Goal: Task Accomplishment & Management: Complete application form

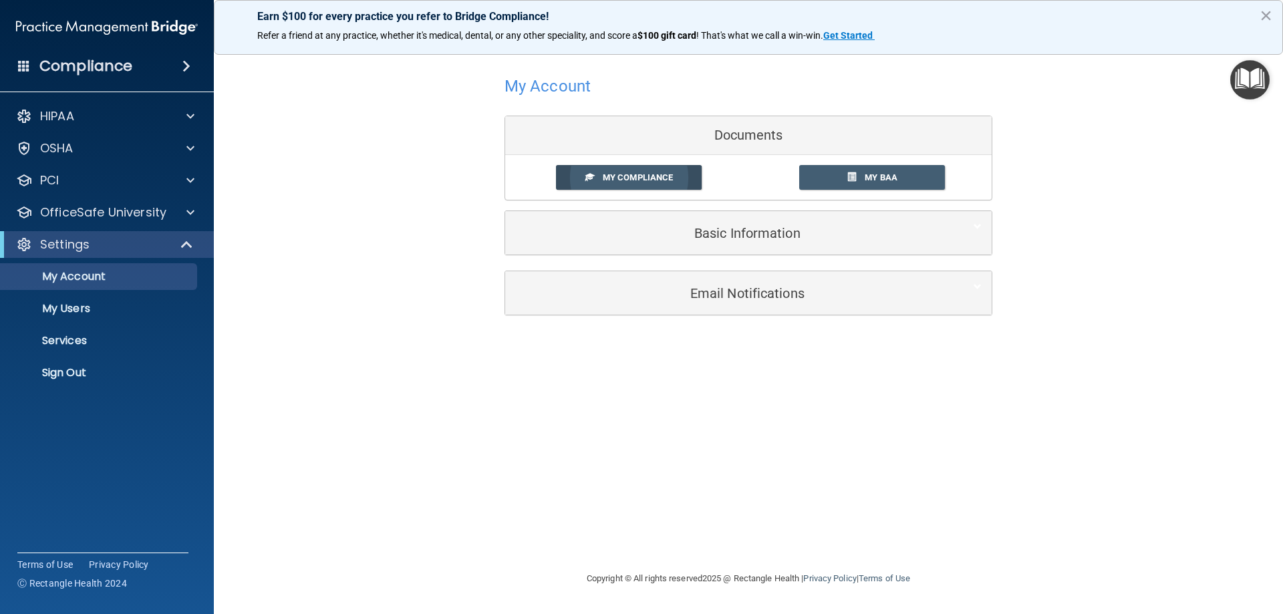
click at [641, 178] on span "My Compliance" at bounding box center [638, 177] width 70 height 10
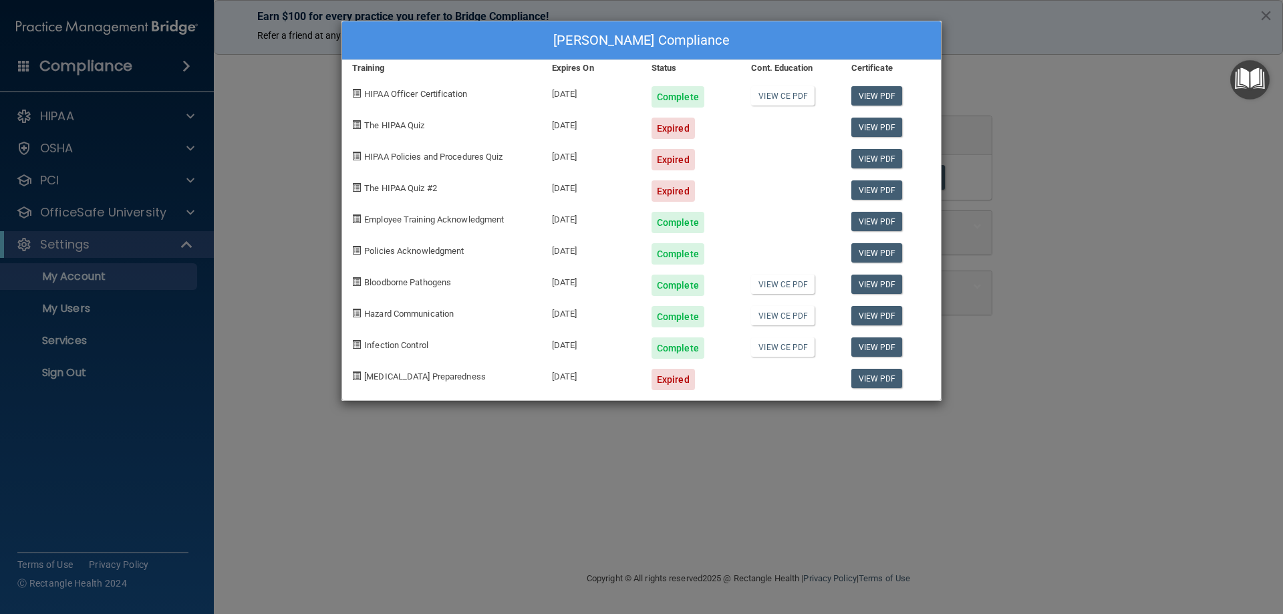
click at [1065, 105] on div "[PERSON_NAME] Compliance Training Expires On Status Cont. Education Certificate…" at bounding box center [641, 307] width 1283 height 614
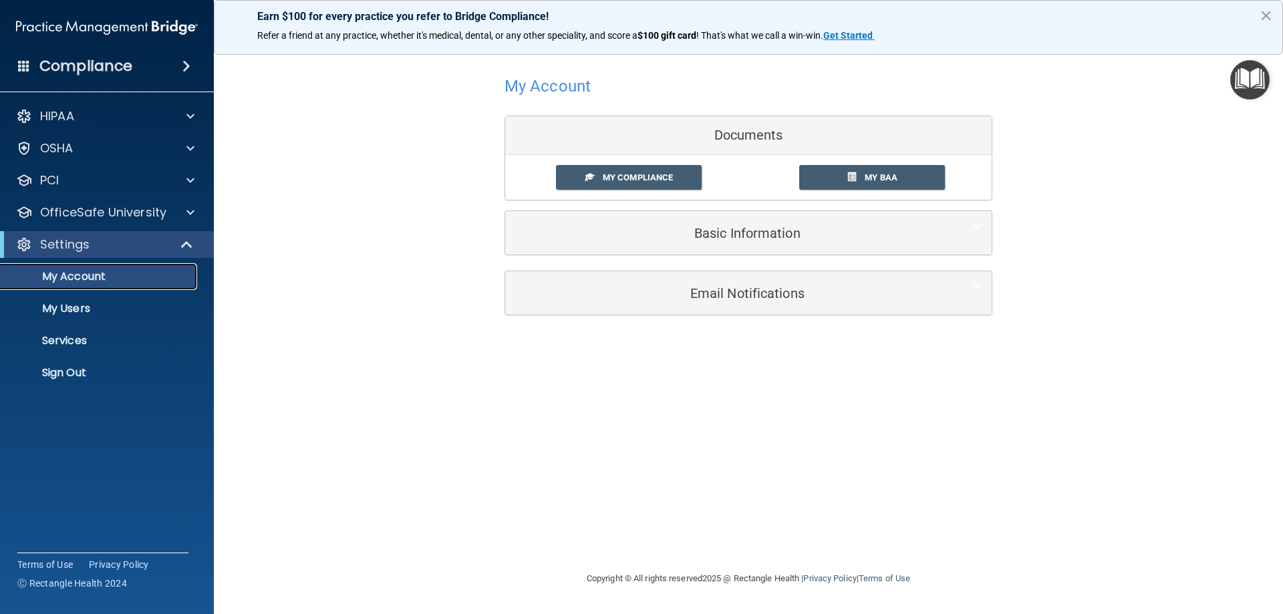
click at [79, 281] on p "My Account" at bounding box center [100, 276] width 182 height 13
click at [88, 214] on p "OfficeSafe University" at bounding box center [103, 213] width 126 height 16
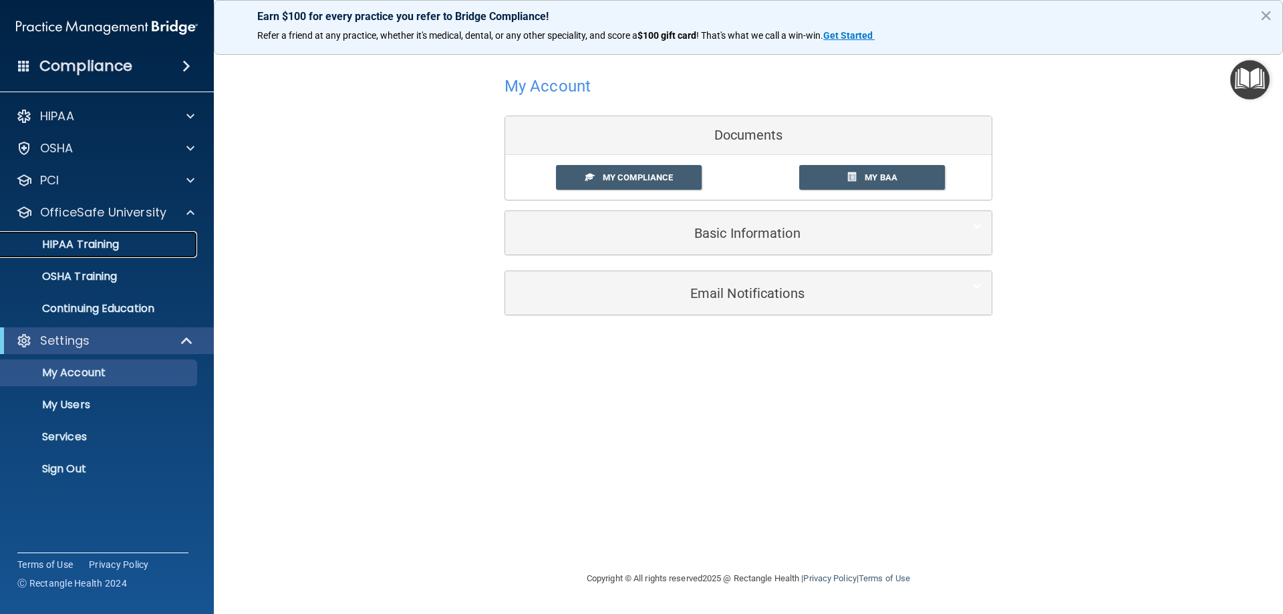
click at [86, 241] on p "HIPAA Training" at bounding box center [64, 244] width 110 height 13
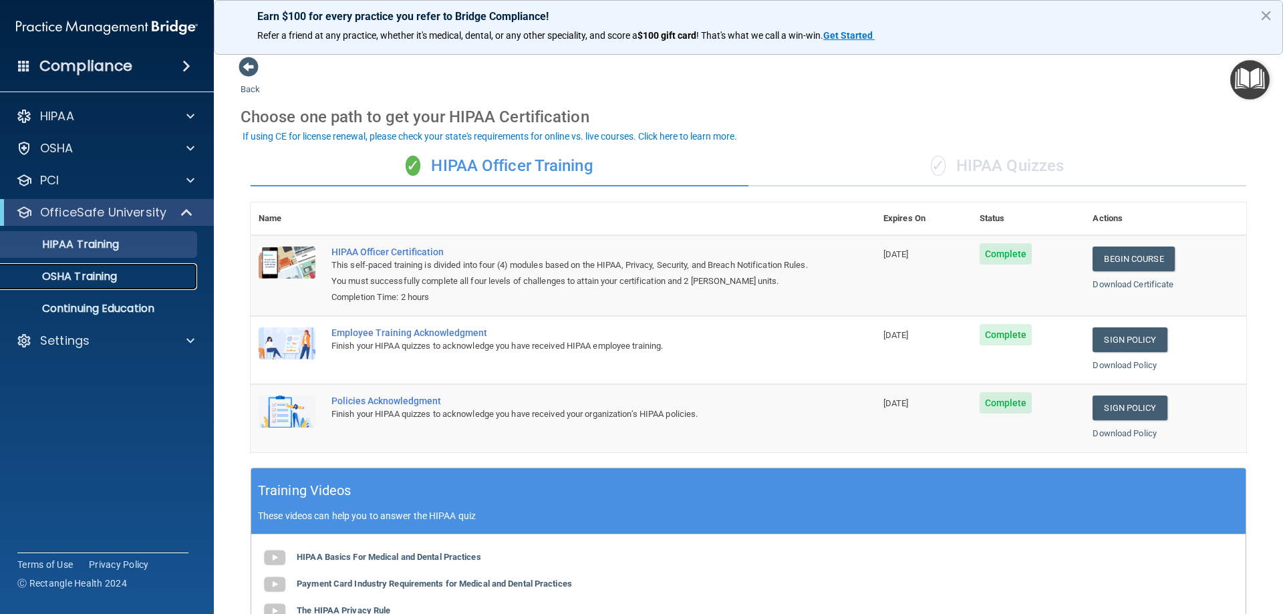
click at [86, 281] on p "OSHA Training" at bounding box center [63, 276] width 108 height 13
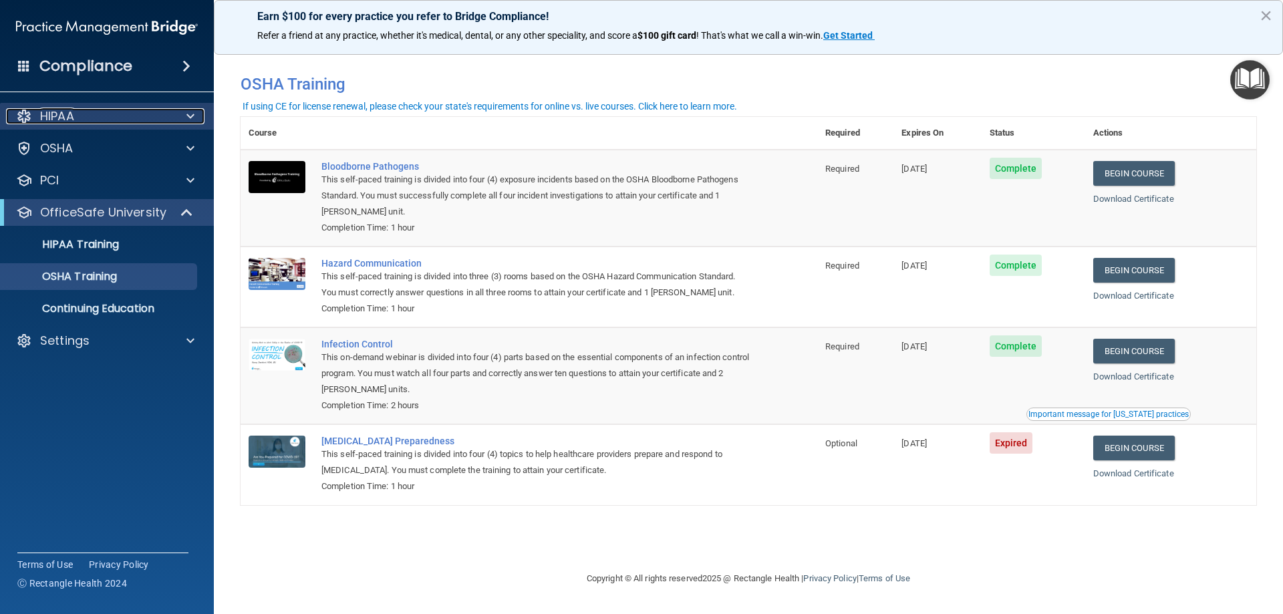
click at [59, 112] on p "HIPAA" at bounding box center [57, 116] width 34 height 16
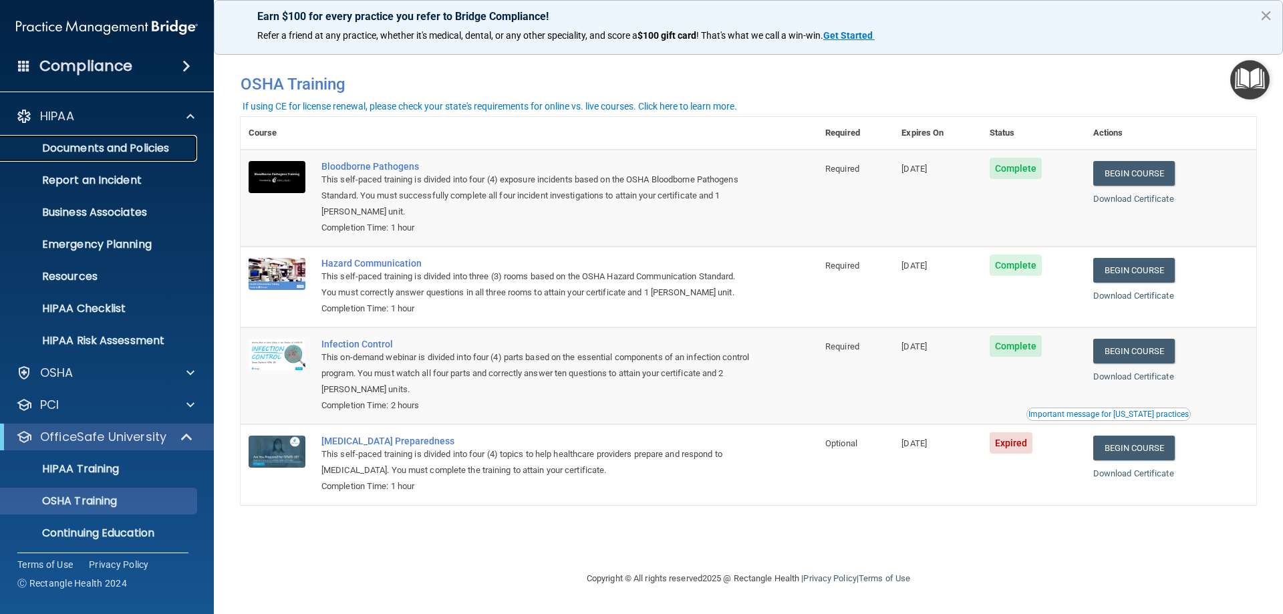
click at [63, 142] on p "Documents and Policies" at bounding box center [100, 148] width 182 height 13
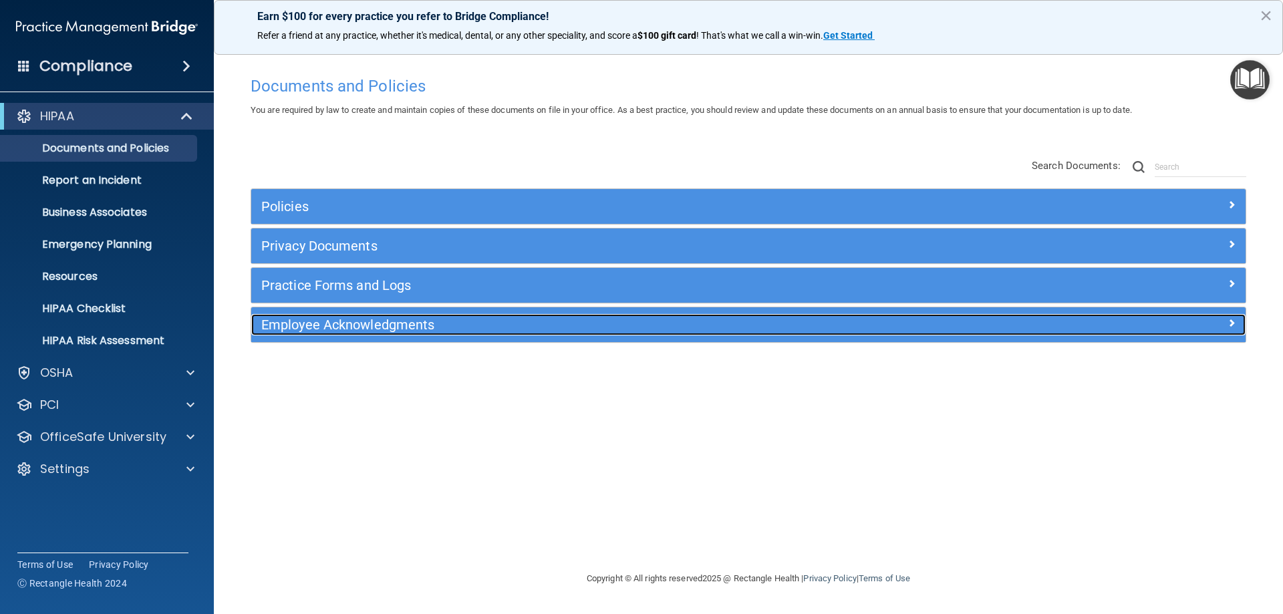
click at [338, 326] on h5 "Employee Acknowledgments" at bounding box center [624, 324] width 726 height 15
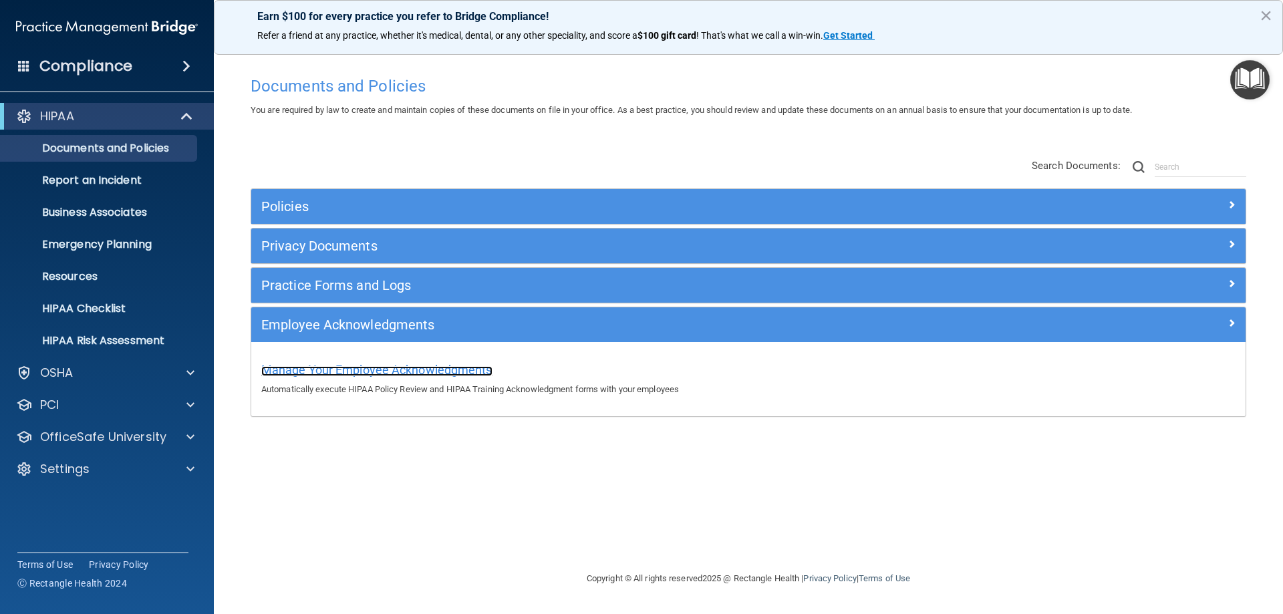
click at [356, 370] on span "Manage Your Employee Acknowledgments" at bounding box center [376, 370] width 231 height 14
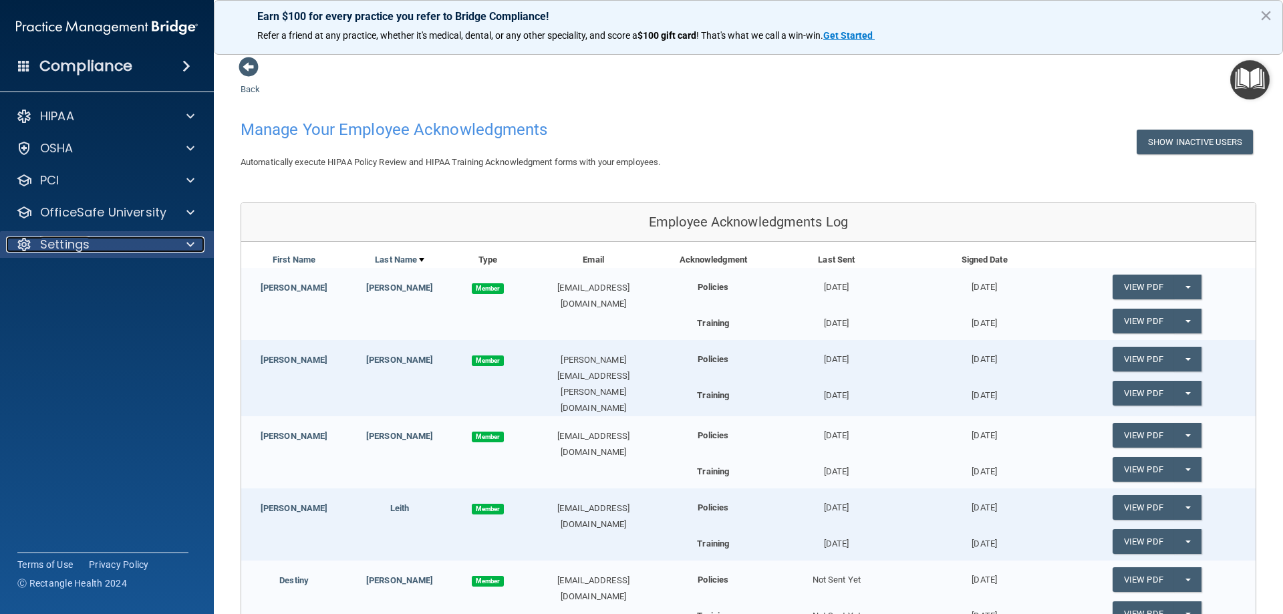
click at [194, 239] on span at bounding box center [190, 245] width 8 height 16
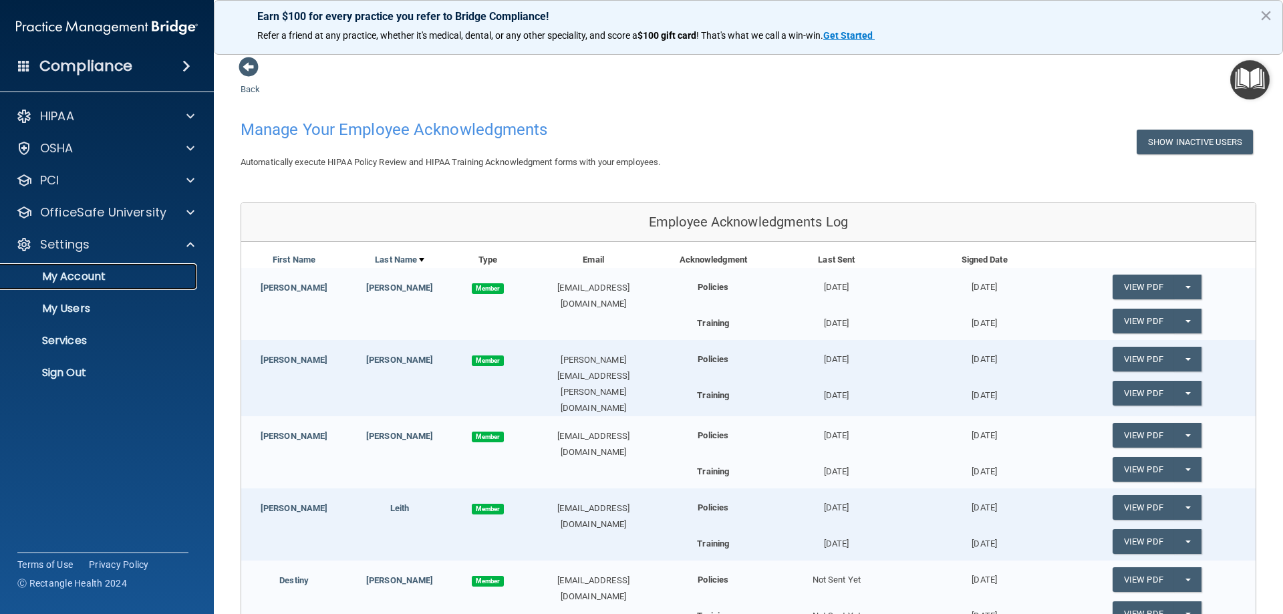
click at [91, 271] on p "My Account" at bounding box center [100, 276] width 182 height 13
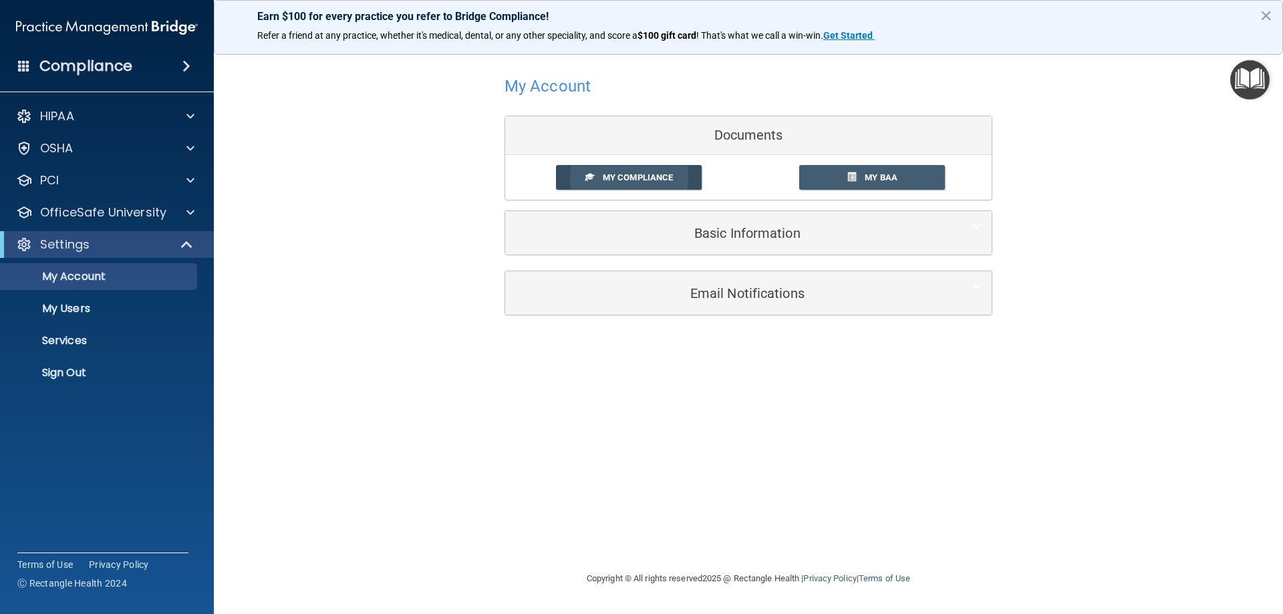
click at [590, 176] on span at bounding box center [589, 176] width 9 height 9
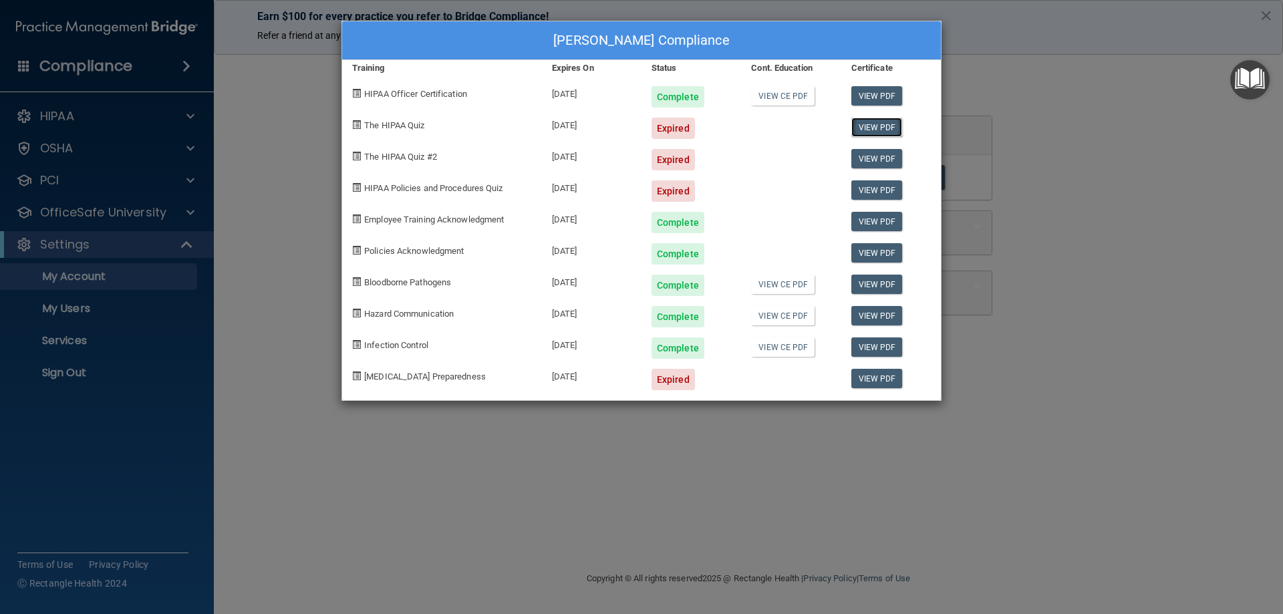
click at [868, 127] on link "View PDF" at bounding box center [876, 127] width 51 height 19
click at [1048, 122] on div "[PERSON_NAME] Compliance Training Expires On Status Cont. Education Certificate…" at bounding box center [641, 307] width 1283 height 614
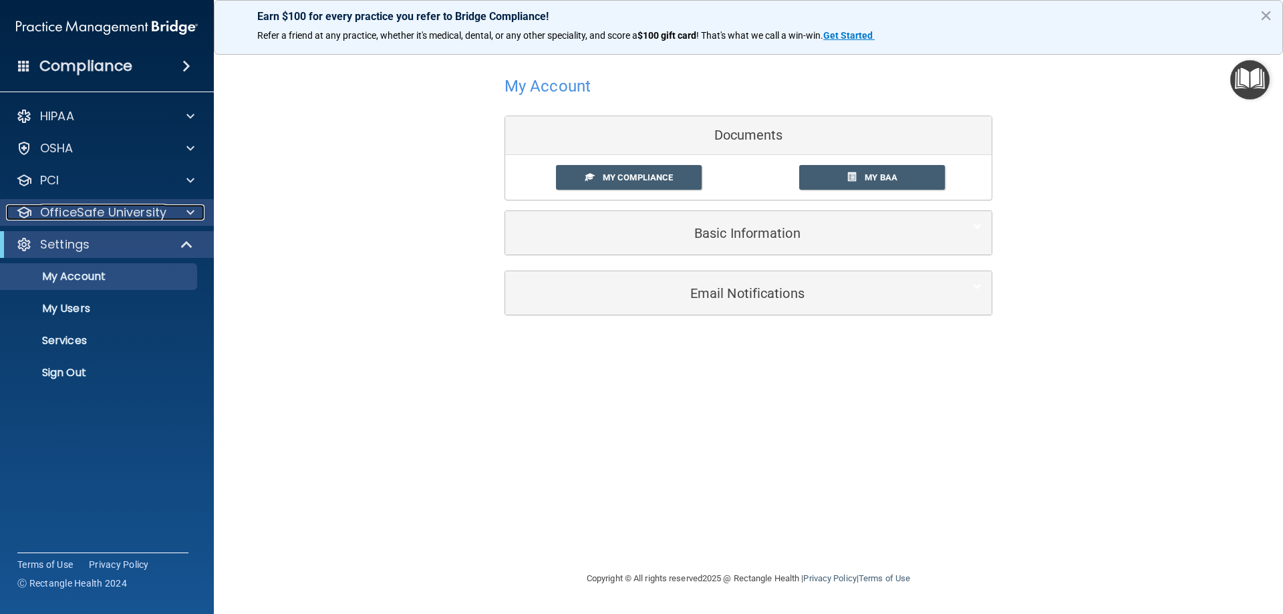
click at [78, 206] on p "OfficeSafe University" at bounding box center [103, 213] width 126 height 16
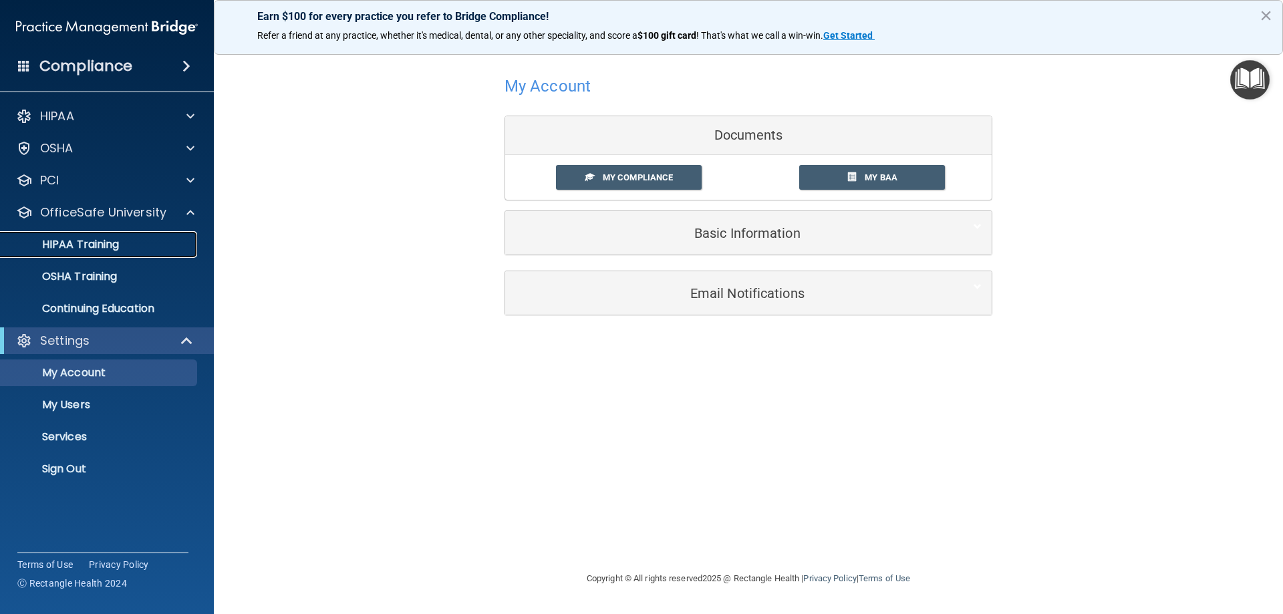
click at [76, 243] on p "HIPAA Training" at bounding box center [64, 244] width 110 height 13
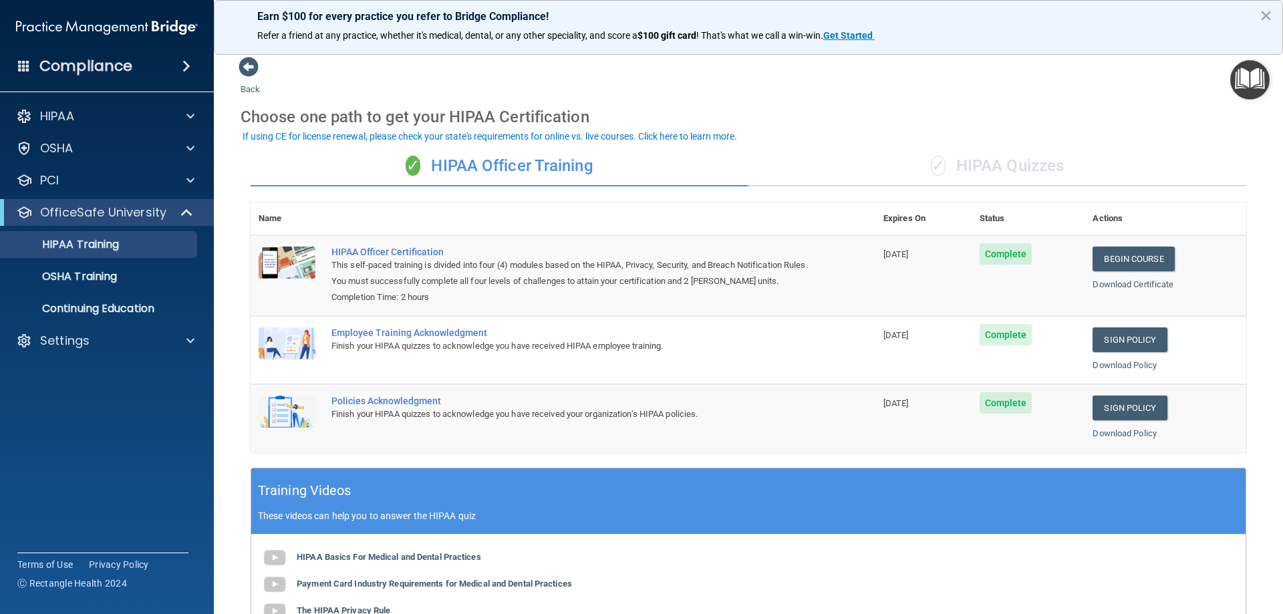
click at [1021, 167] on div "✓ HIPAA Quizzes" at bounding box center [998, 166] width 498 height 40
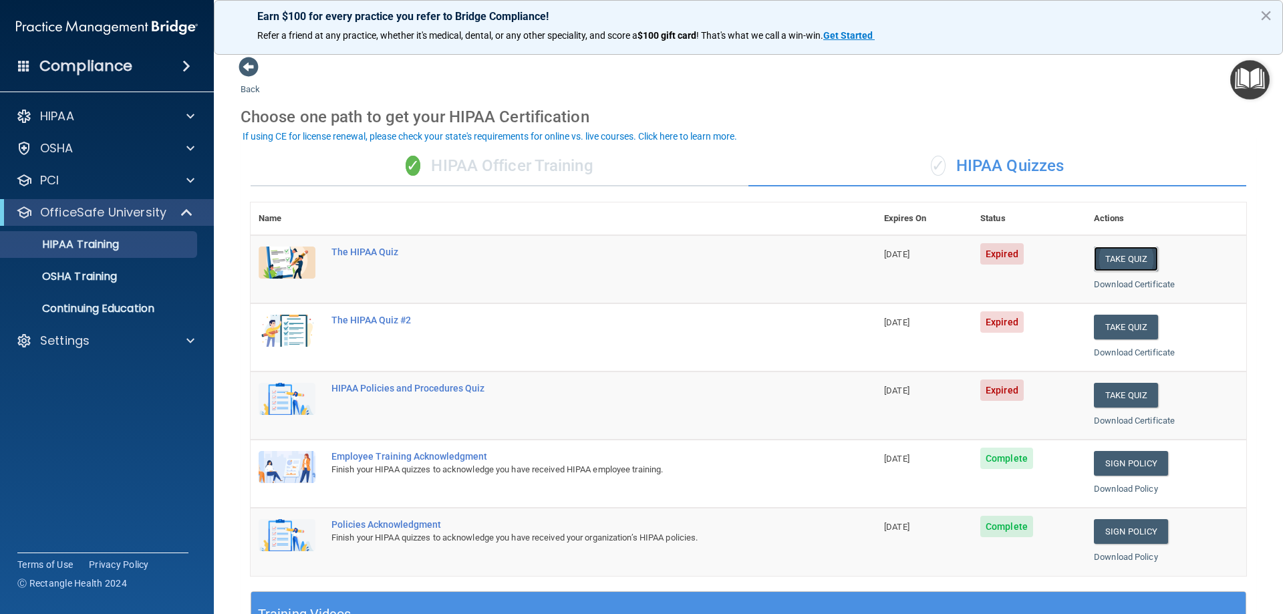
click at [1103, 257] on button "Take Quiz" at bounding box center [1126, 259] width 64 height 25
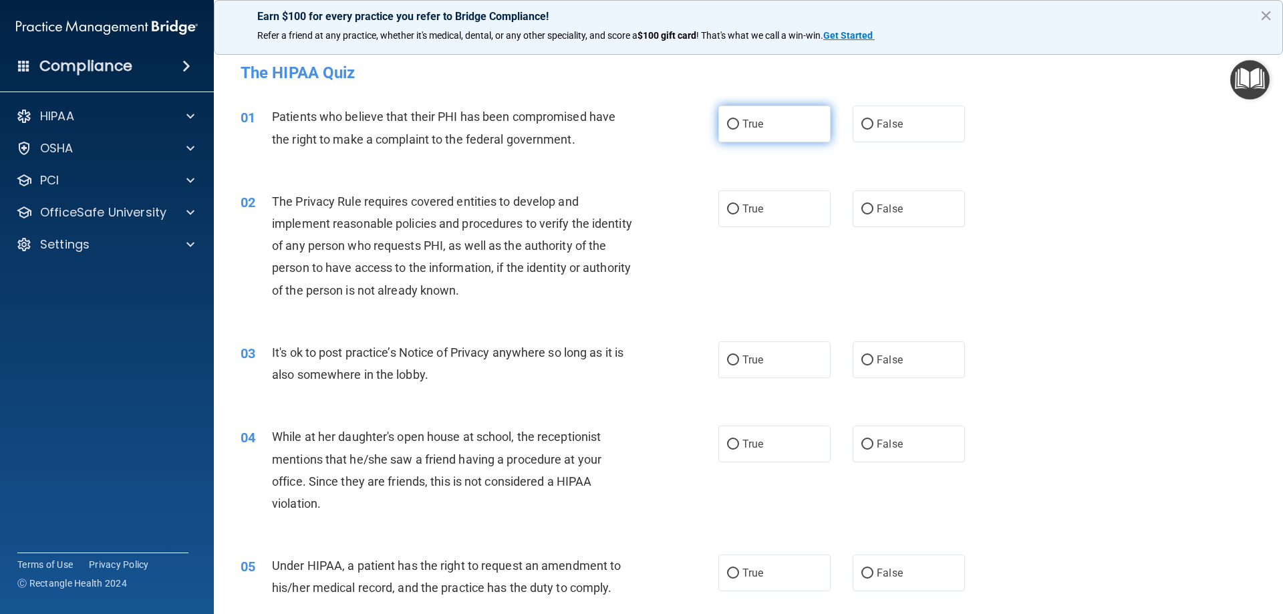
click at [734, 125] on input "True" at bounding box center [733, 125] width 12 height 10
radio input "true"
click at [731, 205] on input "True" at bounding box center [733, 210] width 12 height 10
radio input "true"
click at [869, 362] on label "False" at bounding box center [909, 360] width 112 height 37
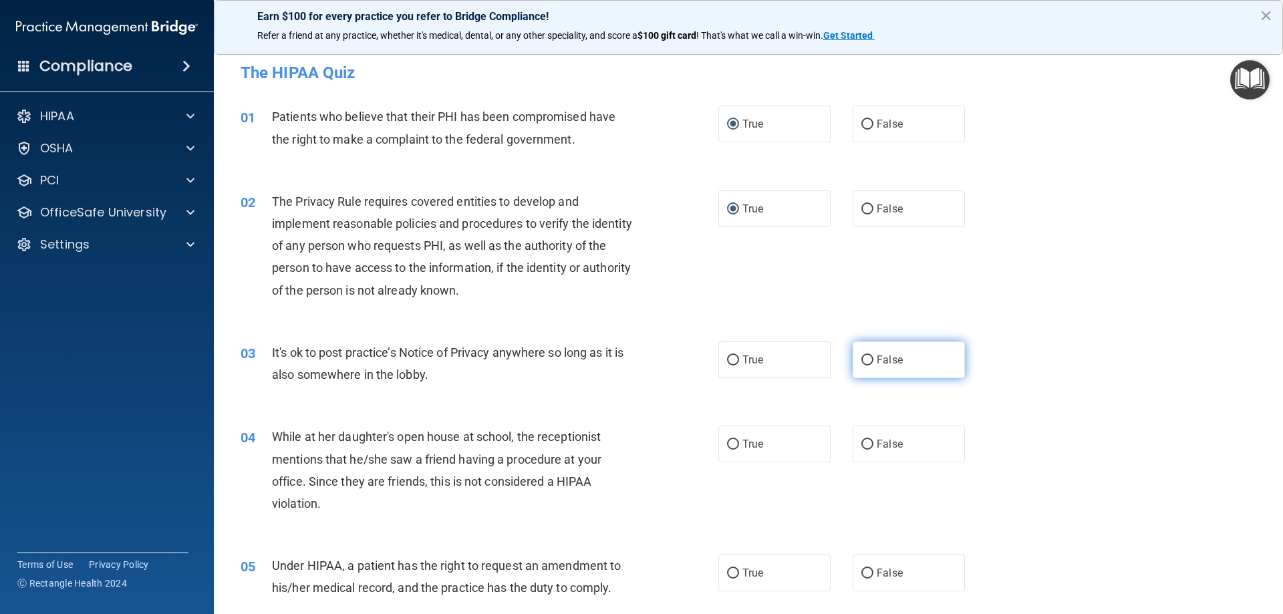
click at [869, 362] on input "False" at bounding box center [868, 361] width 12 height 10
radio input "true"
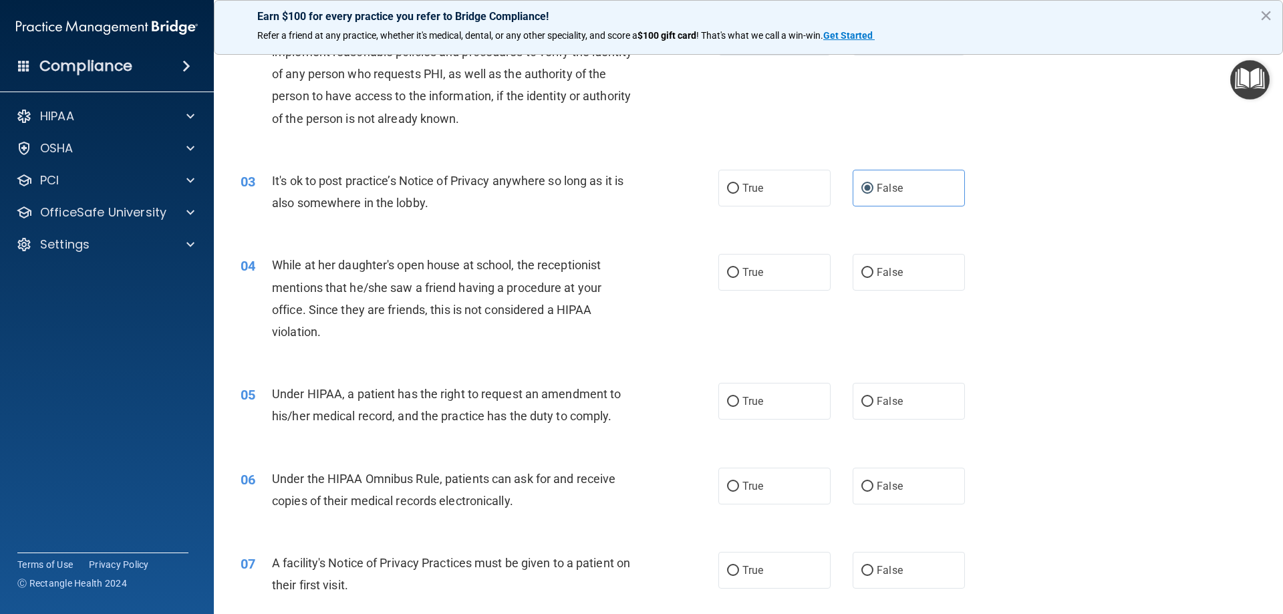
scroll to position [267, 0]
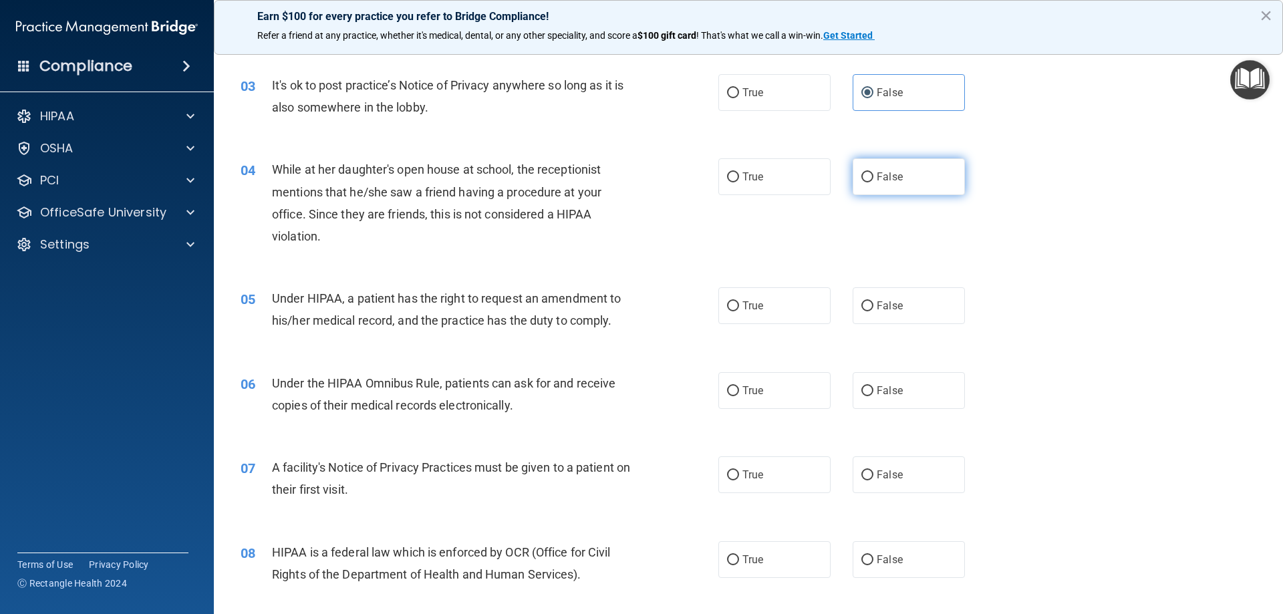
click at [866, 176] on input "False" at bounding box center [868, 177] width 12 height 10
radio input "true"
click at [877, 305] on span "False" at bounding box center [890, 305] width 26 height 13
click at [874, 305] on input "False" at bounding box center [868, 306] width 12 height 10
radio input "true"
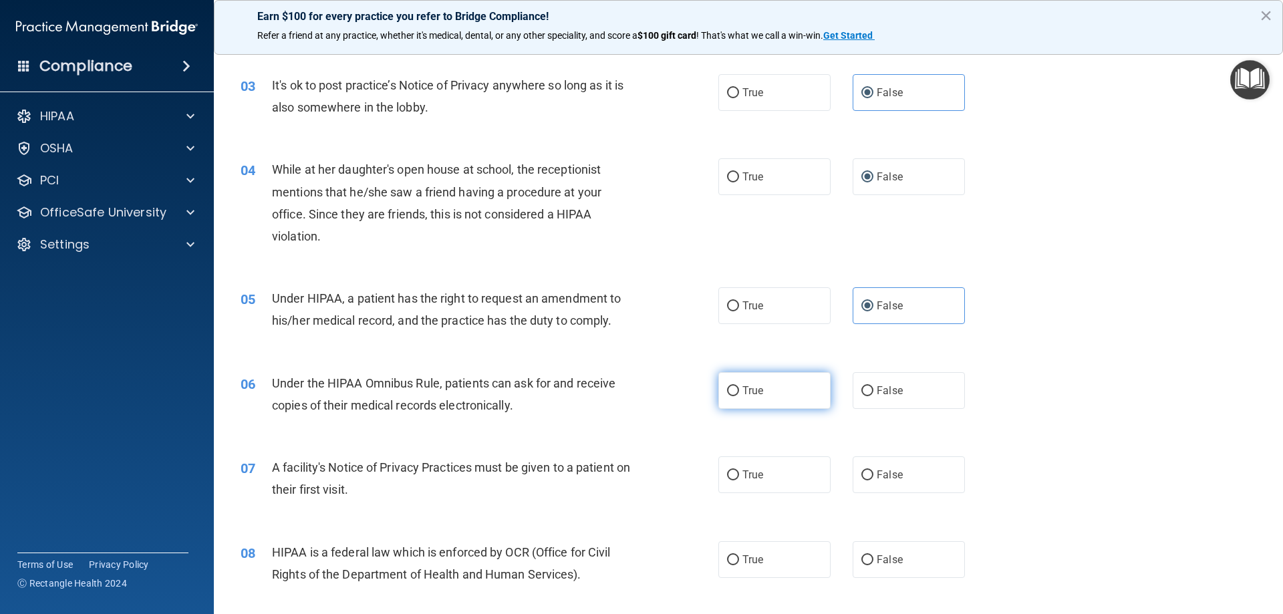
click at [734, 389] on input "True" at bounding box center [733, 391] width 12 height 10
radio input "true"
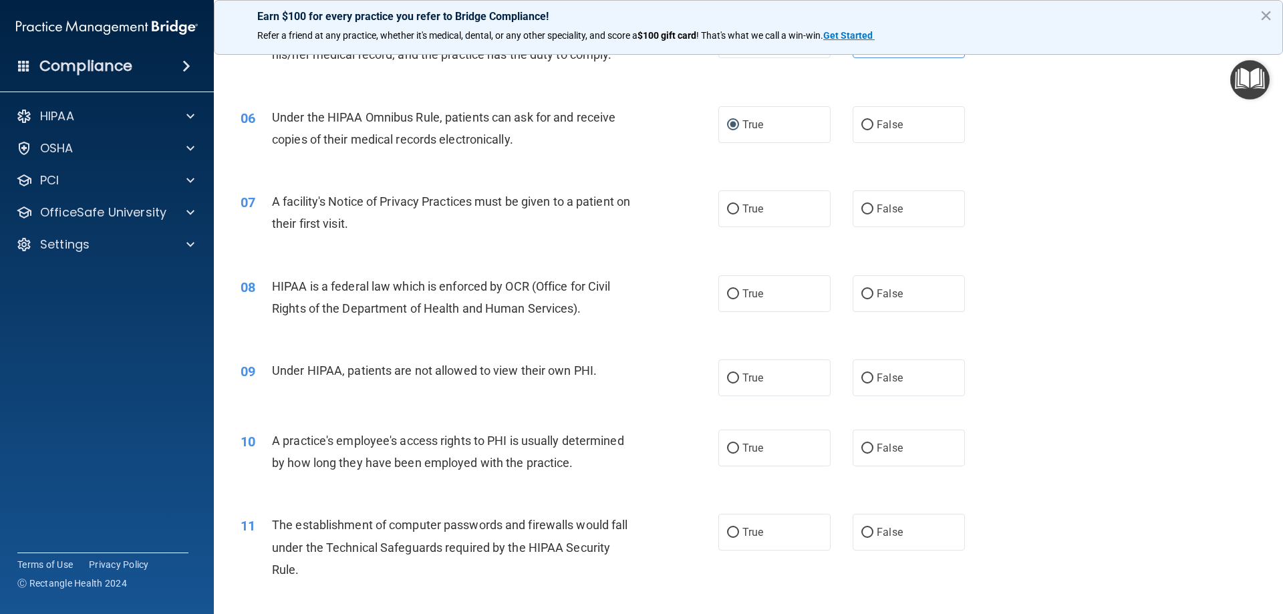
scroll to position [535, 0]
click at [727, 200] on label "True" at bounding box center [774, 207] width 112 height 37
click at [727, 203] on input "True" at bounding box center [733, 208] width 12 height 10
radio input "true"
click at [734, 285] on label "True" at bounding box center [774, 292] width 112 height 37
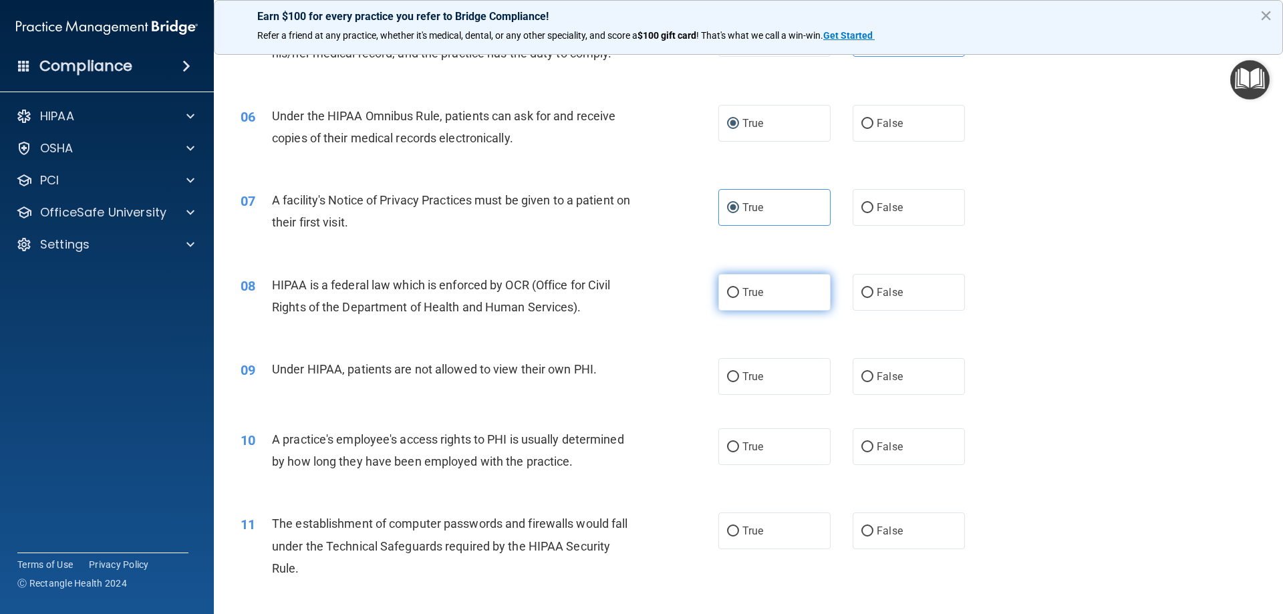
click at [734, 288] on input "True" at bounding box center [733, 293] width 12 height 10
radio input "true"
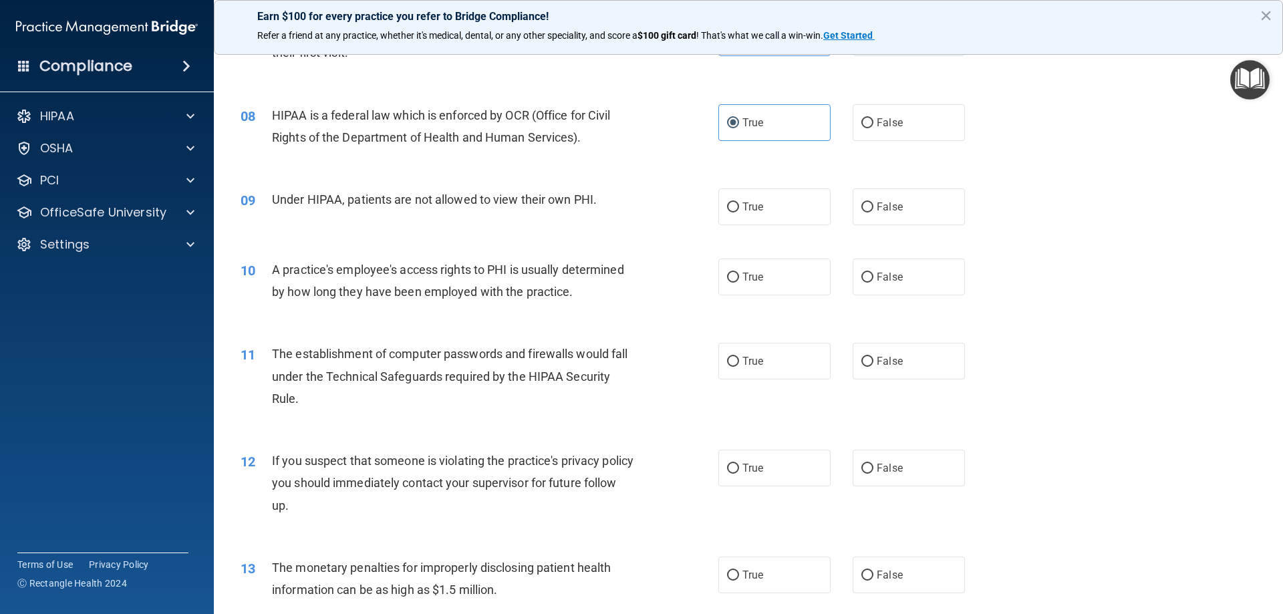
scroll to position [713, 0]
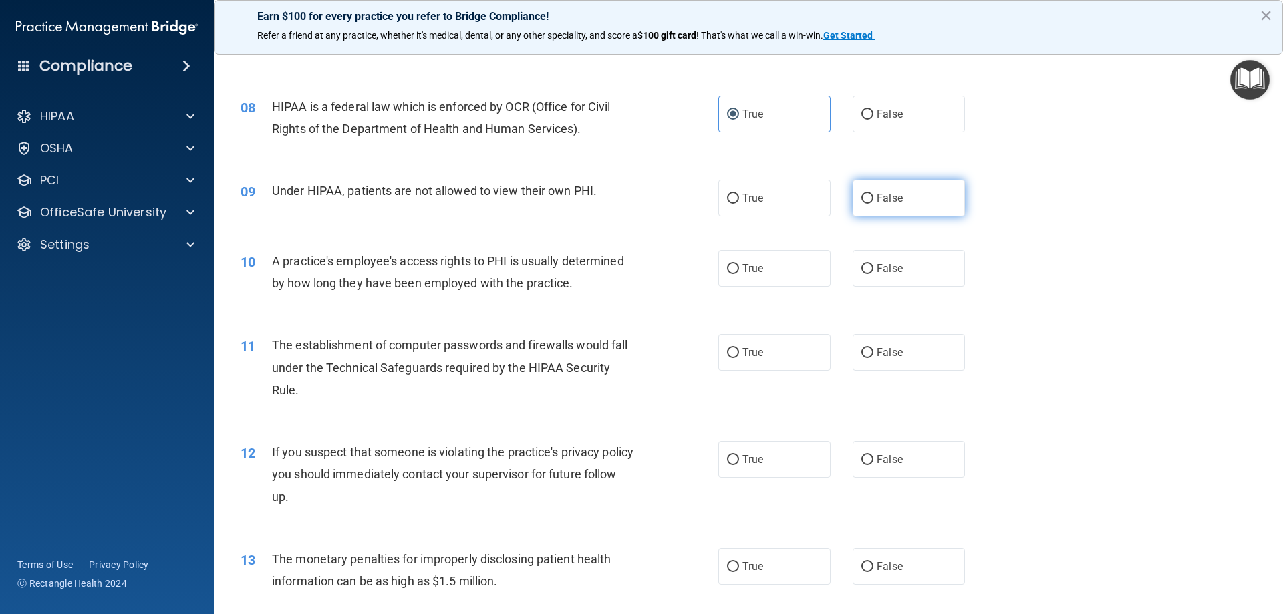
click at [853, 199] on label "False" at bounding box center [909, 198] width 112 height 37
click at [862, 199] on input "False" at bounding box center [868, 199] width 12 height 10
radio input "true"
click at [863, 264] on input "False" at bounding box center [868, 269] width 12 height 10
radio input "true"
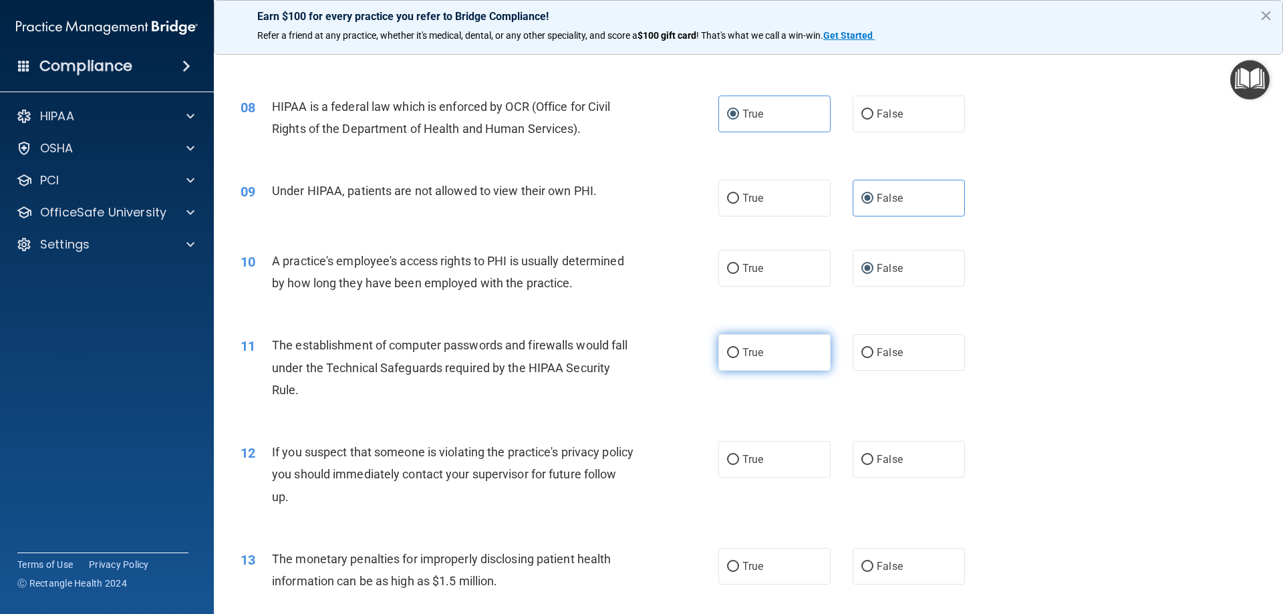
click at [730, 349] on input "True" at bounding box center [733, 353] width 12 height 10
radio input "true"
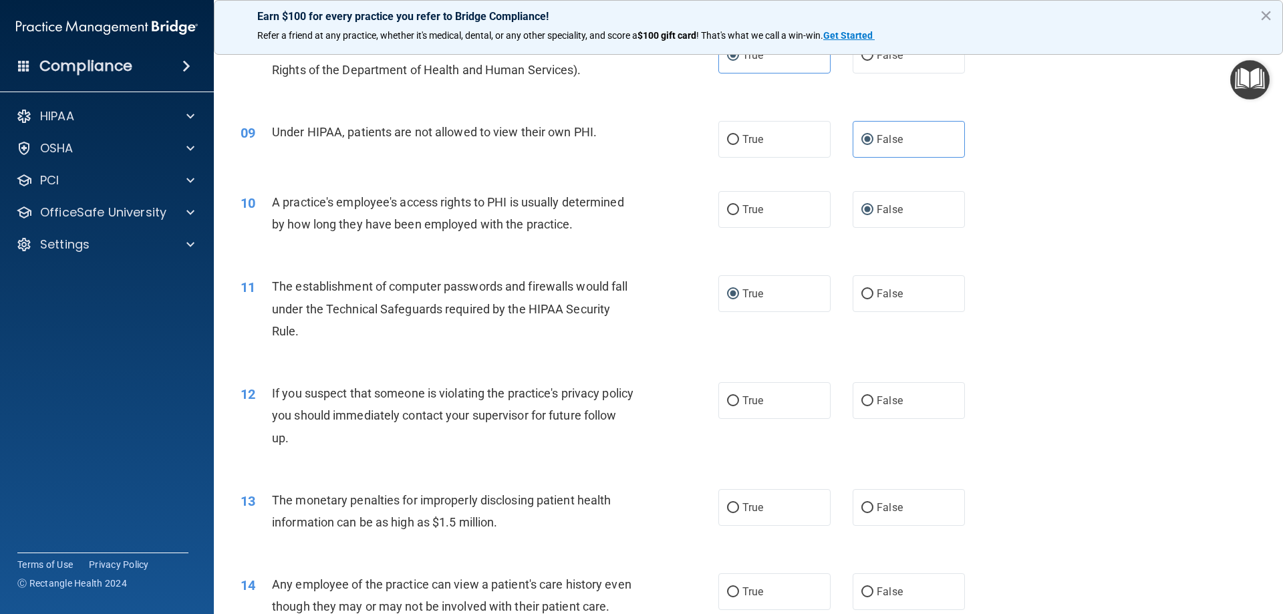
scroll to position [802, 0]
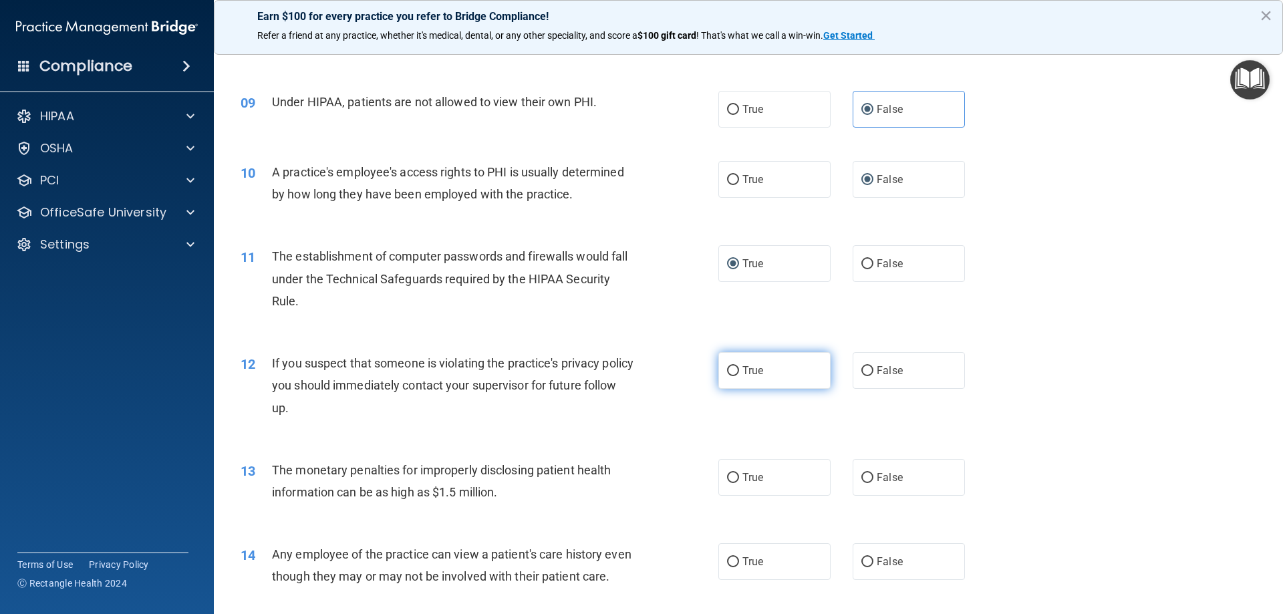
click at [727, 368] on input "True" at bounding box center [733, 371] width 12 height 10
radio input "true"
click at [734, 475] on input "True" at bounding box center [733, 478] width 12 height 10
radio input "true"
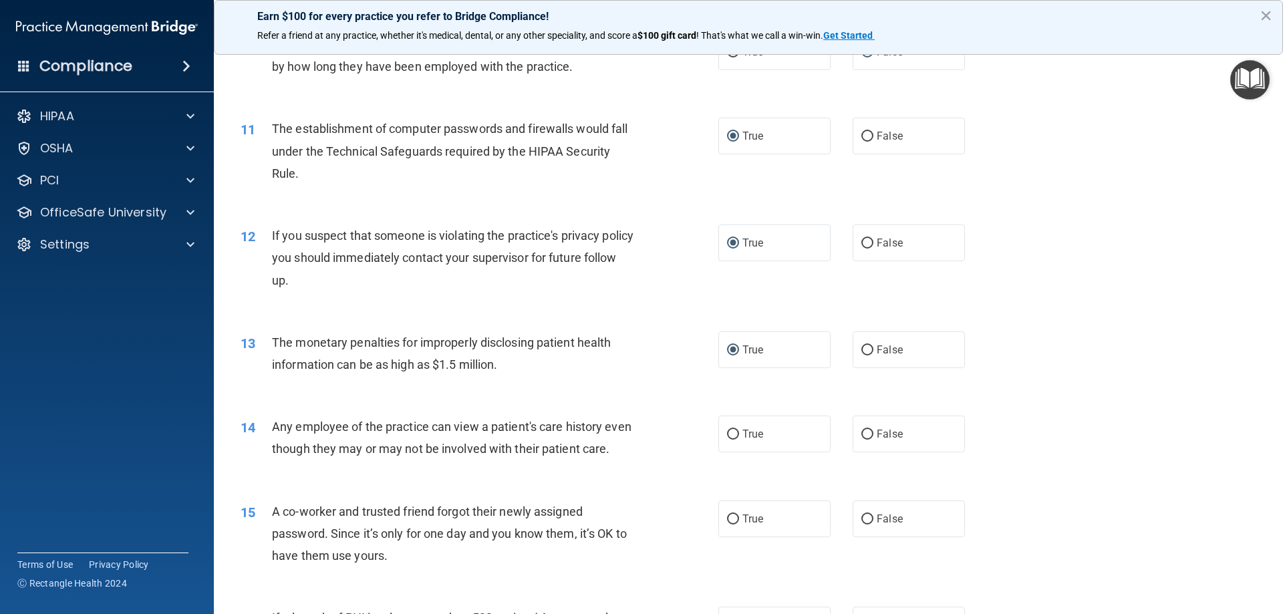
scroll to position [1069, 0]
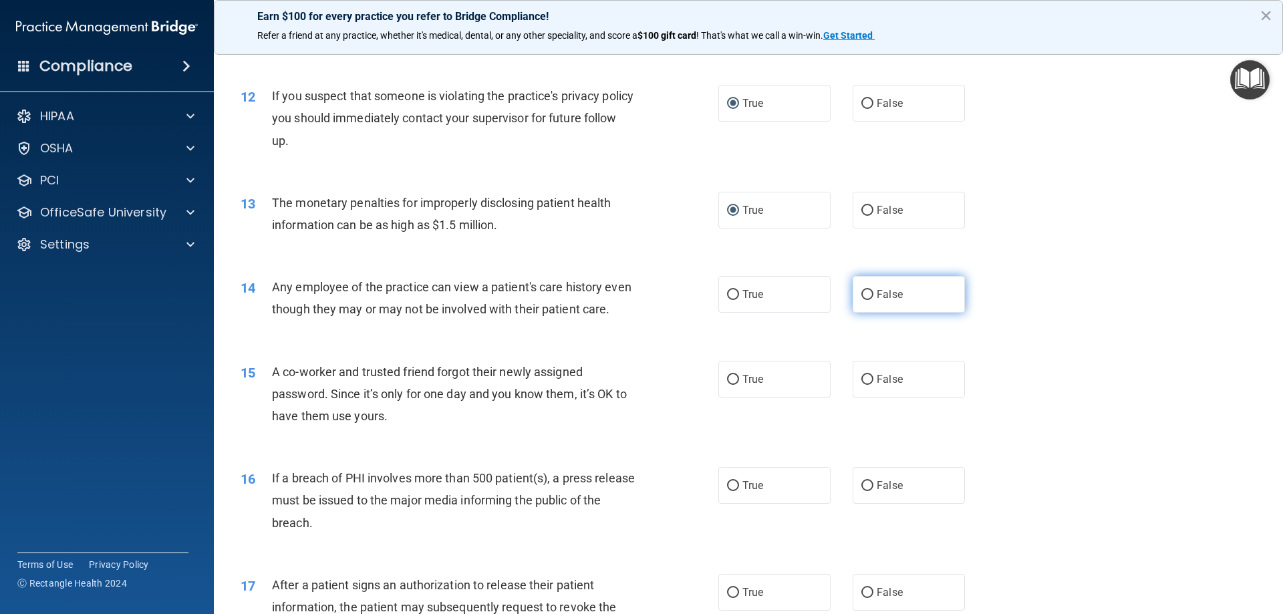
click at [862, 297] on input "False" at bounding box center [868, 295] width 12 height 10
radio input "true"
click at [862, 385] on input "False" at bounding box center [868, 380] width 12 height 10
radio input "true"
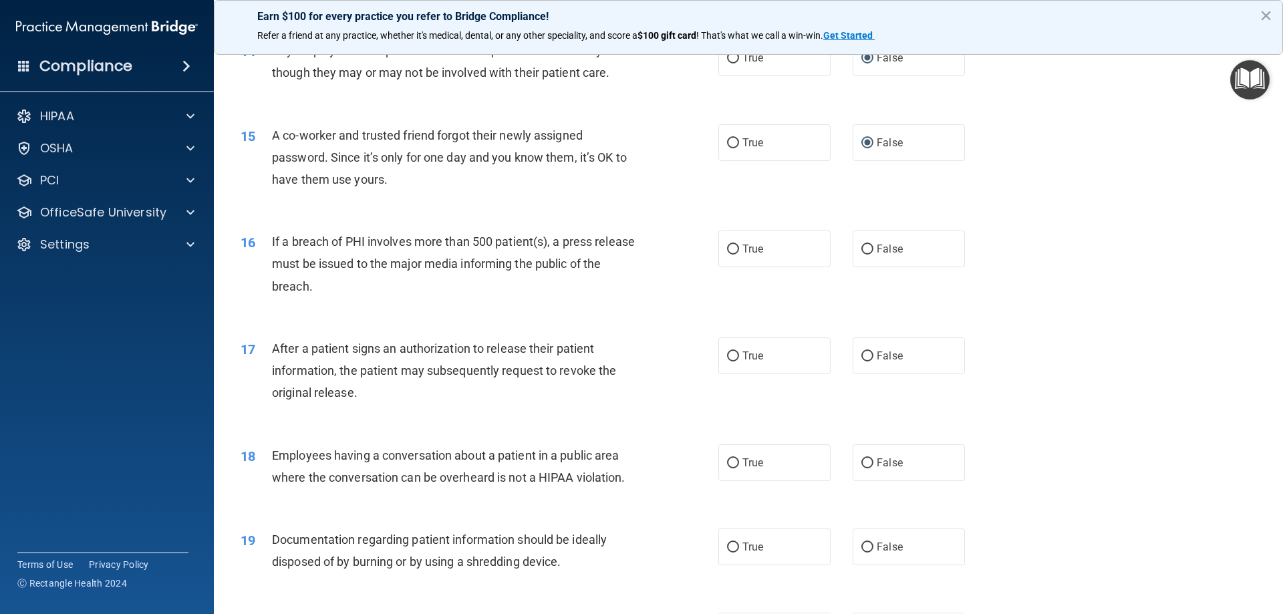
scroll to position [1337, 0]
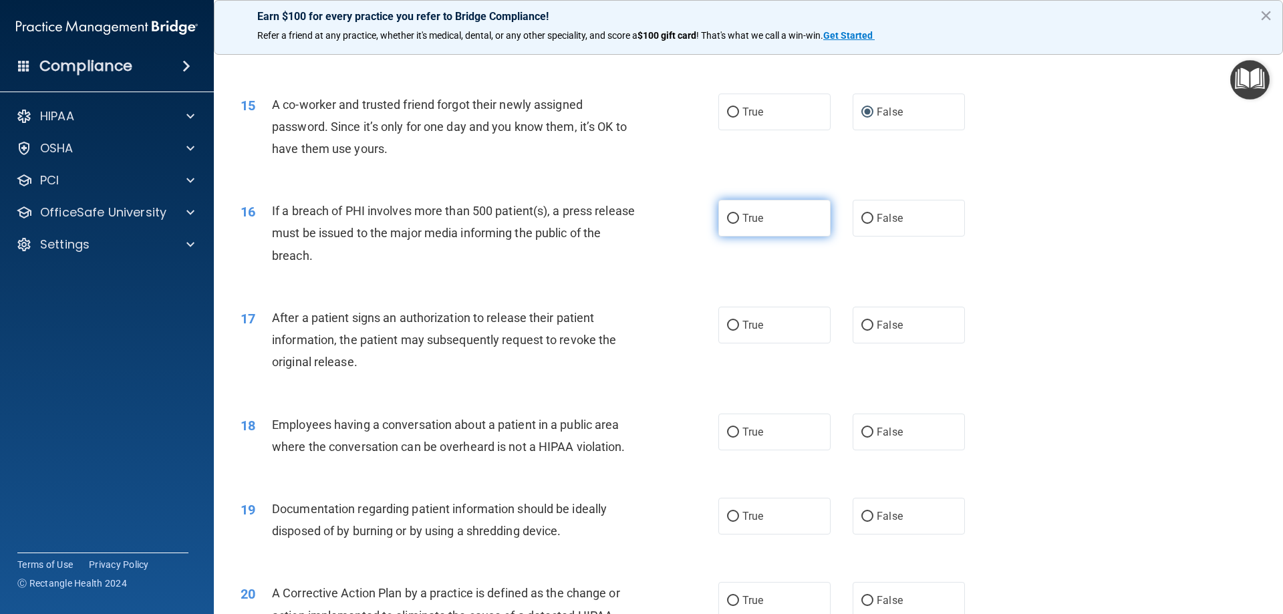
click at [729, 224] on input "True" at bounding box center [733, 219] width 12 height 10
radio input "true"
click at [727, 331] on input "True" at bounding box center [733, 326] width 12 height 10
radio input "true"
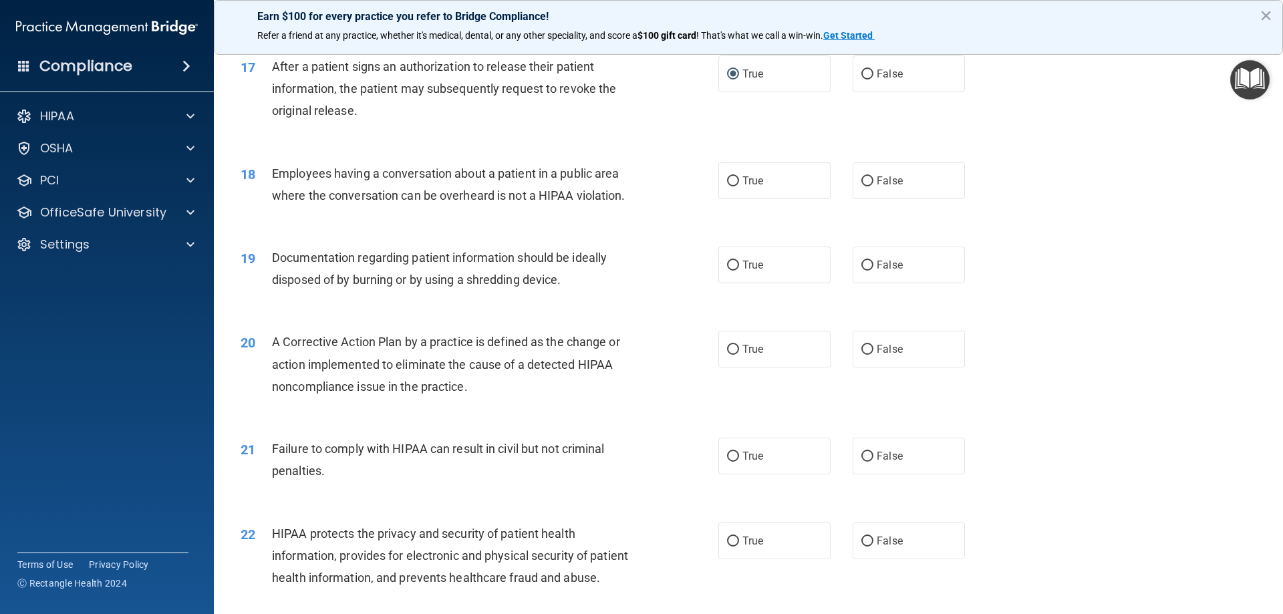
scroll to position [1604, 0]
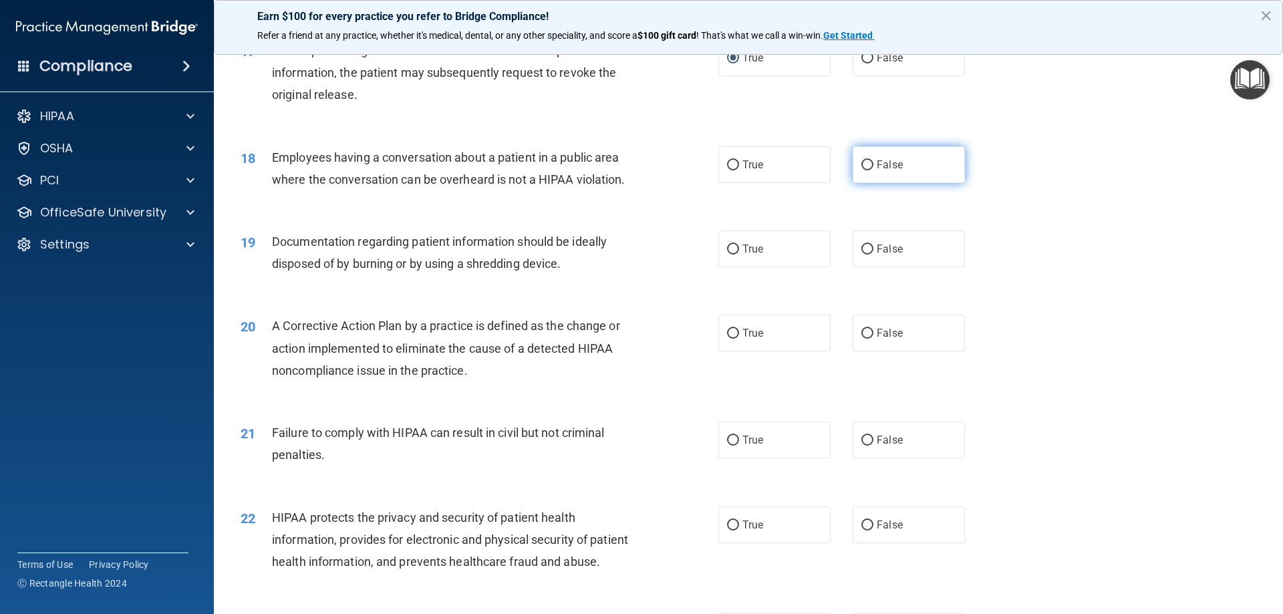
click at [863, 170] on input "False" at bounding box center [868, 165] width 12 height 10
radio input "true"
click at [731, 255] on input "True" at bounding box center [733, 250] width 12 height 10
radio input "true"
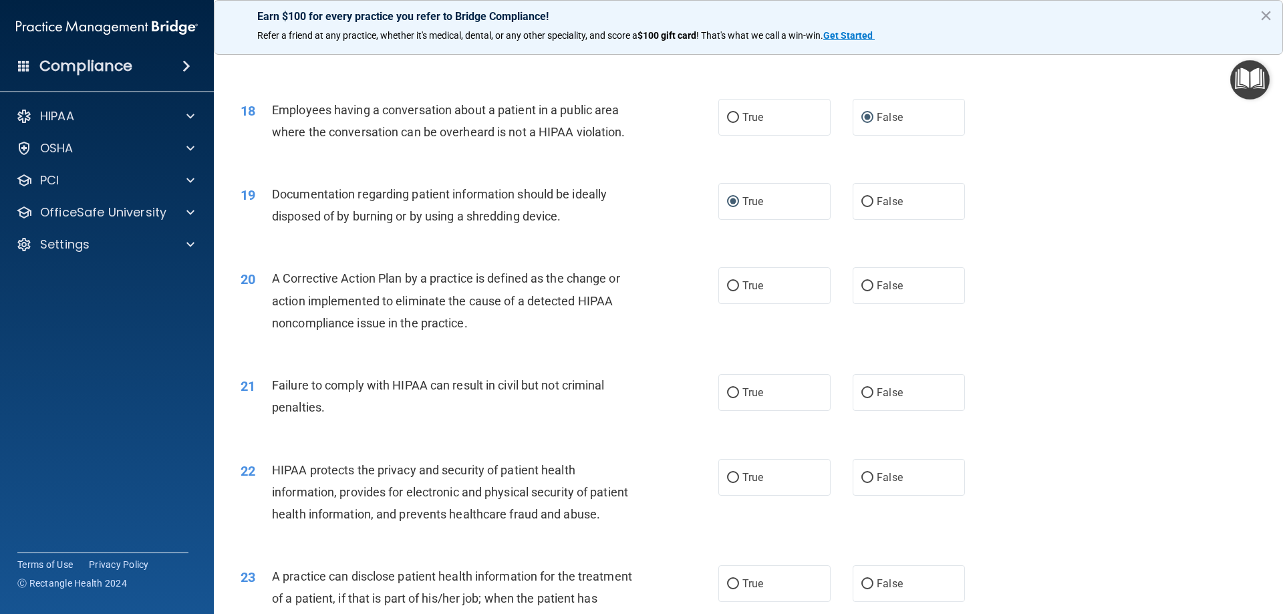
scroll to position [1693, 0]
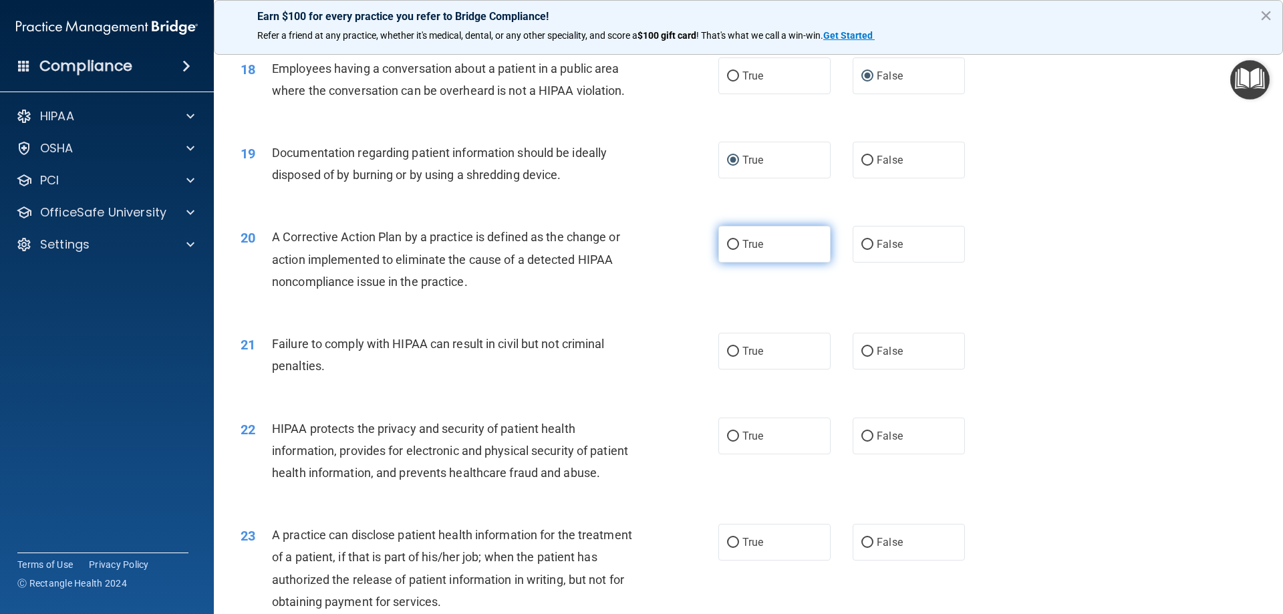
click at [733, 250] on input "True" at bounding box center [733, 245] width 12 height 10
radio input "true"
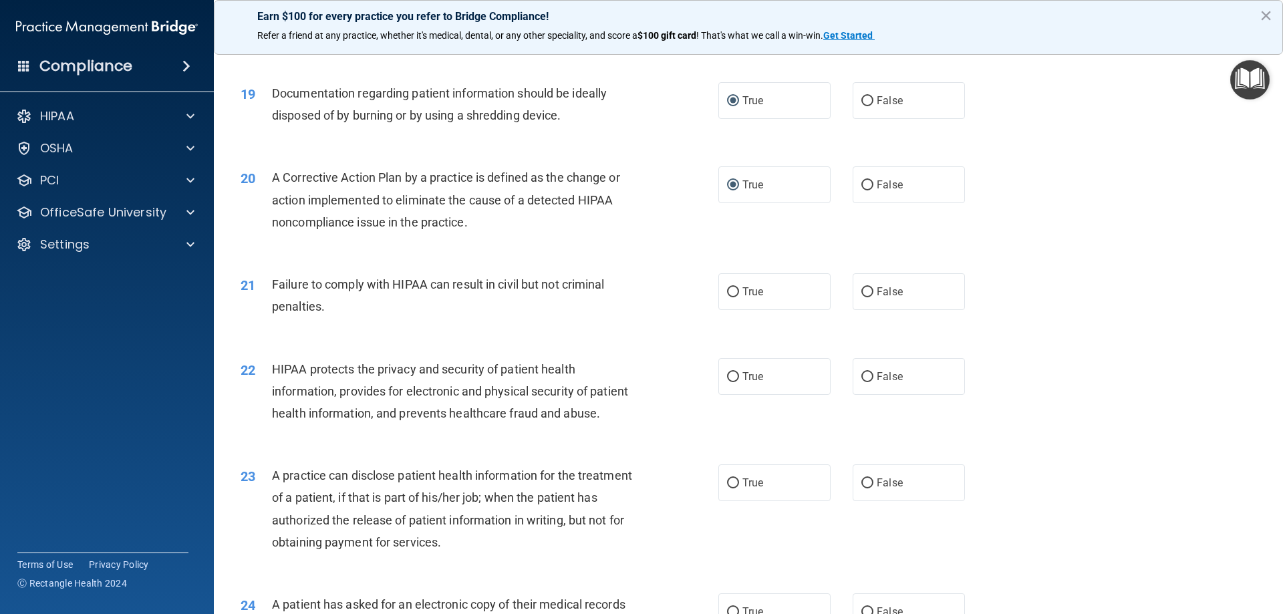
scroll to position [1783, 0]
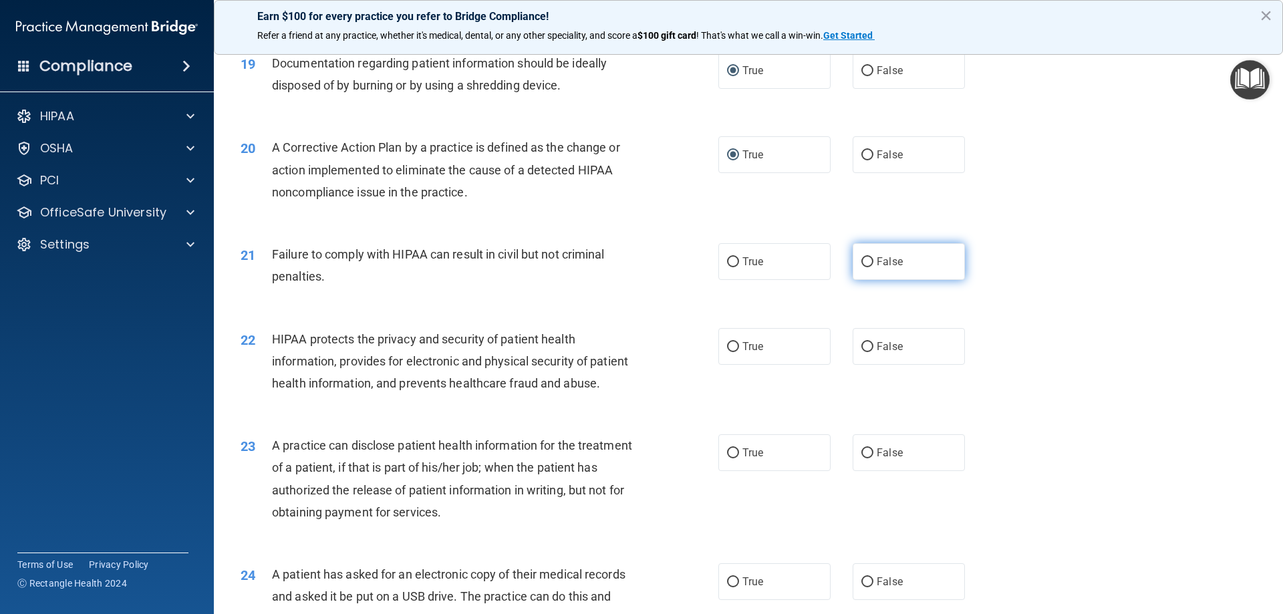
click at [862, 267] on input "False" at bounding box center [868, 262] width 12 height 10
radio input "true"
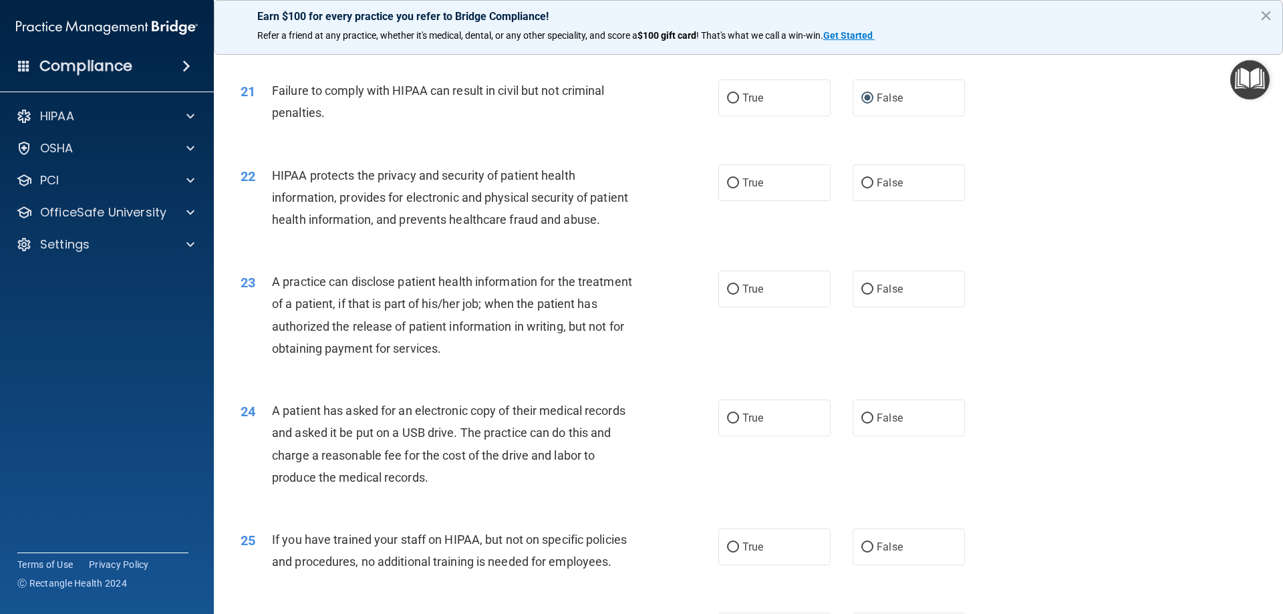
scroll to position [1960, 0]
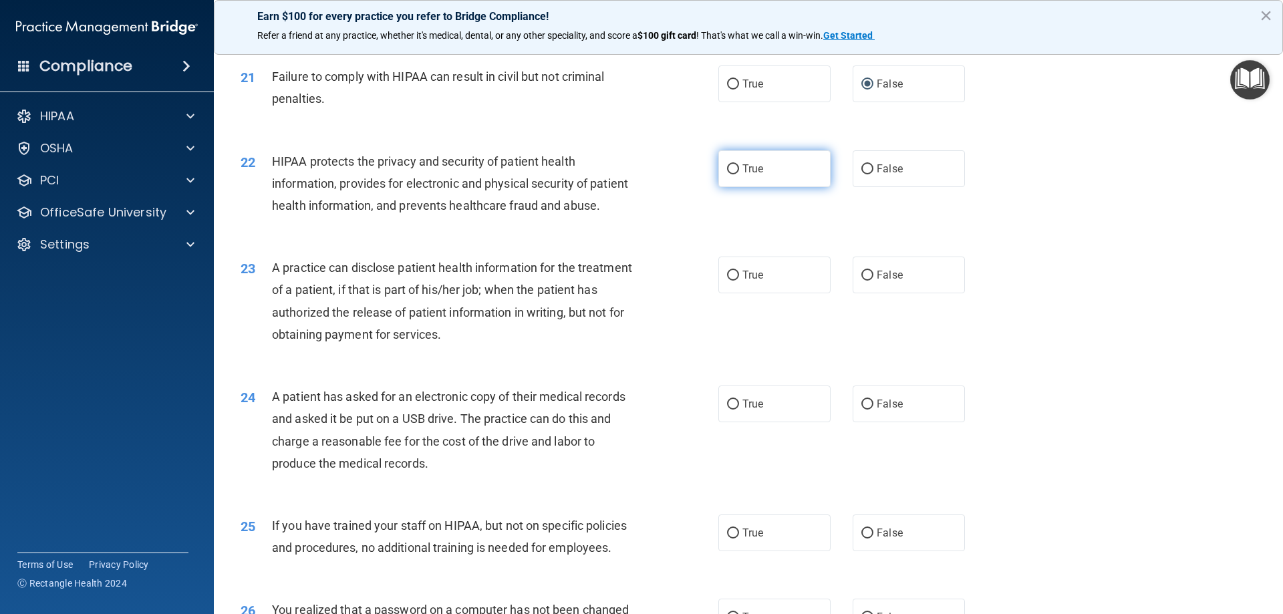
click at [732, 174] on input "True" at bounding box center [733, 169] width 12 height 10
radio input "true"
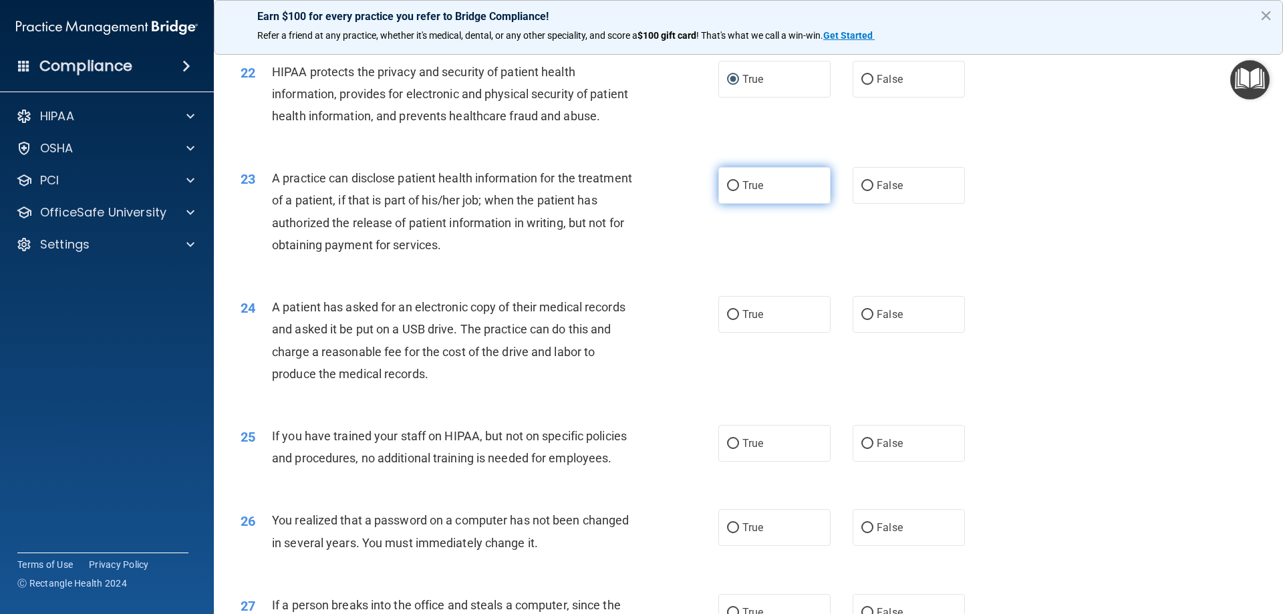
click at [733, 191] on input "True" at bounding box center [733, 186] width 12 height 10
radio input "true"
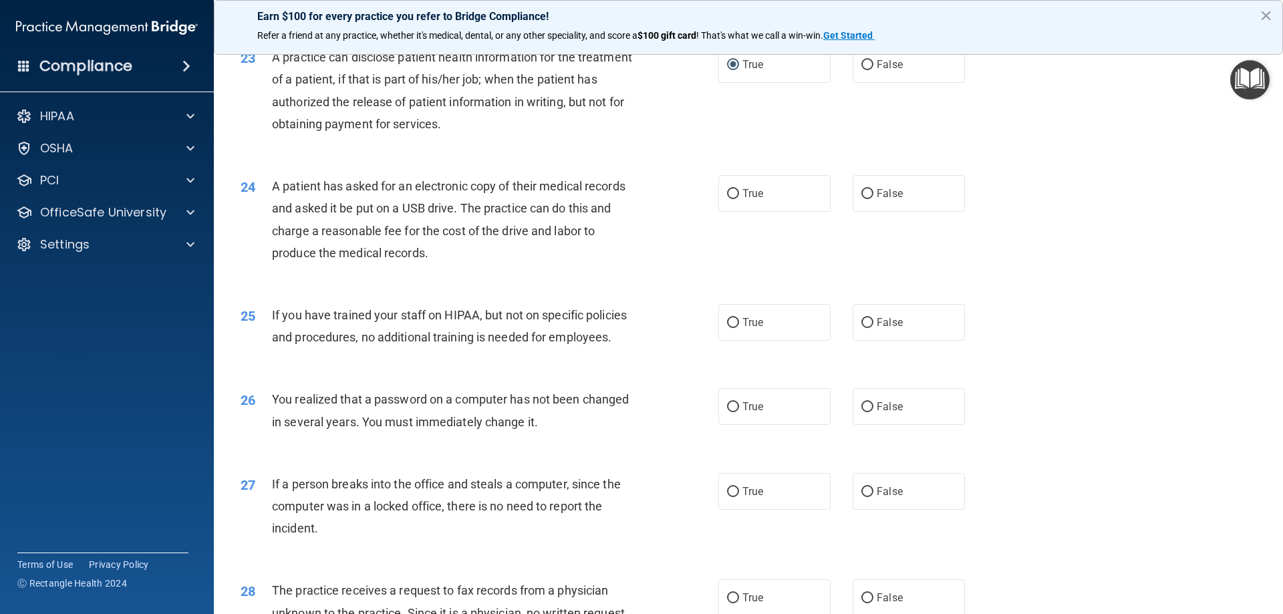
scroll to position [2228, 0]
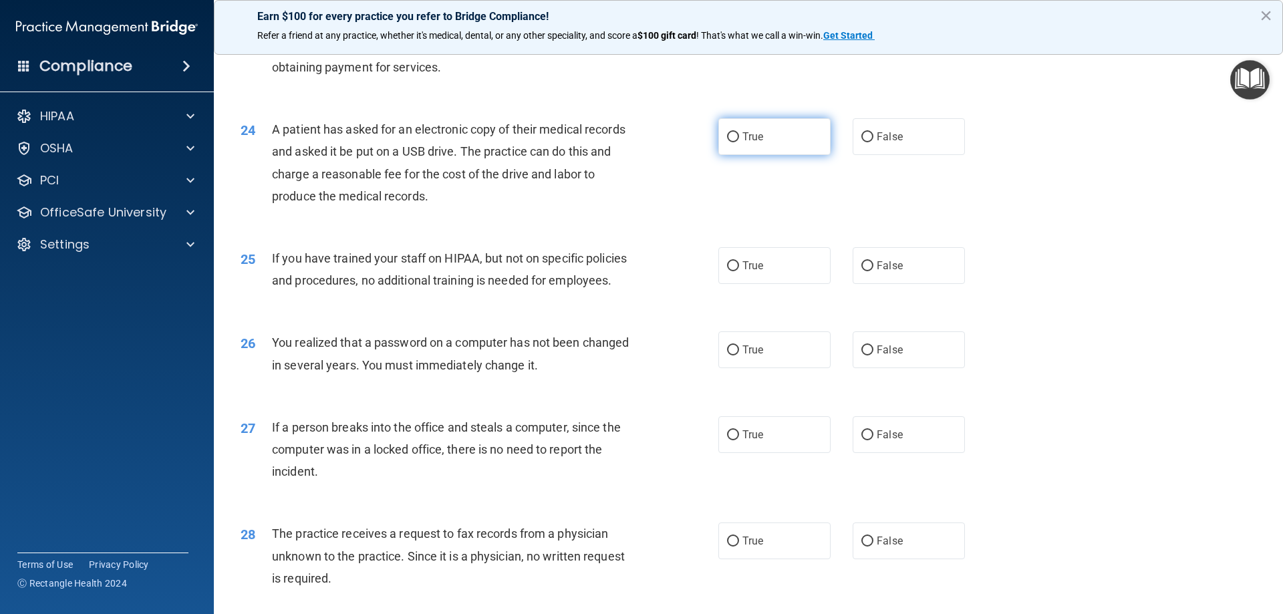
click at [730, 142] on input "True" at bounding box center [733, 137] width 12 height 10
radio input "true"
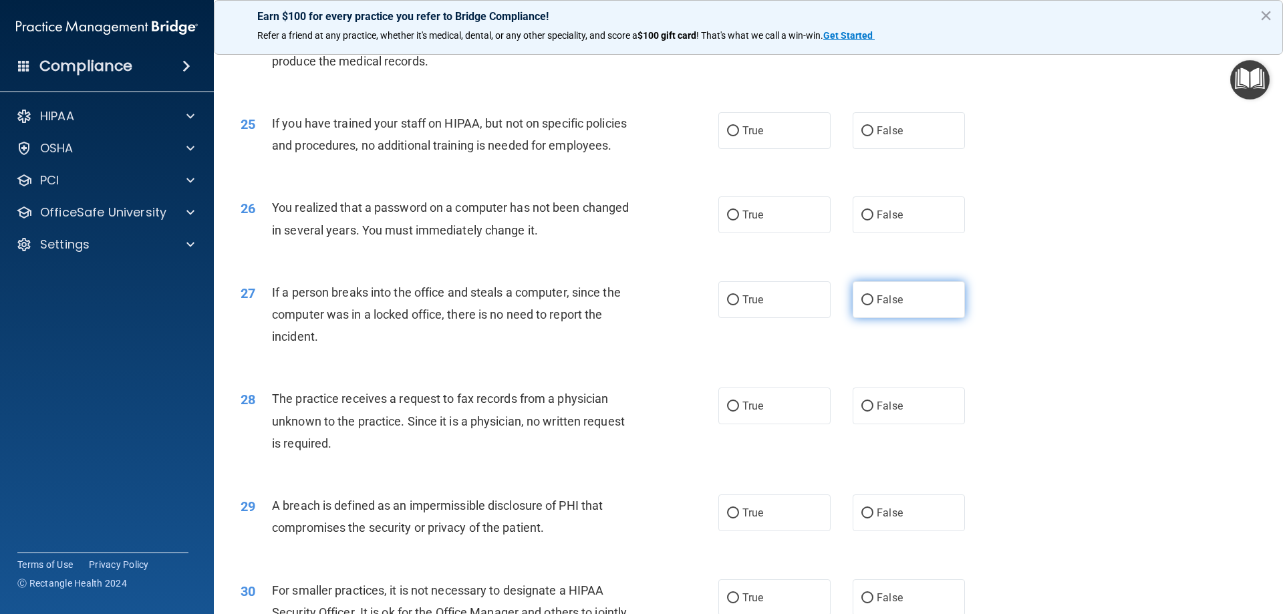
scroll to position [2406, 0]
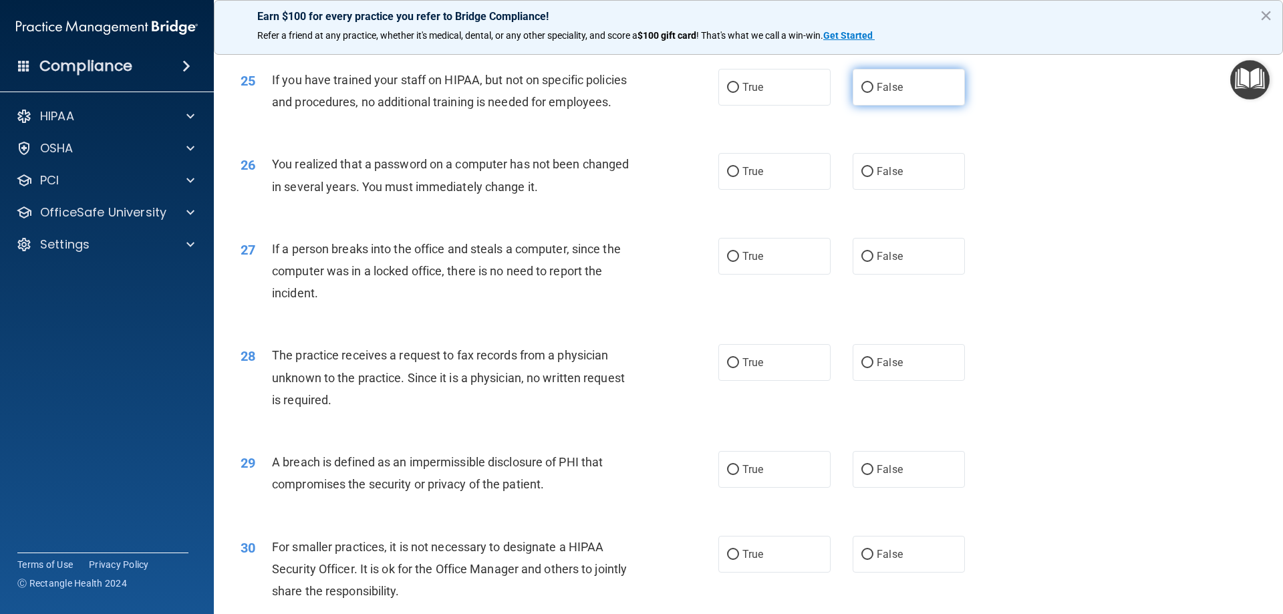
click at [862, 93] on input "False" at bounding box center [868, 88] width 12 height 10
radio input "true"
click at [729, 177] on input "True" at bounding box center [733, 172] width 12 height 10
radio input "true"
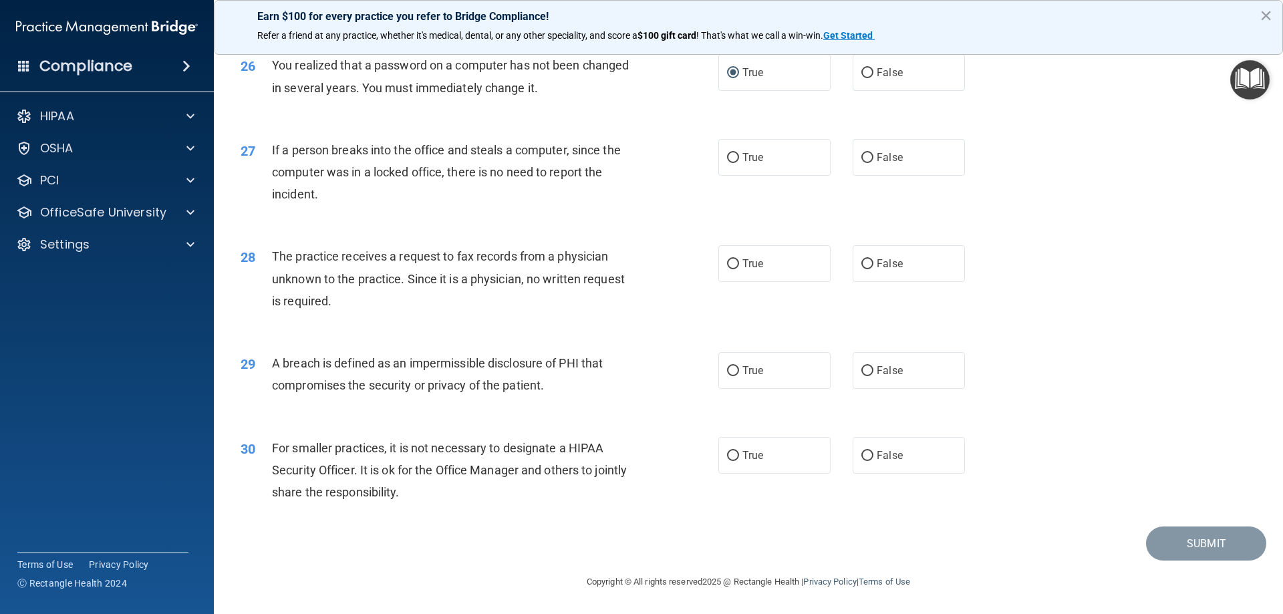
scroll to position [2549, 0]
click at [865, 154] on input "False" at bounding box center [868, 158] width 12 height 10
radio input "true"
click at [862, 262] on input "False" at bounding box center [868, 264] width 12 height 10
radio input "true"
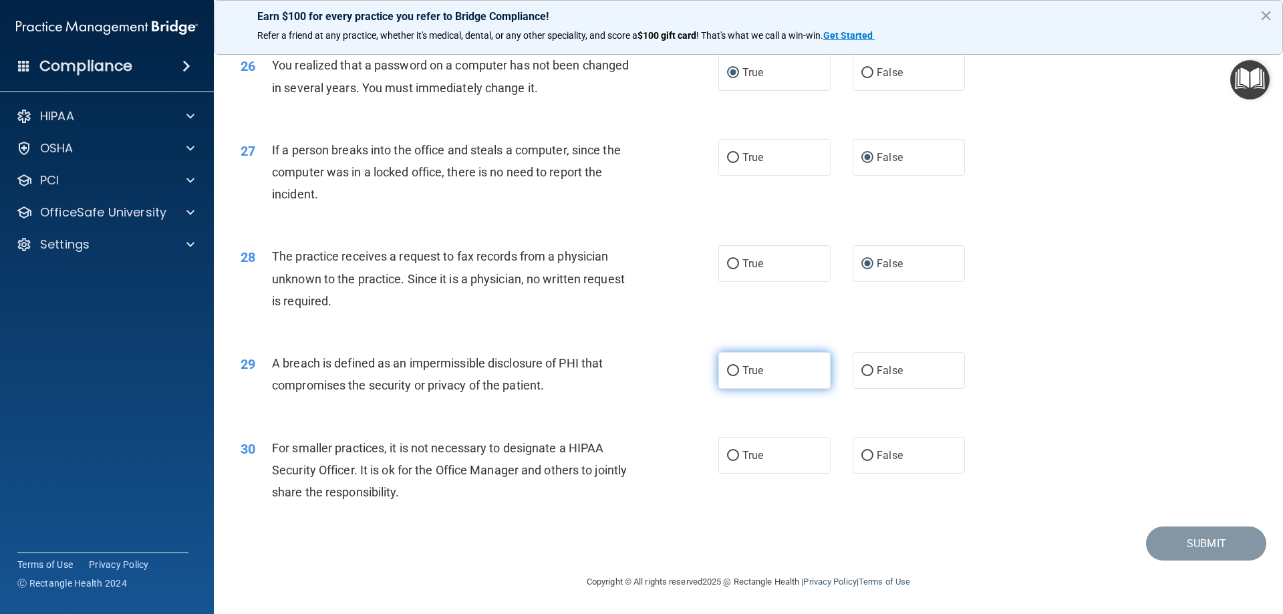
click at [724, 363] on label "True" at bounding box center [774, 370] width 112 height 37
click at [727, 366] on input "True" at bounding box center [733, 371] width 12 height 10
radio input "true"
click at [862, 451] on input "False" at bounding box center [868, 456] width 12 height 10
radio input "true"
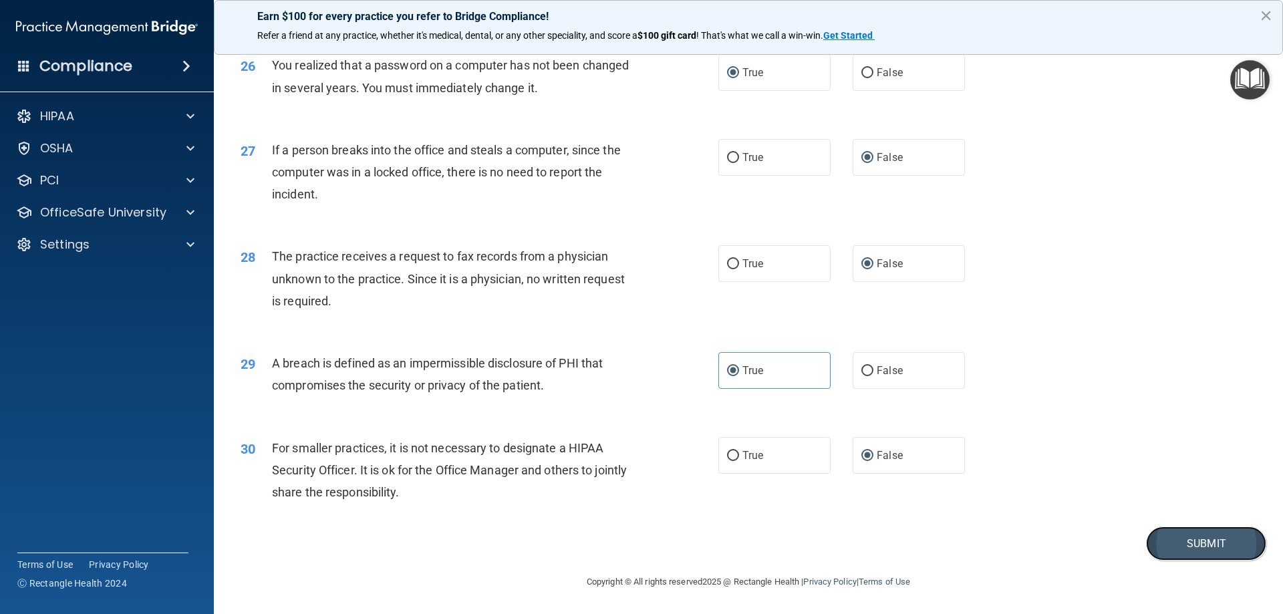
click at [1201, 545] on button "Submit" at bounding box center [1206, 544] width 120 height 34
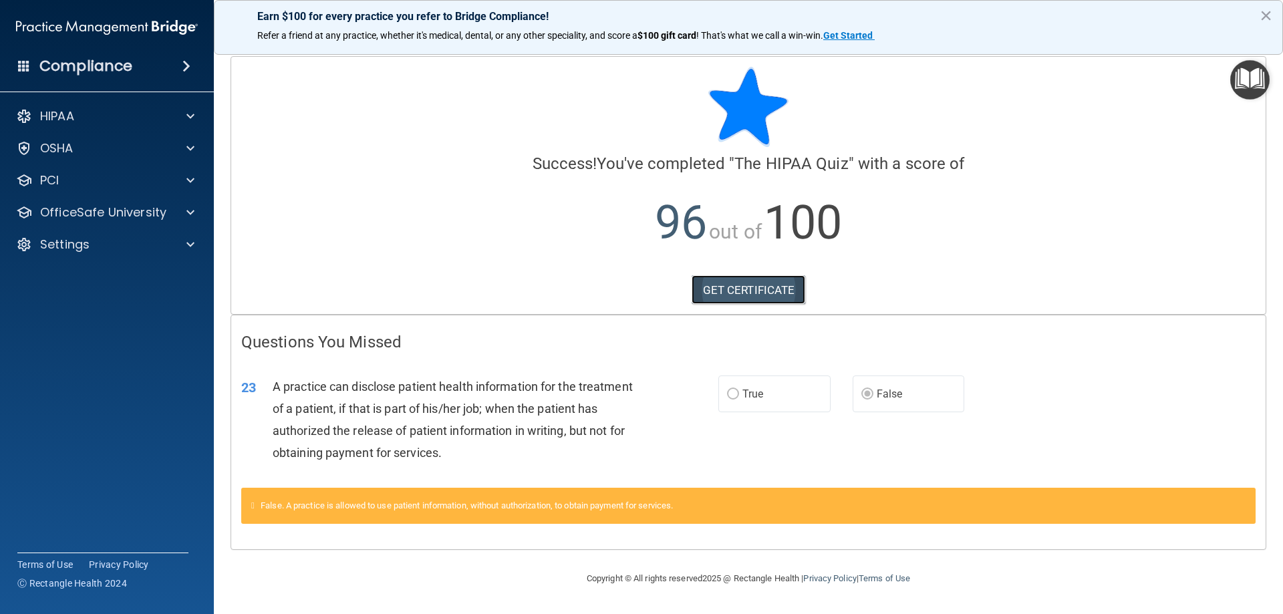
click at [760, 281] on link "GET CERTIFICATE" at bounding box center [749, 289] width 114 height 29
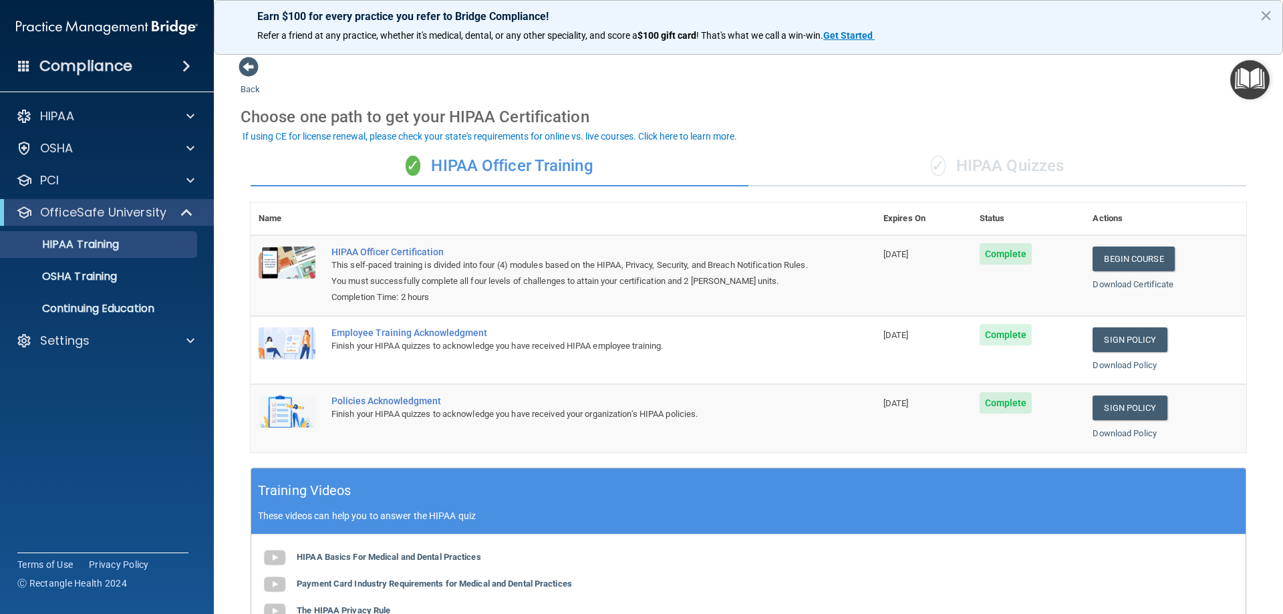
click at [980, 162] on div "✓ HIPAA Quizzes" at bounding box center [998, 166] width 498 height 40
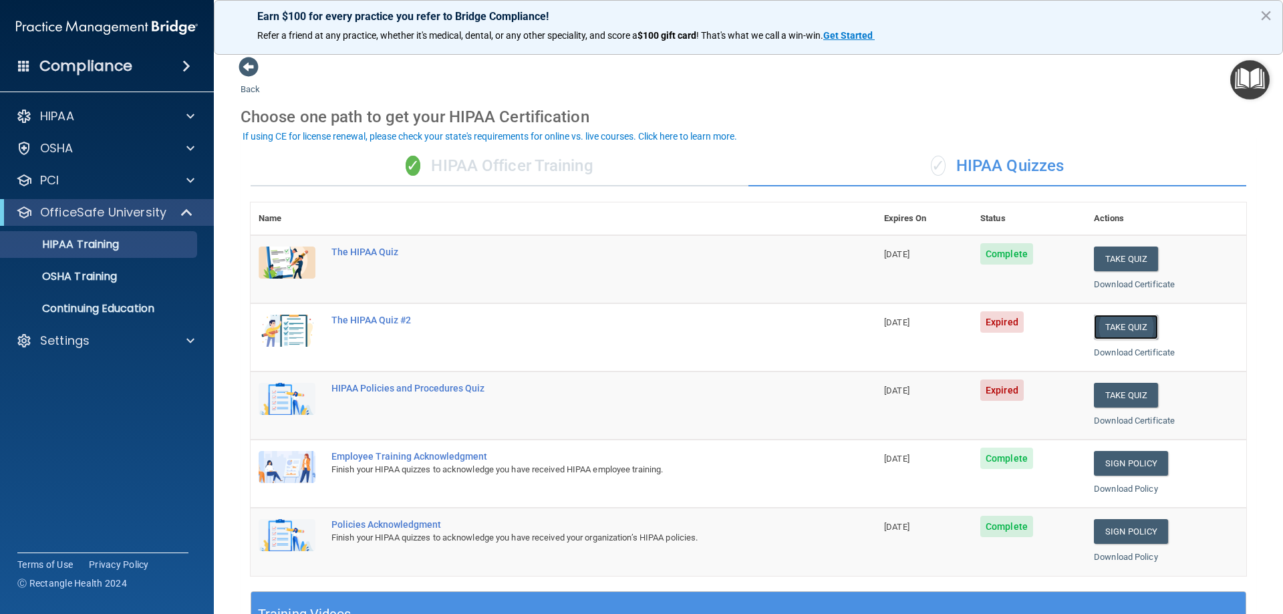
click at [1132, 330] on button "Take Quiz" at bounding box center [1126, 327] width 64 height 25
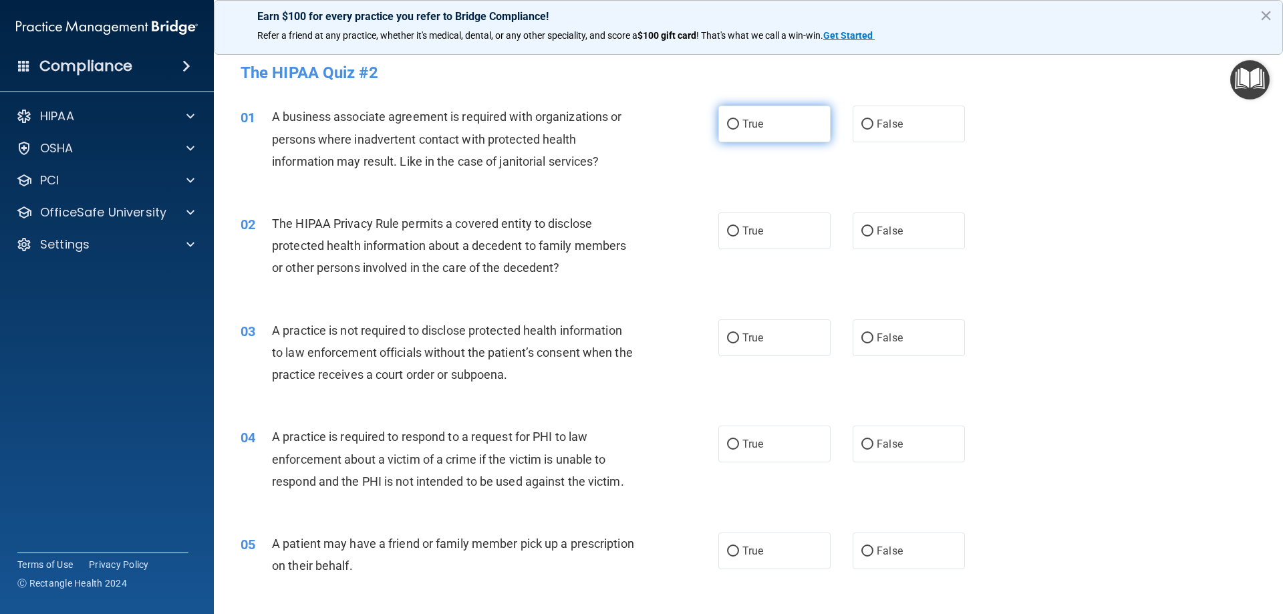
click at [727, 124] on input "True" at bounding box center [733, 125] width 12 height 10
radio input "true"
click at [732, 227] on input "True" at bounding box center [733, 232] width 12 height 10
radio input "true"
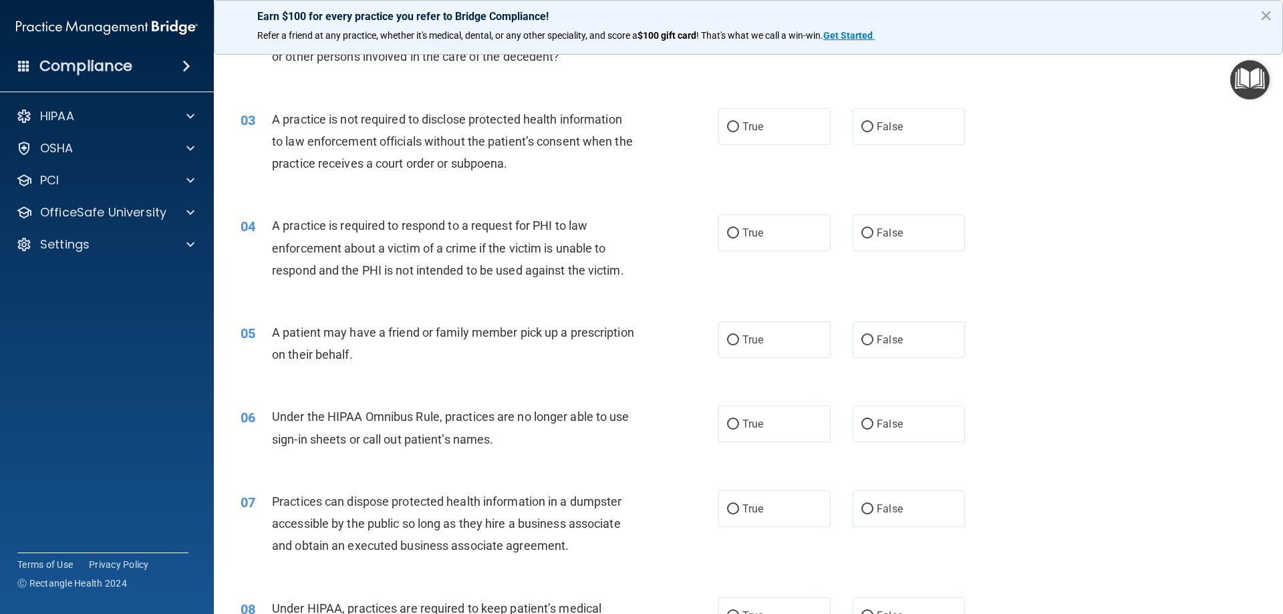
scroll to position [267, 0]
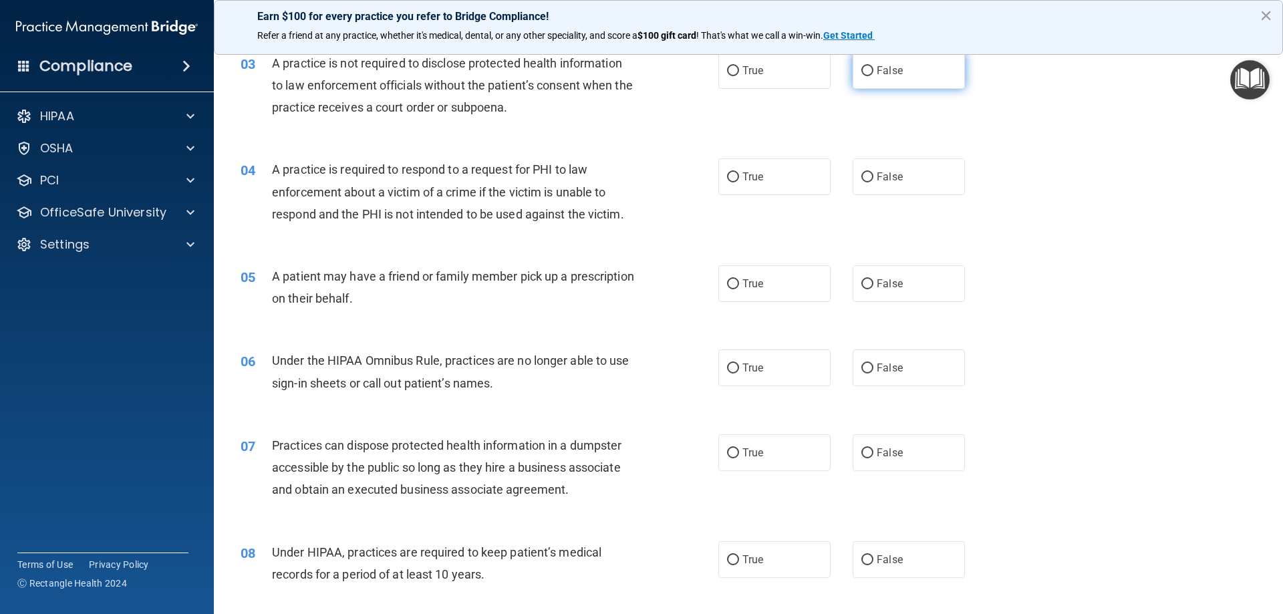
click at [864, 70] on input "False" at bounding box center [868, 71] width 12 height 10
radio input "true"
click at [731, 177] on input "True" at bounding box center [733, 177] width 12 height 10
radio input "true"
click at [732, 279] on input "True" at bounding box center [733, 284] width 12 height 10
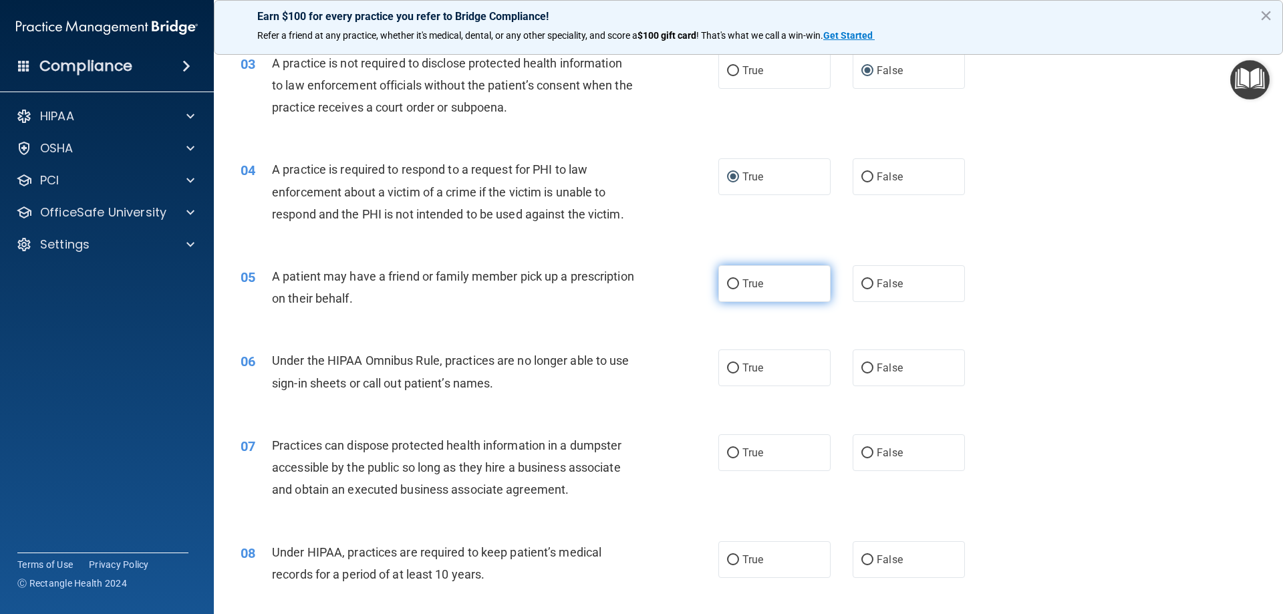
radio input "true"
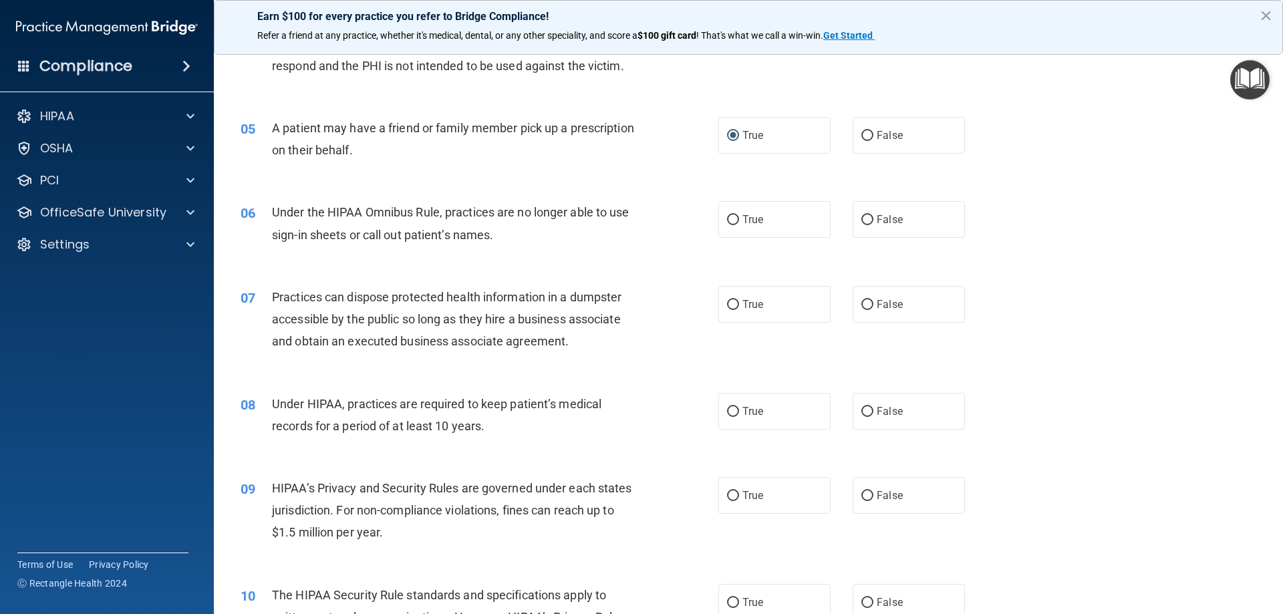
scroll to position [446, 0]
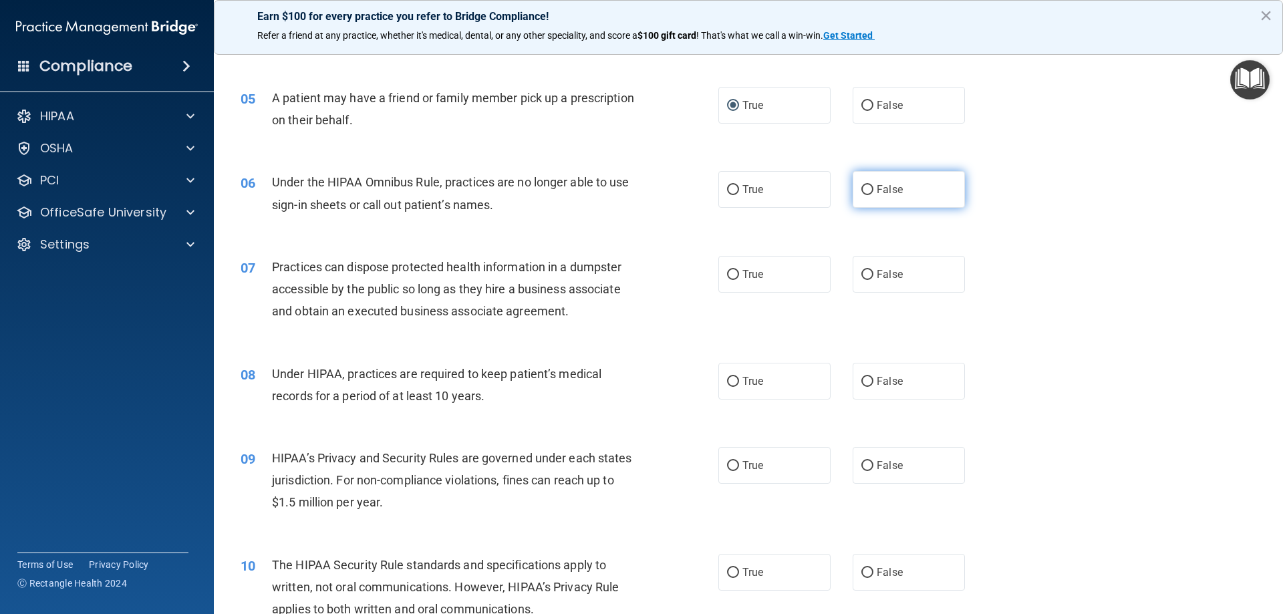
click at [863, 185] on input "False" at bounding box center [868, 190] width 12 height 10
radio input "true"
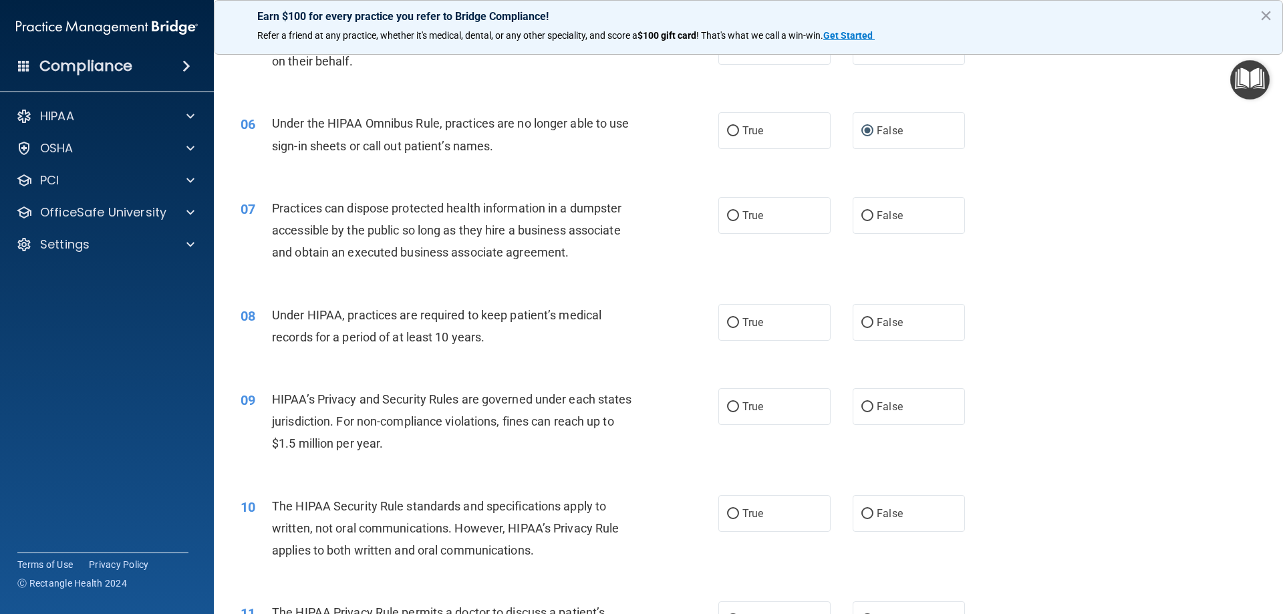
scroll to position [535, 0]
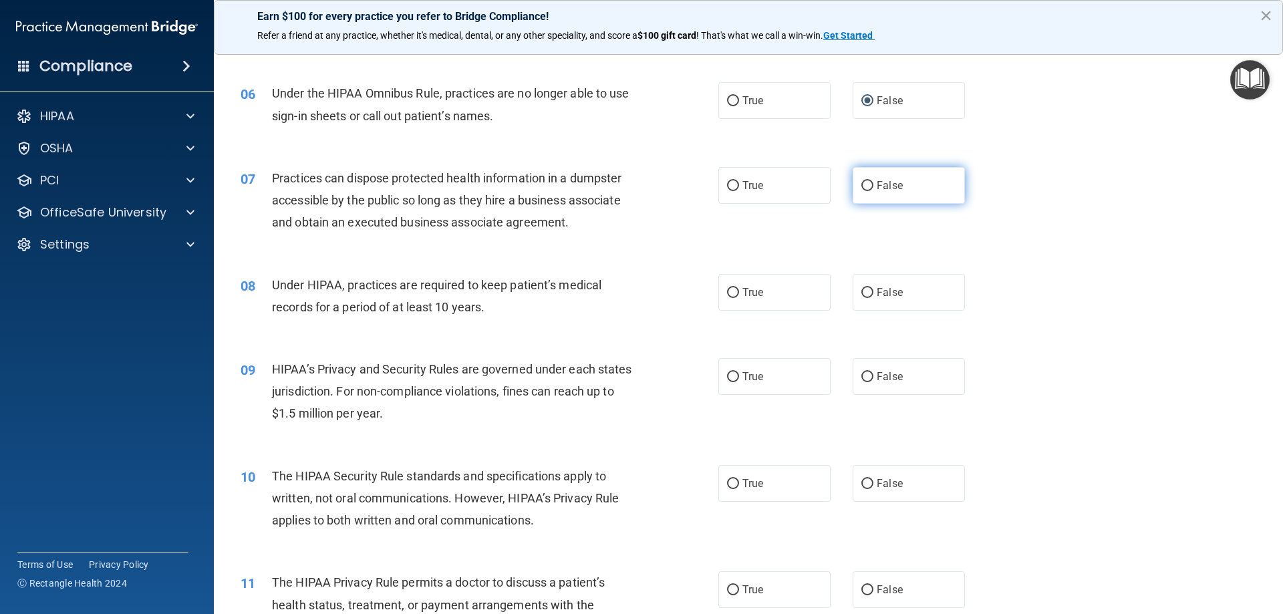
click at [862, 183] on input "False" at bounding box center [868, 186] width 12 height 10
radio input "true"
click at [853, 285] on label "False" at bounding box center [909, 292] width 112 height 37
click at [862, 288] on input "False" at bounding box center [868, 293] width 12 height 10
radio input "true"
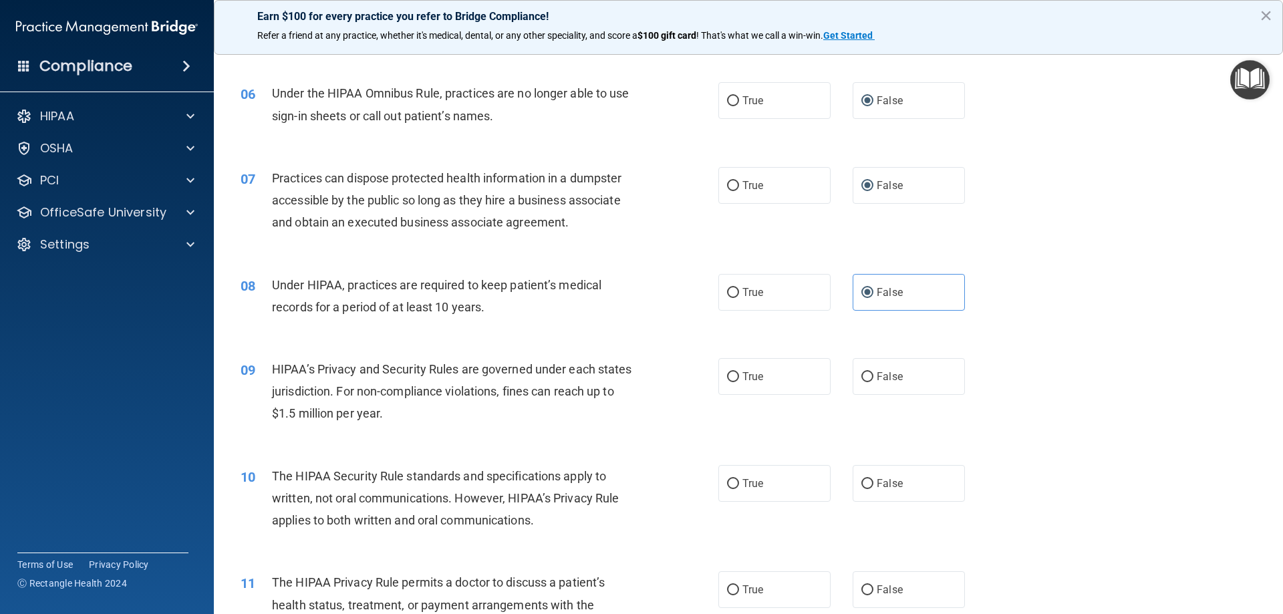
scroll to position [713, 0]
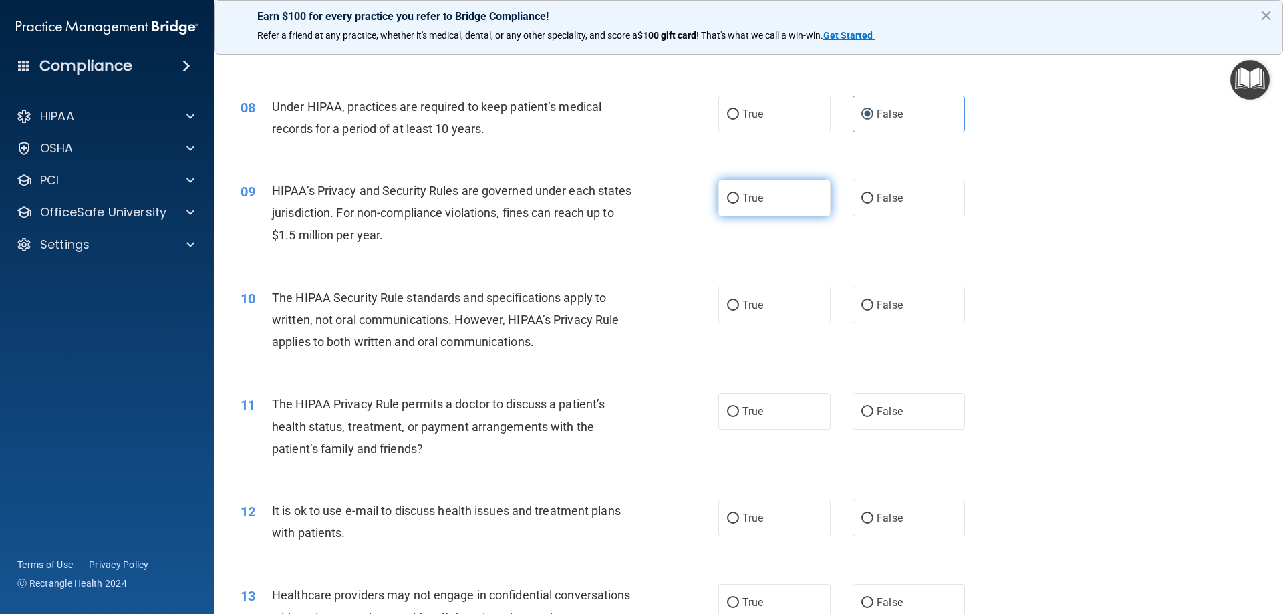
click at [727, 194] on input "True" at bounding box center [733, 199] width 12 height 10
radio input "true"
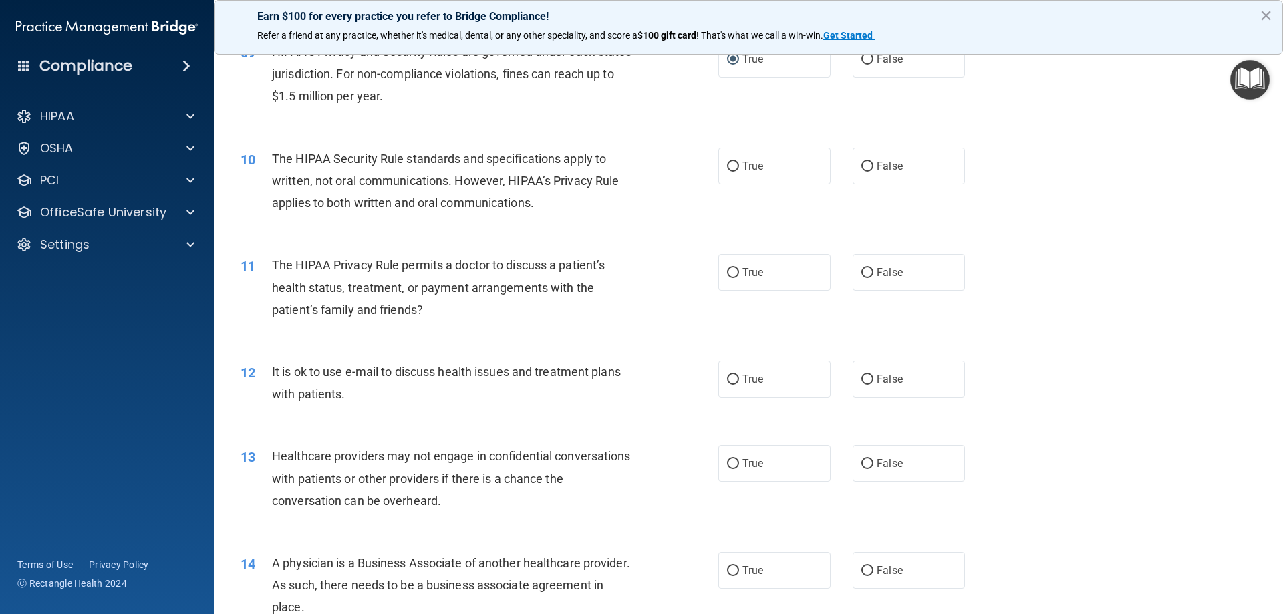
scroll to position [891, 0]
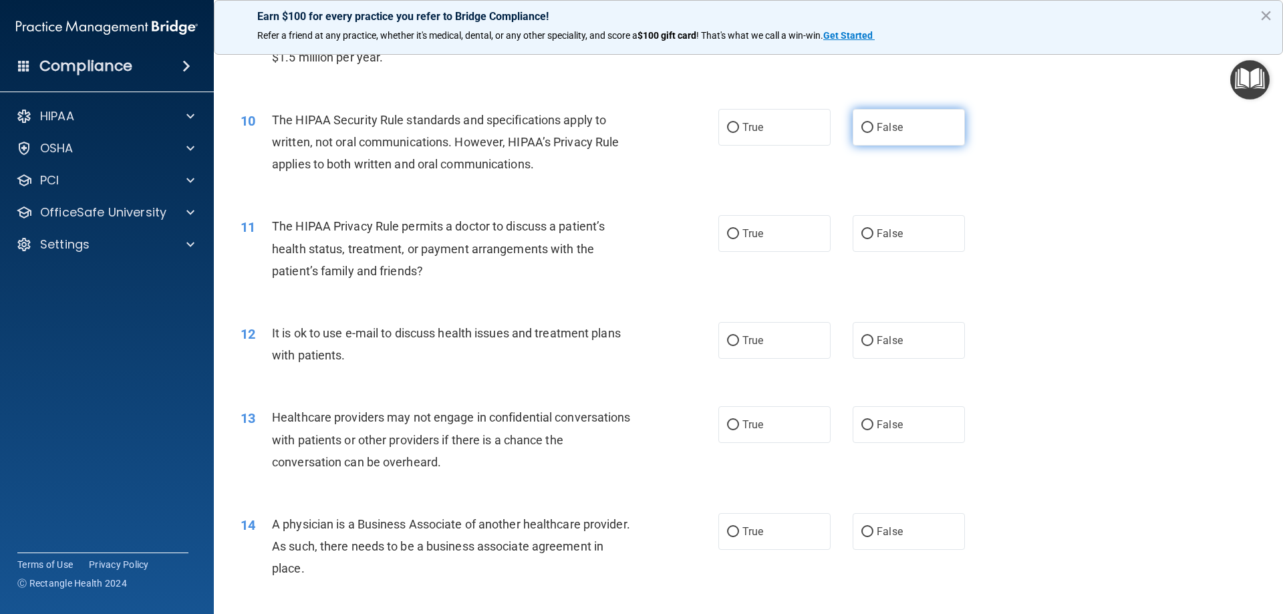
click at [862, 124] on input "False" at bounding box center [868, 128] width 12 height 10
radio input "true"
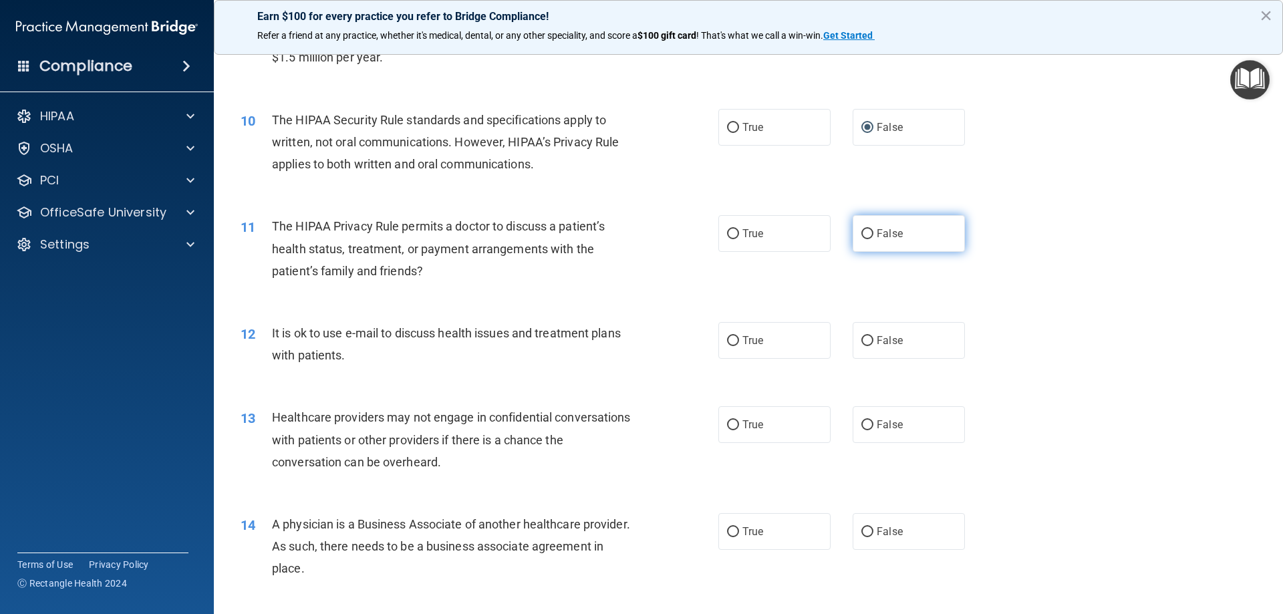
click at [868, 227] on label "False" at bounding box center [909, 233] width 112 height 37
click at [868, 229] on input "False" at bounding box center [868, 234] width 12 height 10
radio input "true"
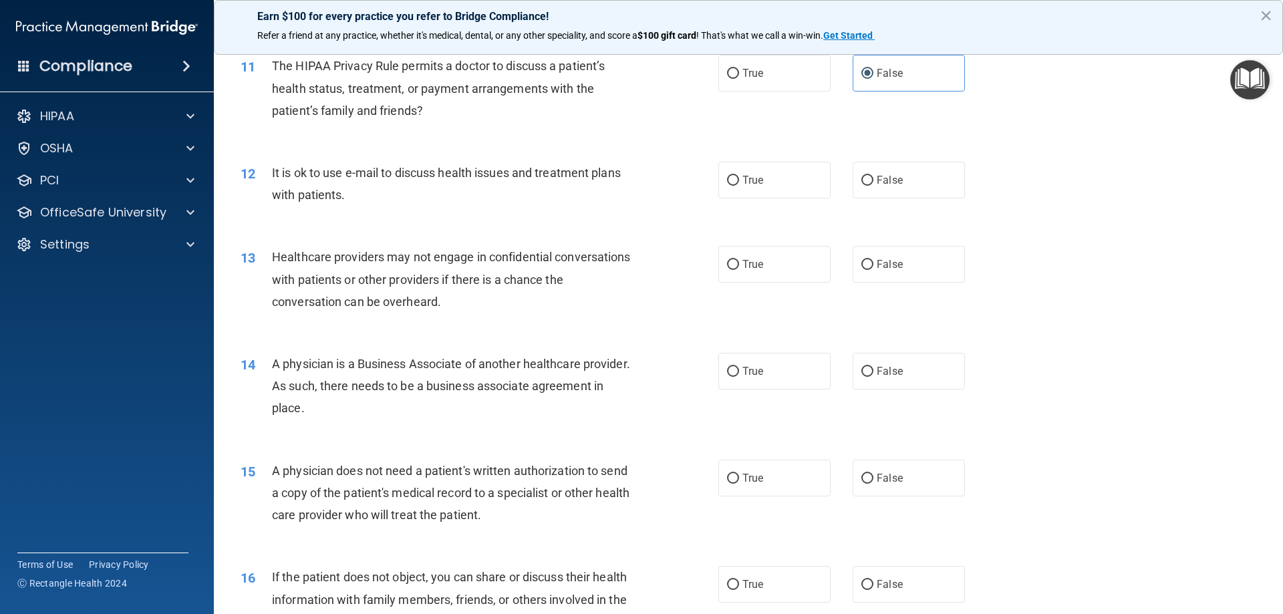
scroll to position [1069, 0]
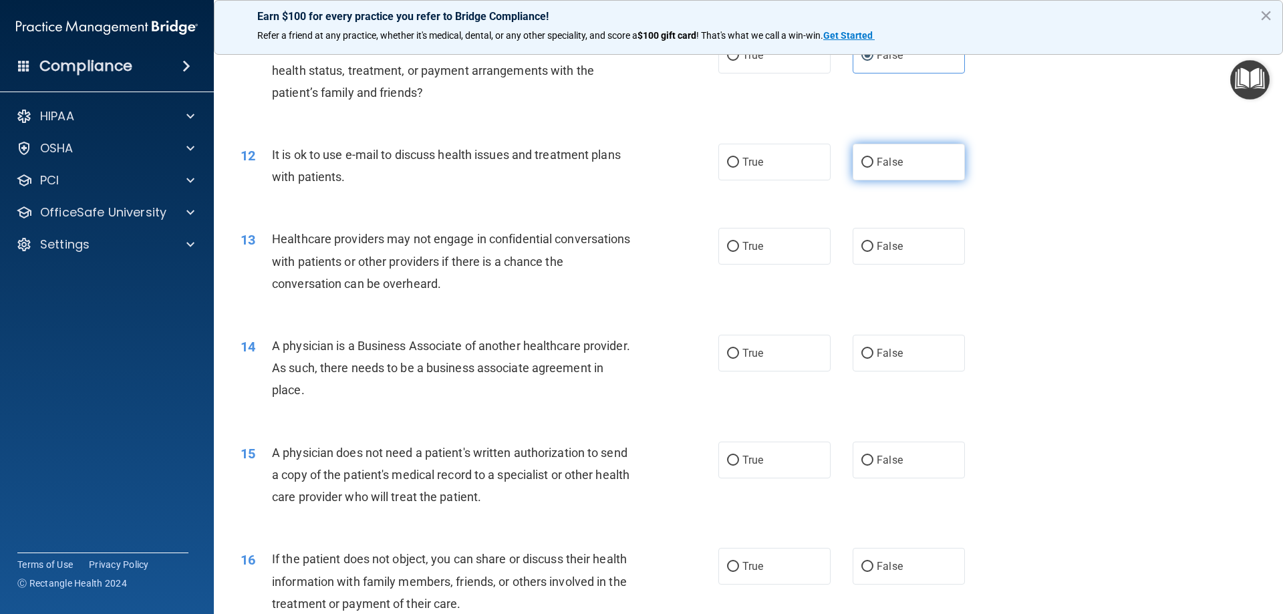
click at [866, 163] on input "False" at bounding box center [868, 163] width 12 height 10
radio input "true"
click at [727, 161] on input "True" at bounding box center [733, 163] width 12 height 10
radio input "true"
radio input "false"
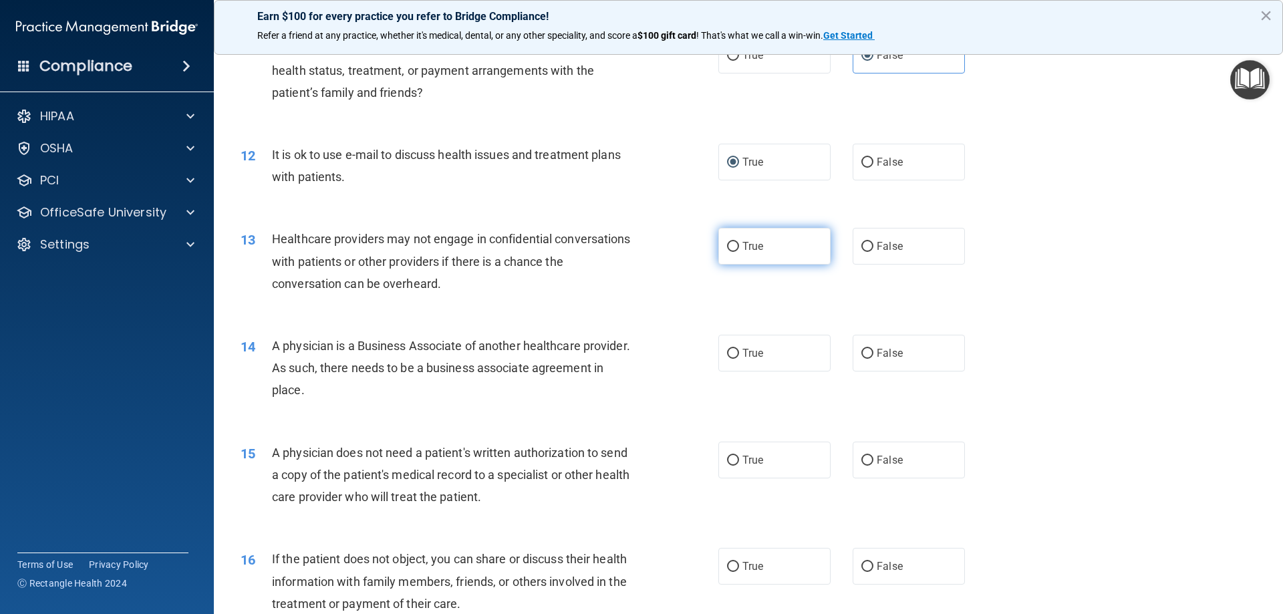
click at [729, 242] on input "True" at bounding box center [733, 247] width 12 height 10
radio input "true"
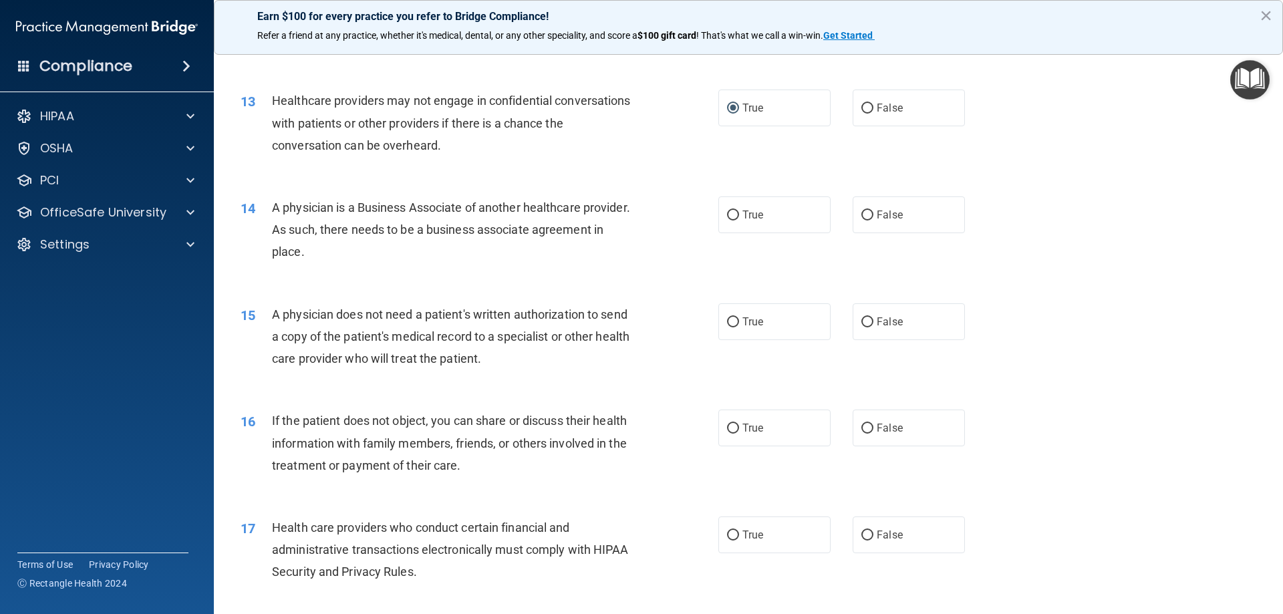
scroll to position [1248, 0]
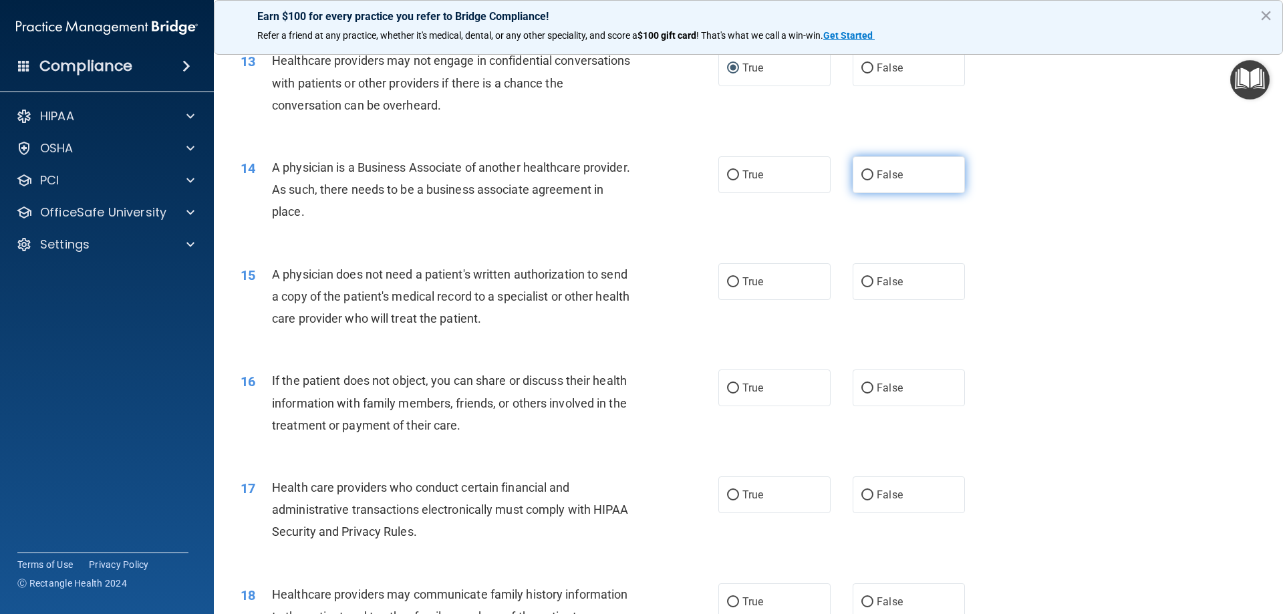
click at [862, 172] on input "False" at bounding box center [868, 175] width 12 height 10
radio input "true"
click at [727, 281] on input "True" at bounding box center [733, 282] width 12 height 10
radio input "true"
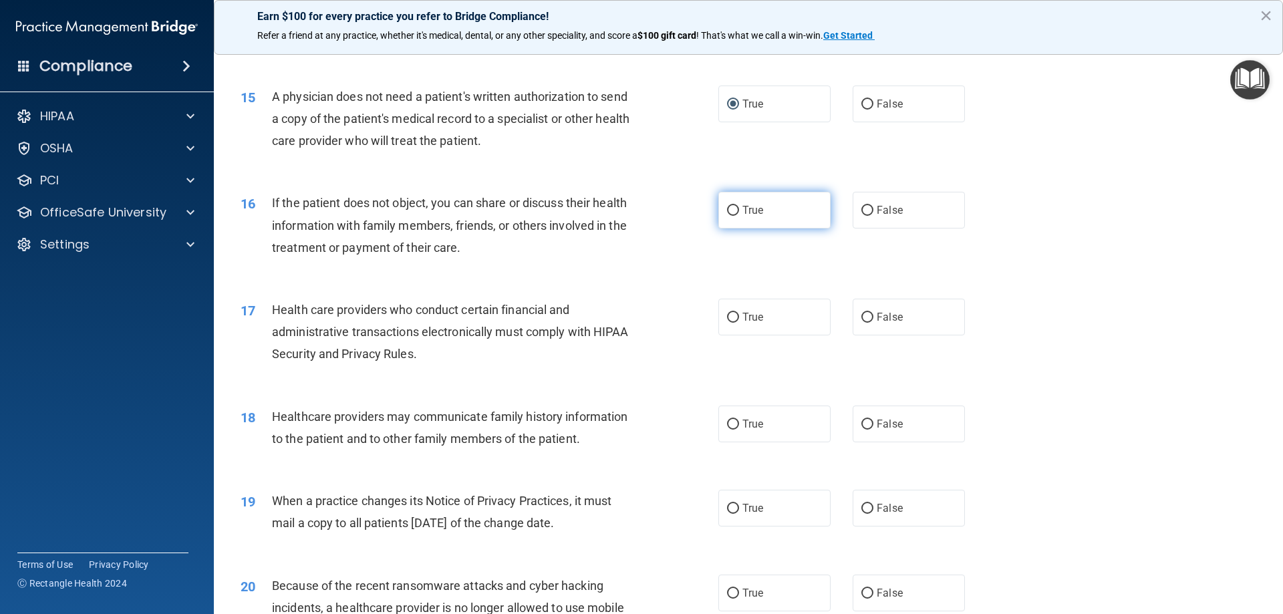
click at [727, 208] on input "True" at bounding box center [733, 211] width 12 height 10
radio input "true"
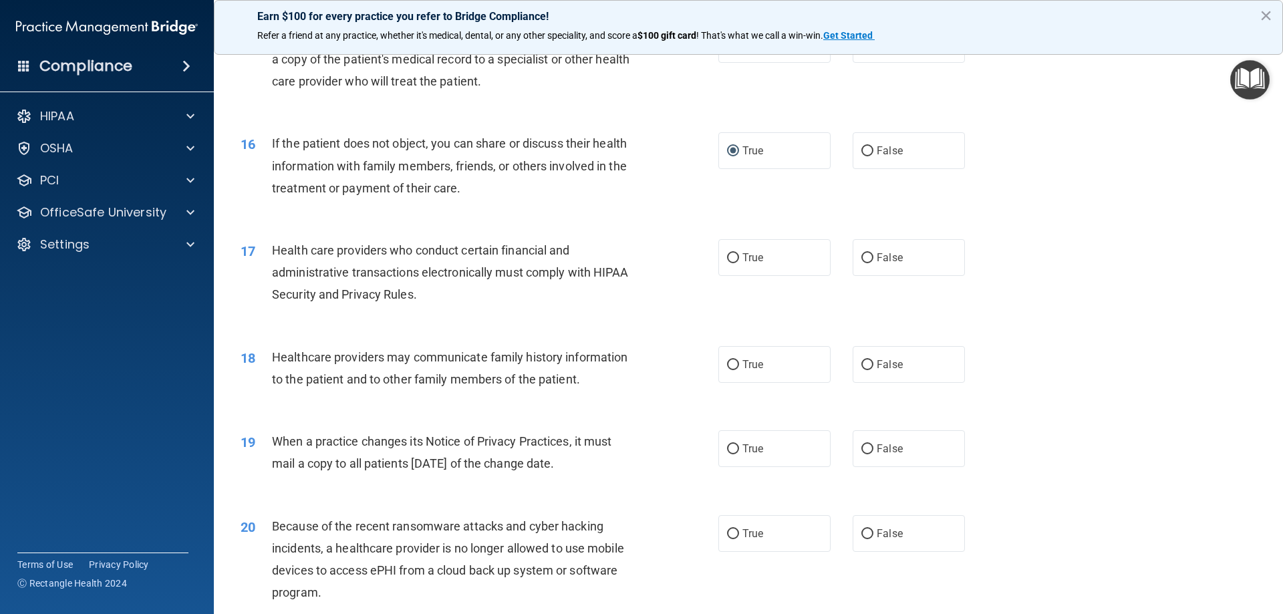
scroll to position [1515, 0]
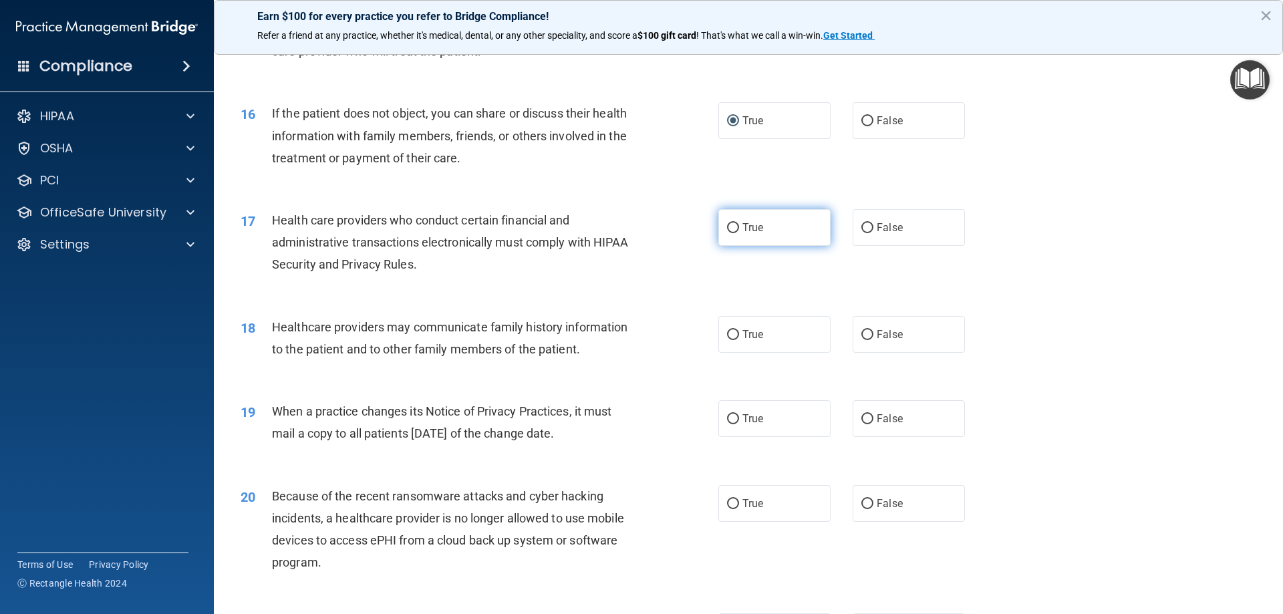
click at [743, 226] on span "True" at bounding box center [753, 227] width 21 height 13
click at [739, 226] on input "True" at bounding box center [733, 228] width 12 height 10
radio input "true"
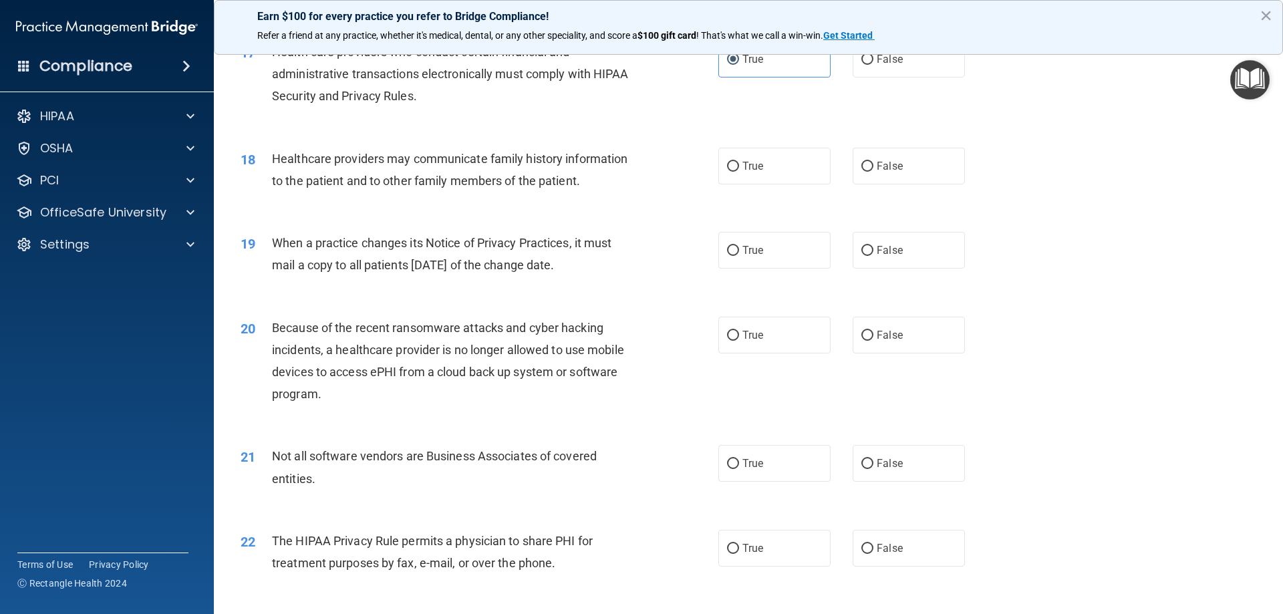
scroll to position [1693, 0]
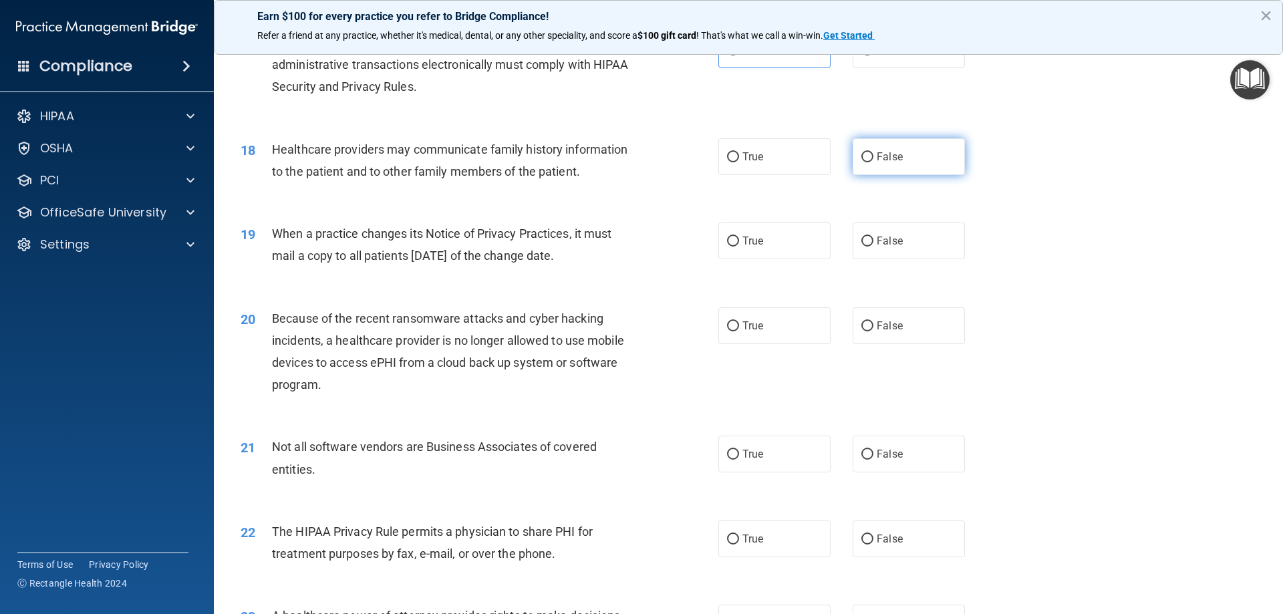
click at [862, 158] on input "False" at bounding box center [868, 157] width 12 height 10
radio input "true"
click at [731, 237] on input "True" at bounding box center [733, 242] width 12 height 10
radio input "true"
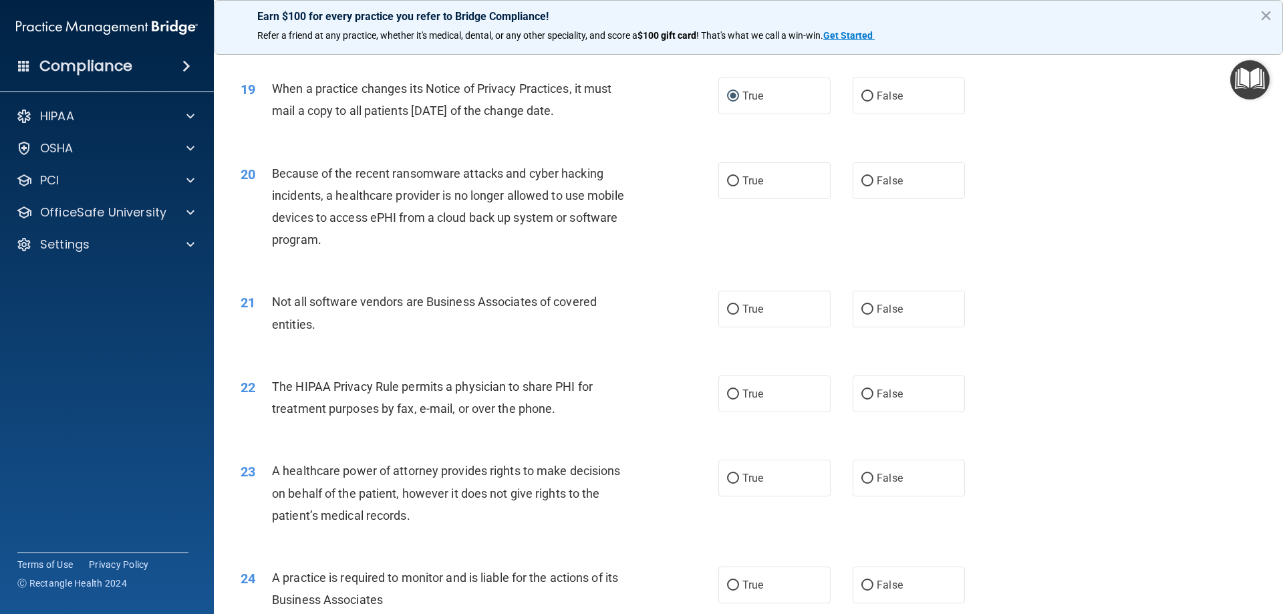
scroll to position [1871, 0]
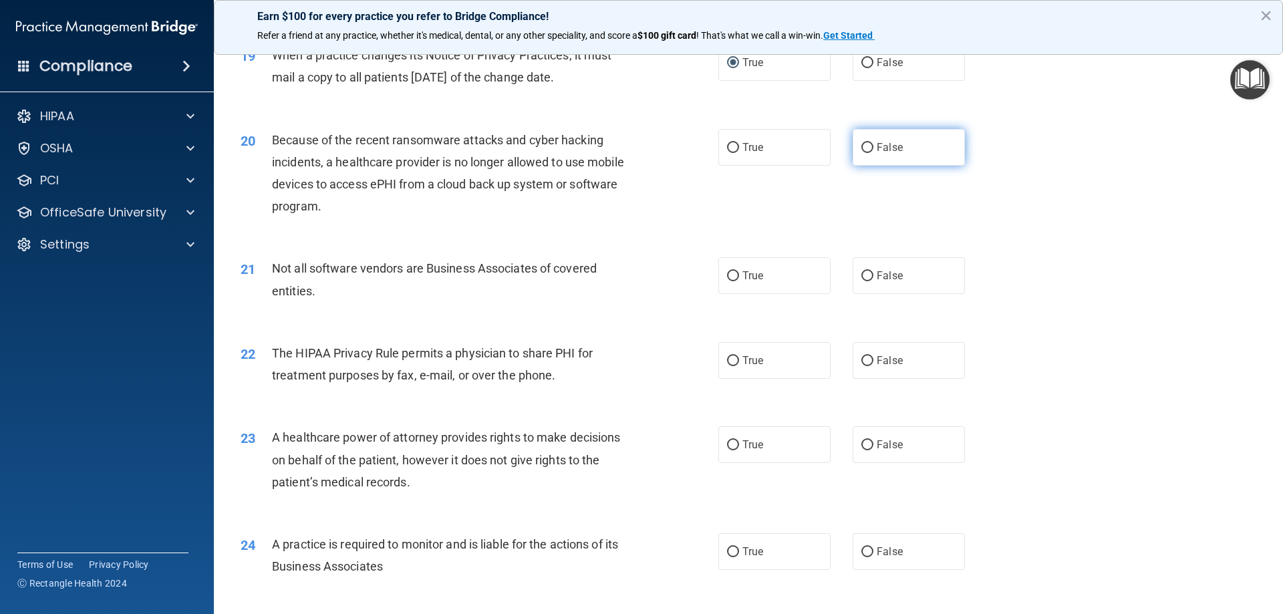
click at [862, 143] on input "False" at bounding box center [868, 148] width 12 height 10
radio input "true"
click at [734, 279] on input "True" at bounding box center [733, 276] width 12 height 10
radio input "true"
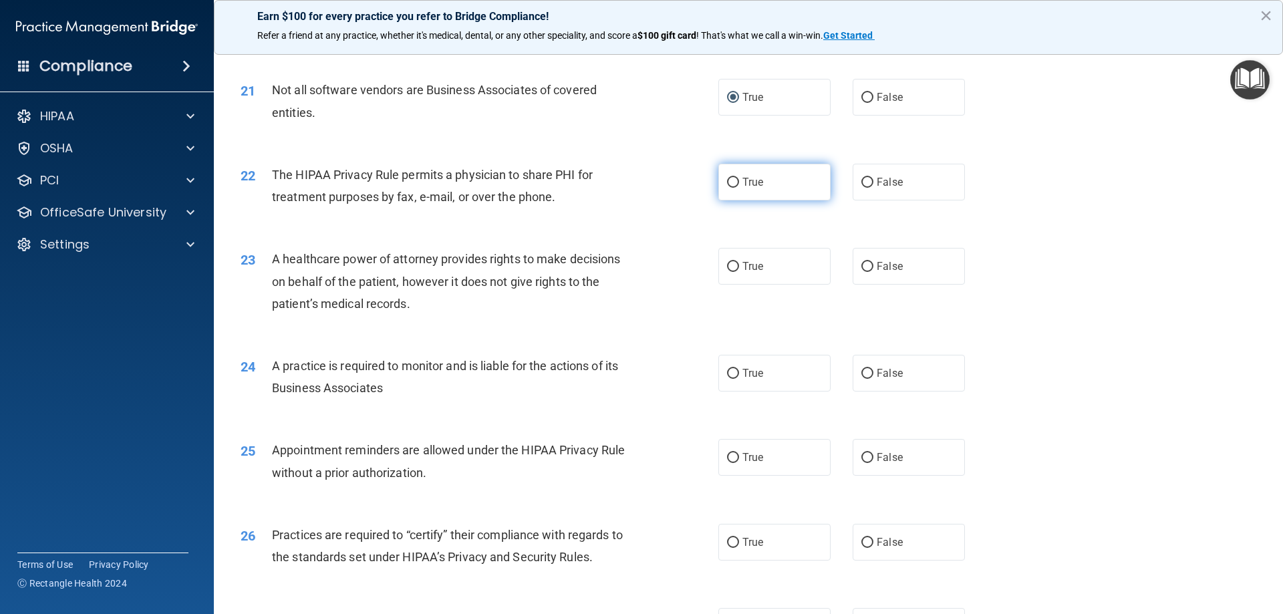
click at [727, 178] on input "True" at bounding box center [733, 183] width 12 height 10
radio input "true"
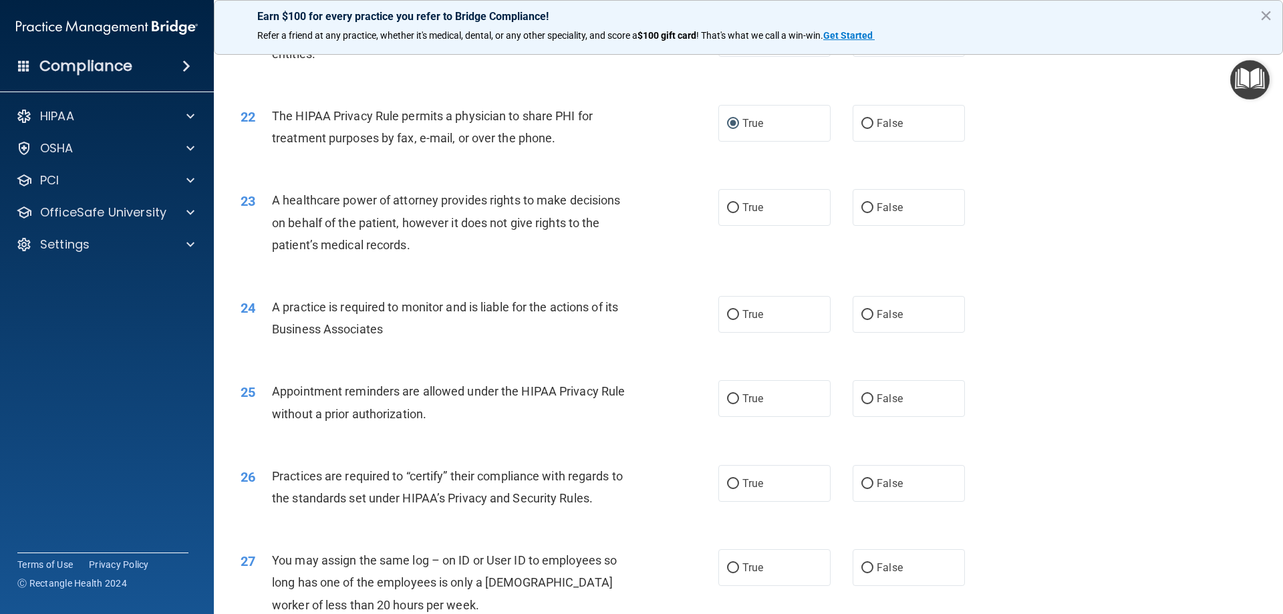
scroll to position [2228, 0]
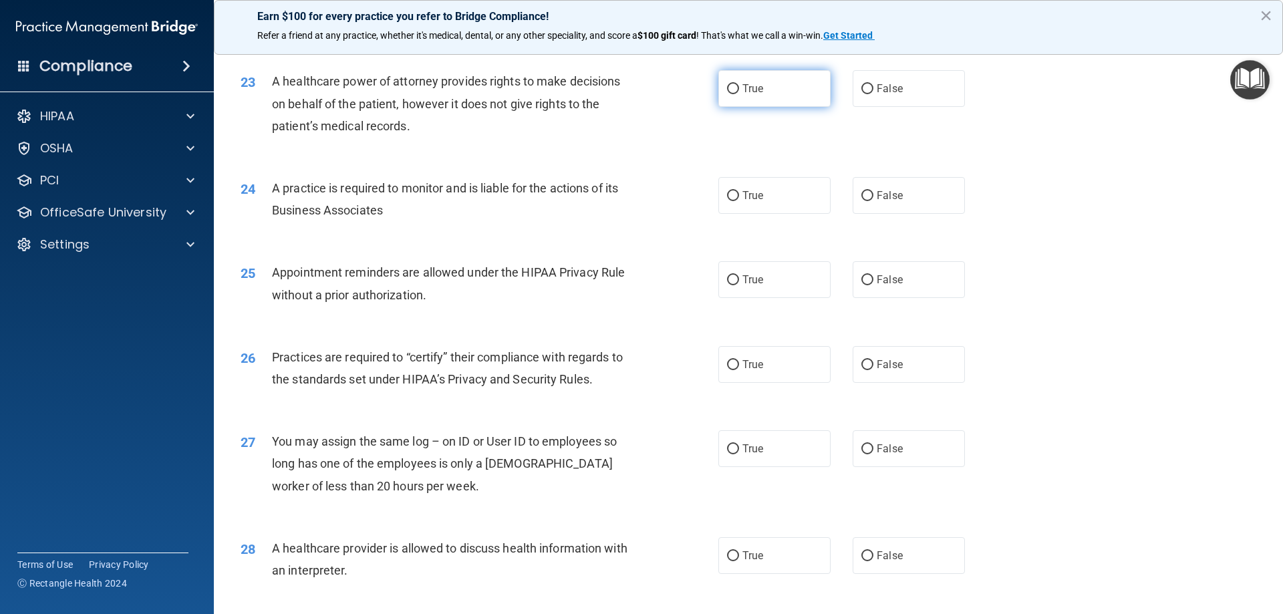
click at [732, 86] on input "True" at bounding box center [733, 89] width 12 height 10
radio input "true"
click at [877, 194] on span "False" at bounding box center [890, 195] width 26 height 13
click at [874, 194] on input "False" at bounding box center [868, 196] width 12 height 10
radio input "true"
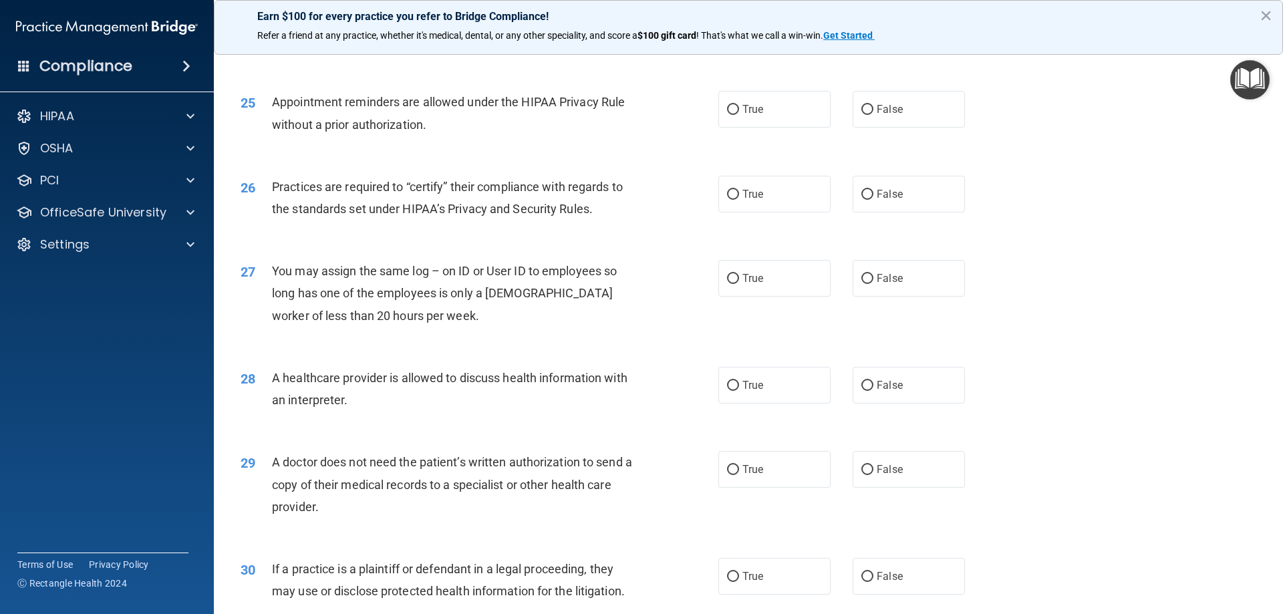
scroll to position [2406, 0]
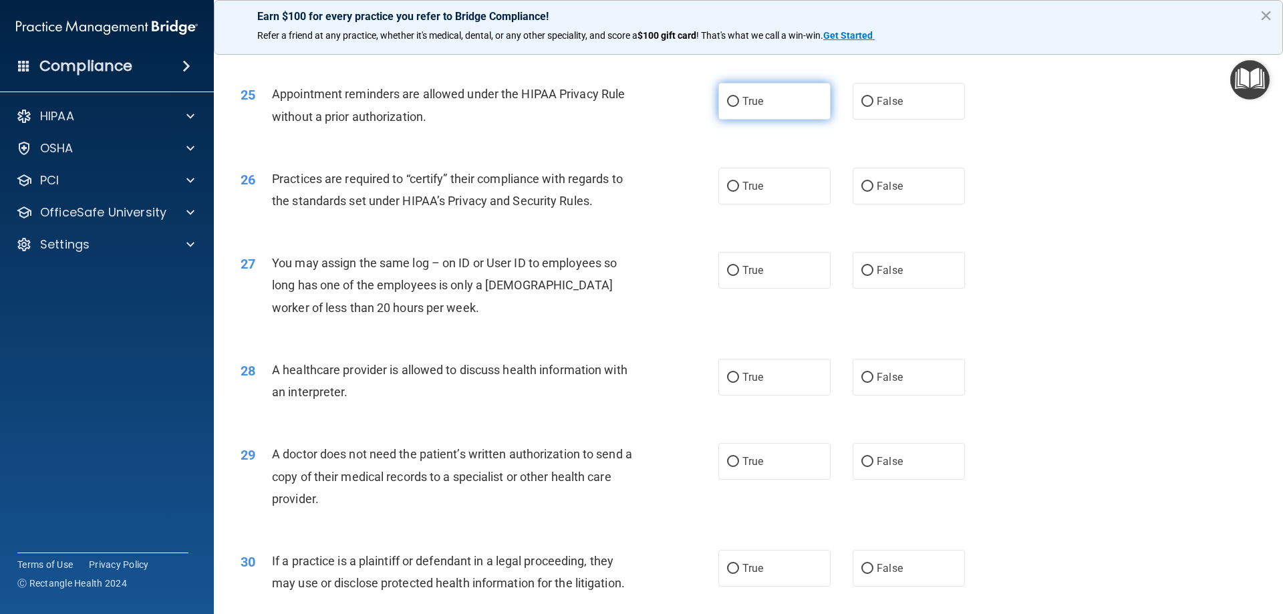
click at [728, 94] on label "True" at bounding box center [774, 101] width 112 height 37
click at [728, 97] on input "True" at bounding box center [733, 102] width 12 height 10
radio input "true"
click at [728, 182] on input "True" at bounding box center [733, 187] width 12 height 10
radio input "true"
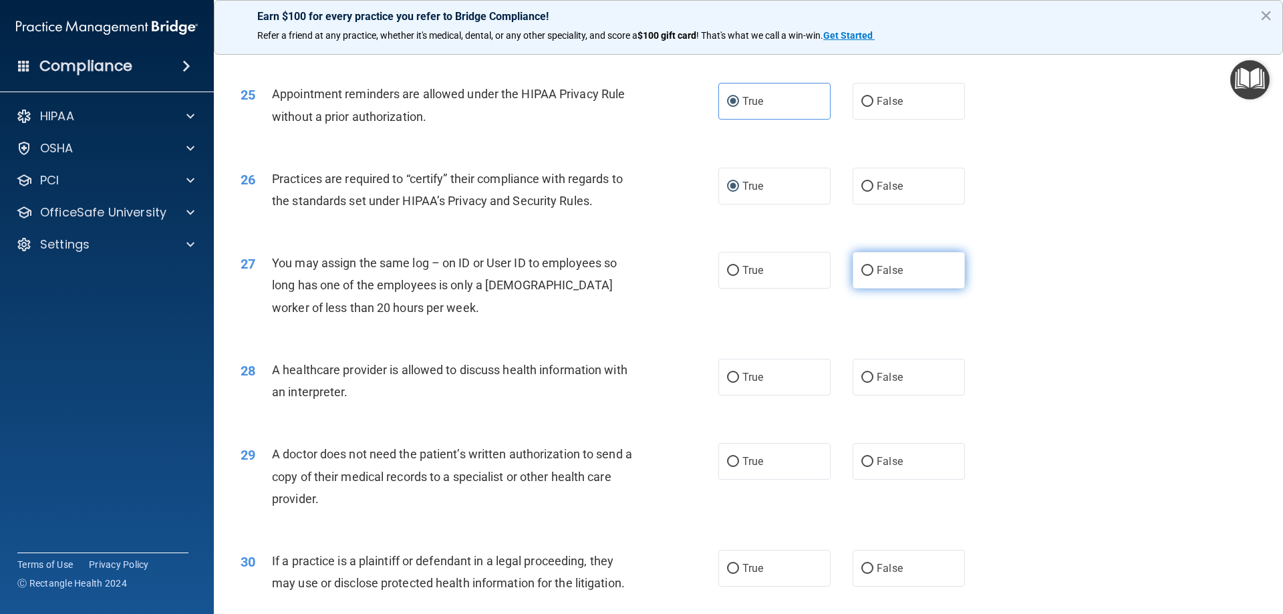
click at [862, 267] on input "False" at bounding box center [868, 271] width 12 height 10
radio input "true"
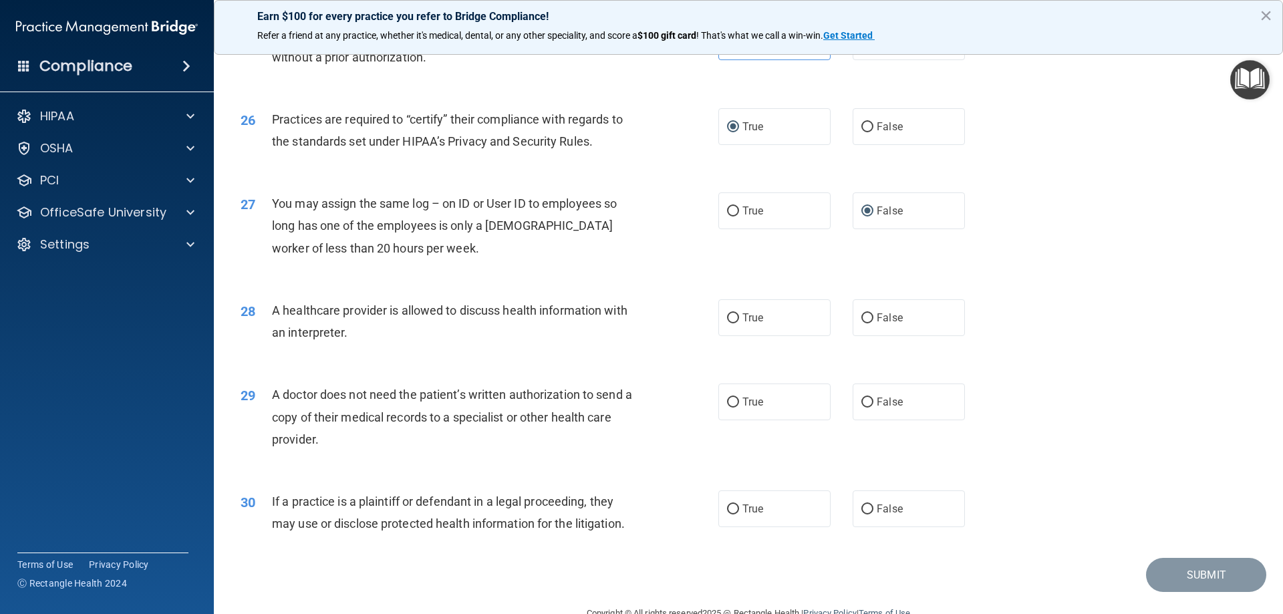
scroll to position [2495, 0]
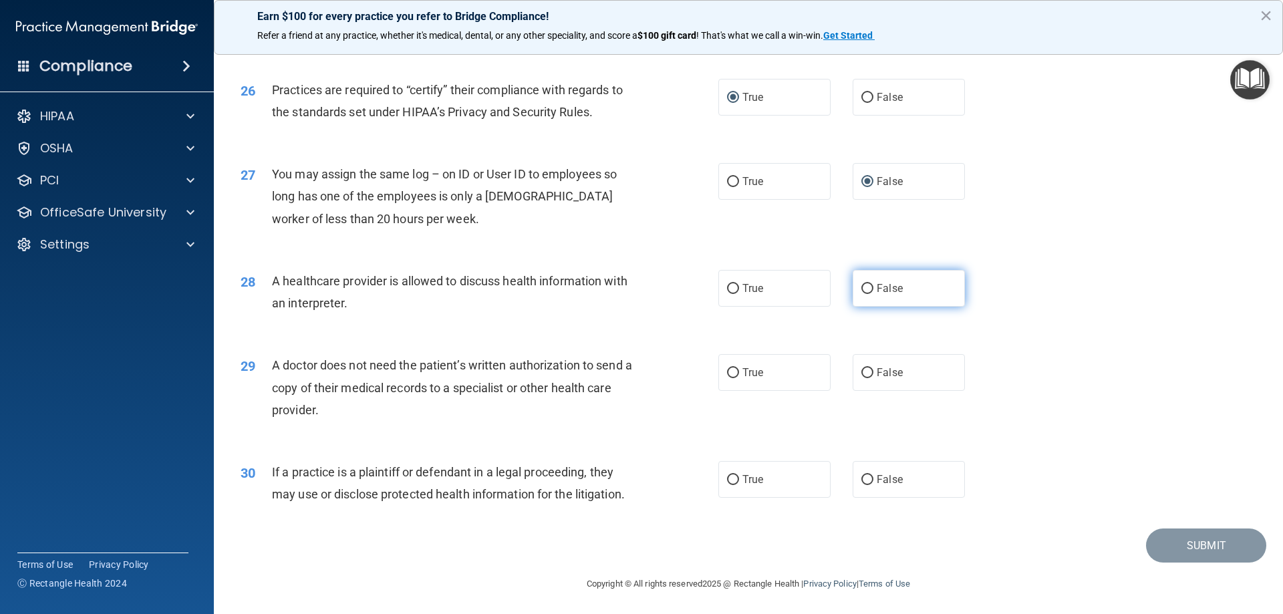
click at [862, 288] on input "False" at bounding box center [868, 289] width 12 height 10
radio input "true"
click at [727, 376] on input "True" at bounding box center [733, 373] width 12 height 10
radio input "true"
click at [866, 481] on input "False" at bounding box center [868, 480] width 12 height 10
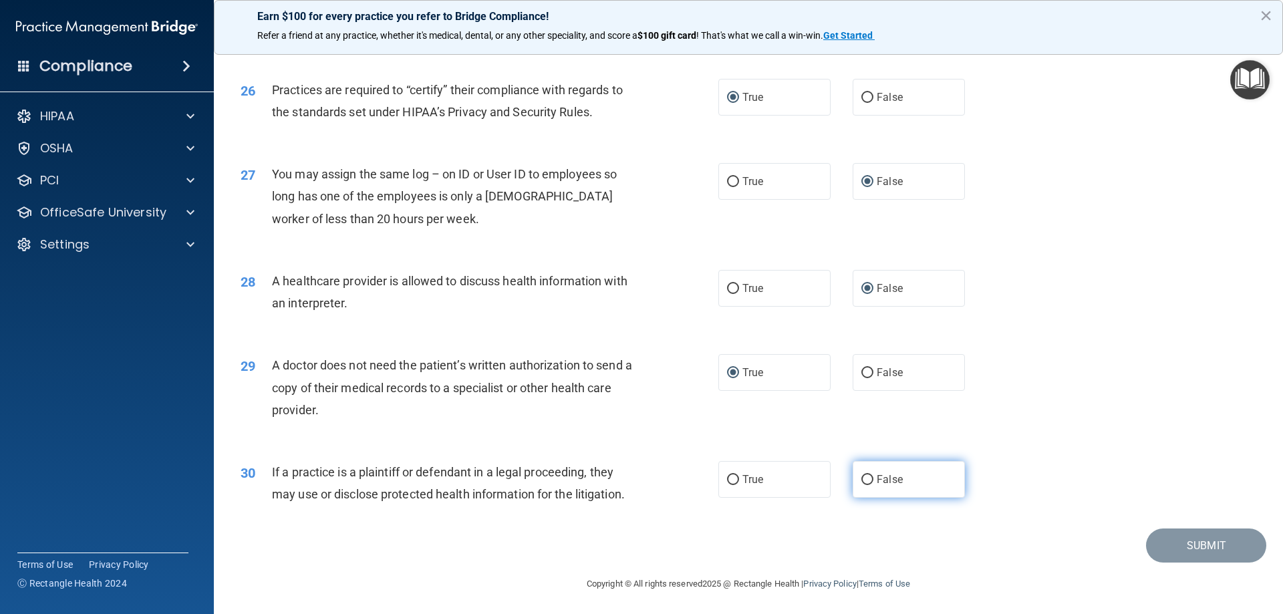
radio input "true"
click at [1176, 541] on button "Submit" at bounding box center [1206, 546] width 120 height 34
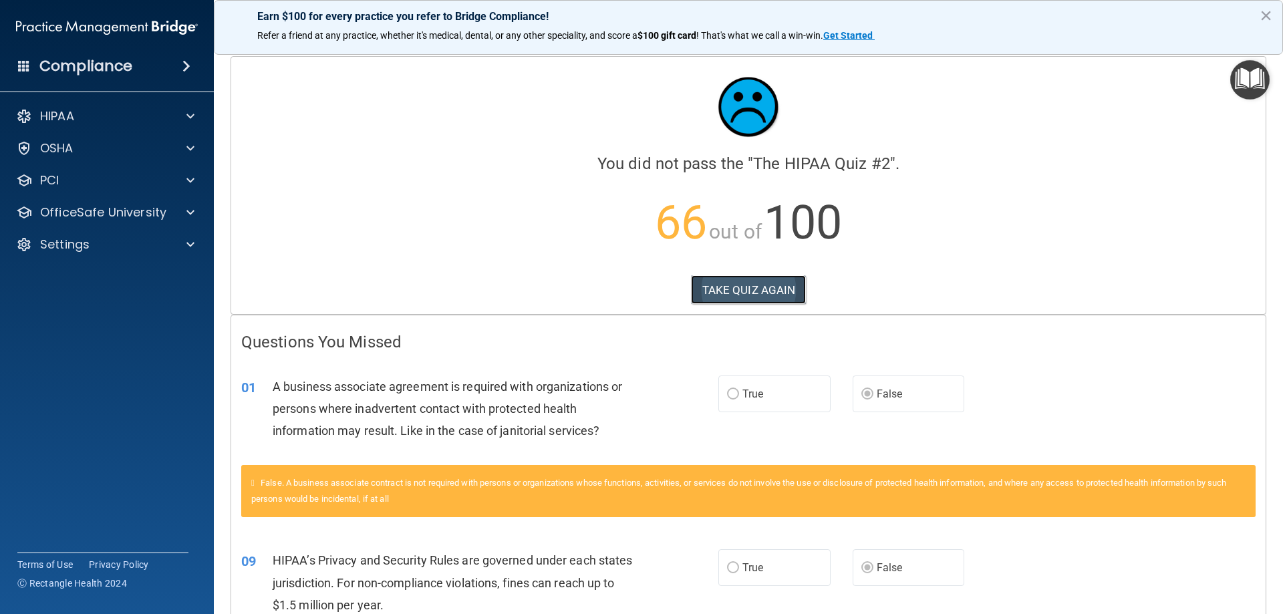
click at [759, 297] on button "TAKE QUIZ AGAIN" at bounding box center [749, 289] width 116 height 29
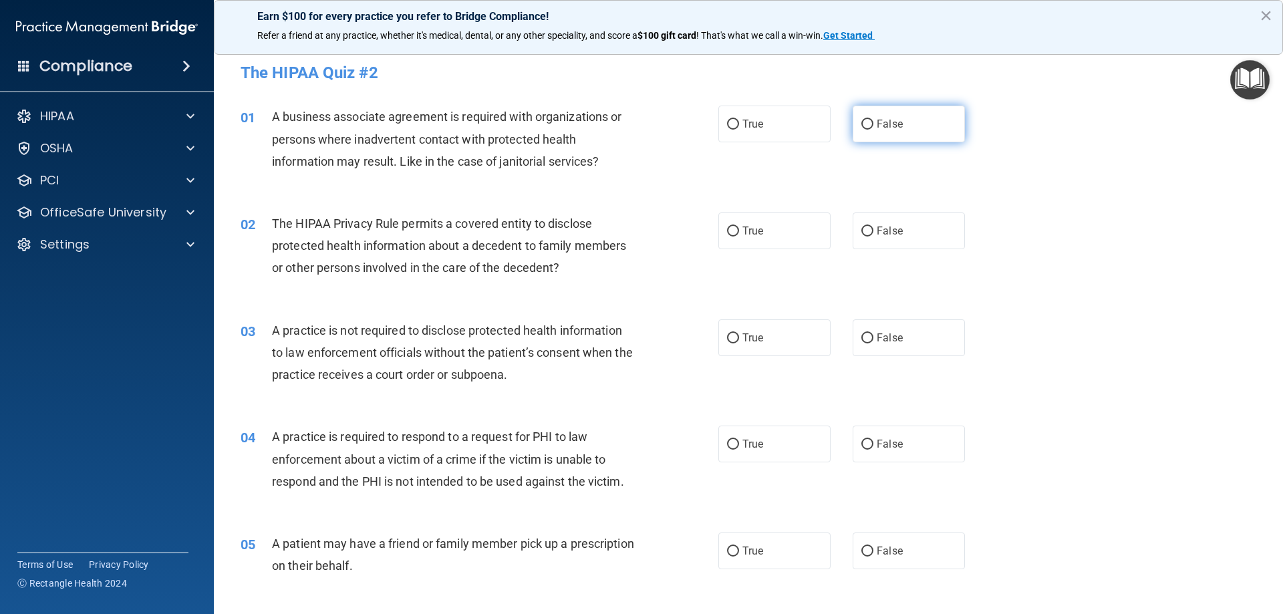
click at [862, 122] on input "False" at bounding box center [868, 125] width 12 height 10
radio input "true"
click at [729, 228] on input "True" at bounding box center [733, 232] width 12 height 10
radio input "true"
click at [866, 338] on input "False" at bounding box center [868, 339] width 12 height 10
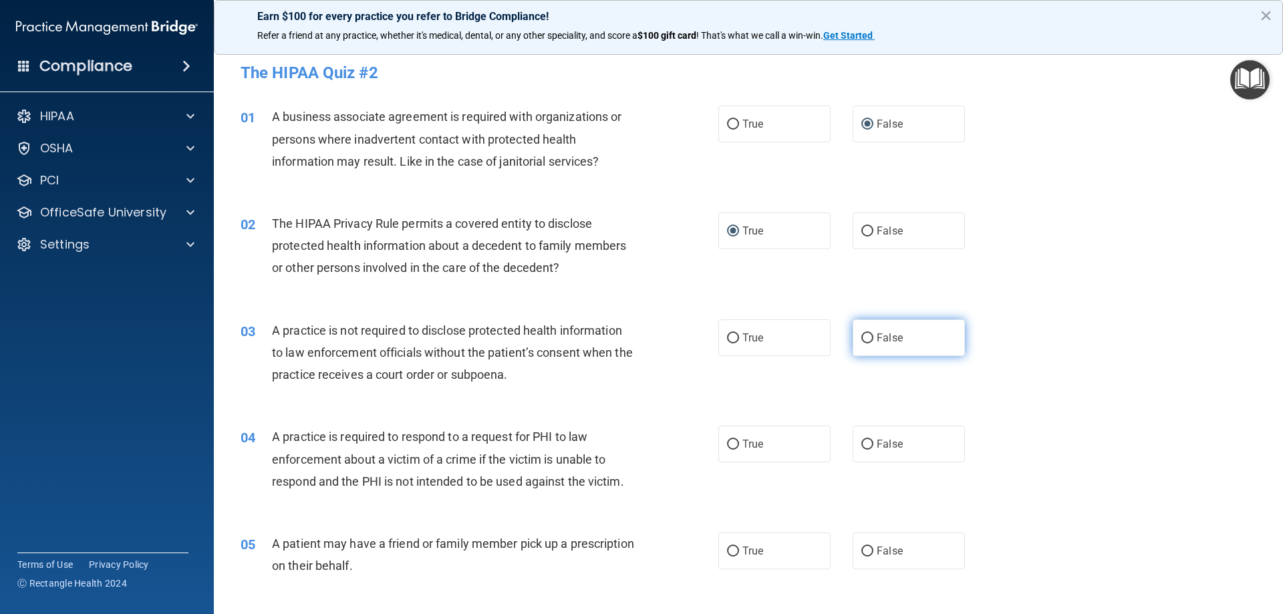
radio input "true"
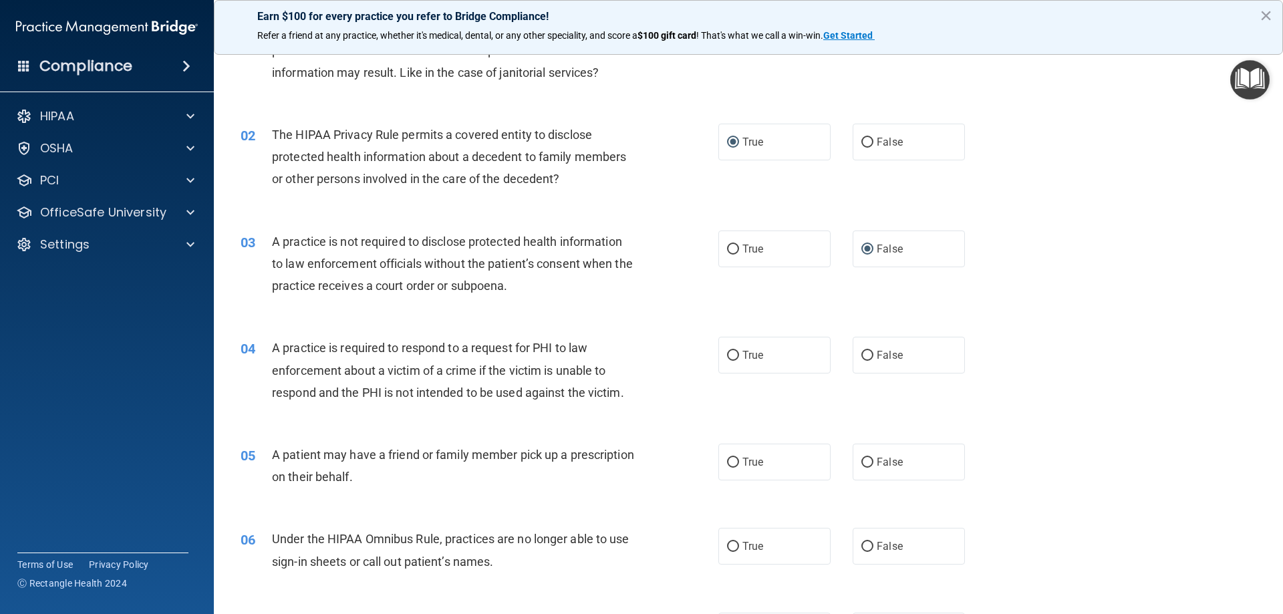
scroll to position [178, 0]
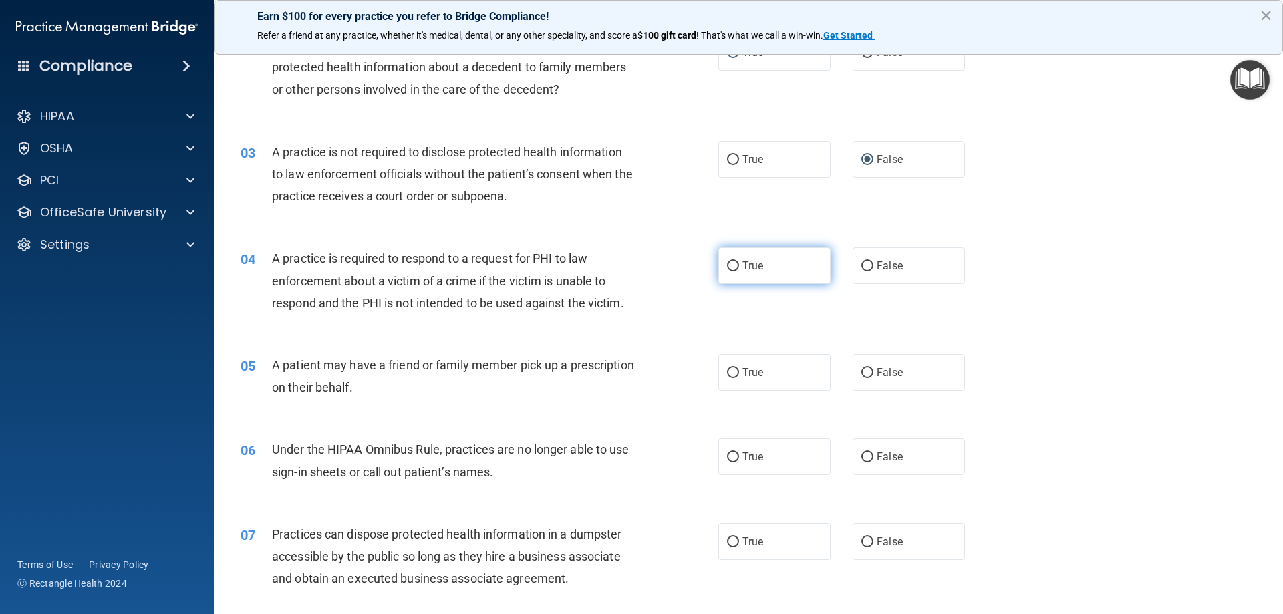
click at [731, 264] on input "True" at bounding box center [733, 266] width 12 height 10
radio input "true"
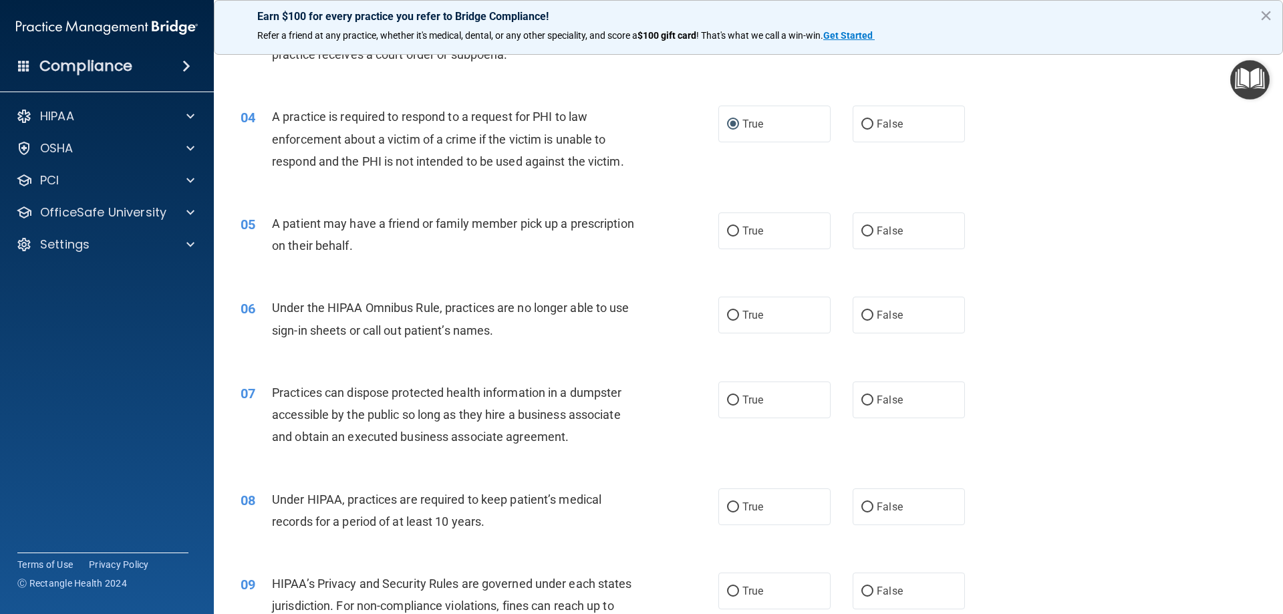
scroll to position [356, 0]
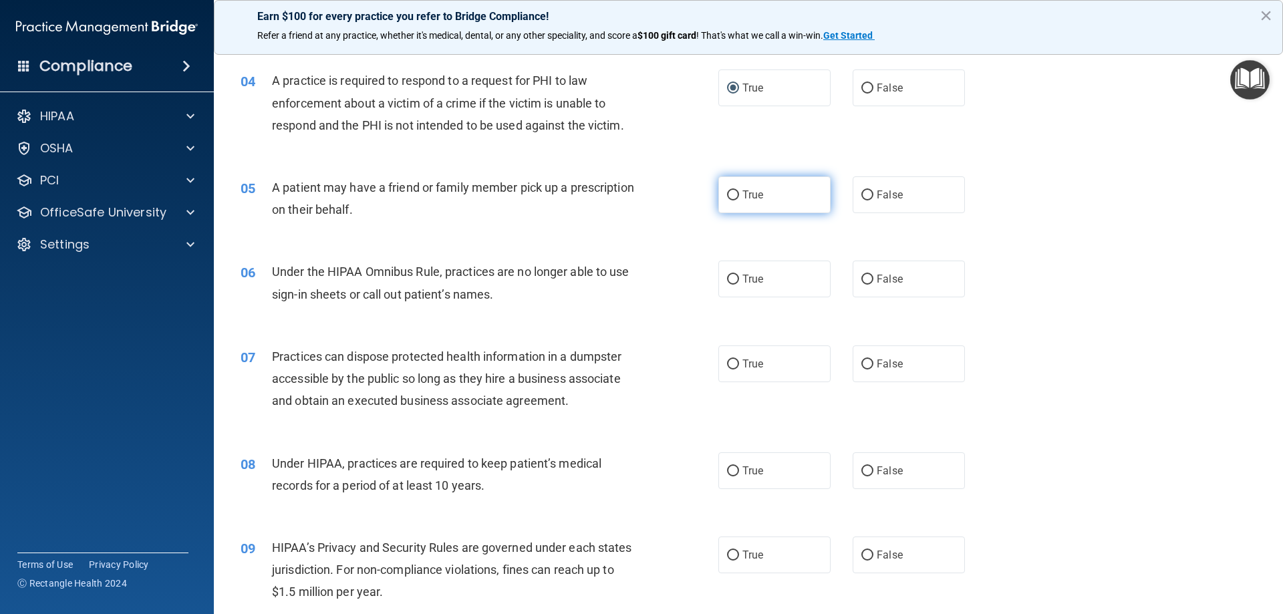
click at [731, 196] on input "True" at bounding box center [733, 195] width 12 height 10
radio input "true"
click at [864, 276] on input "False" at bounding box center [868, 280] width 12 height 10
radio input "true"
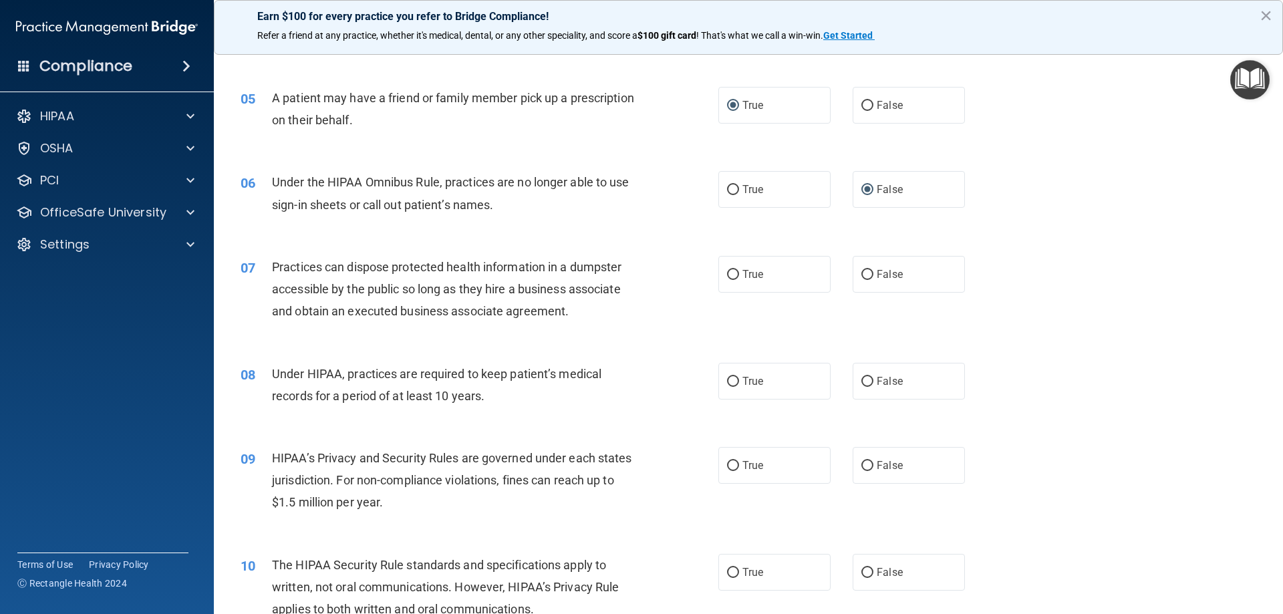
scroll to position [535, 0]
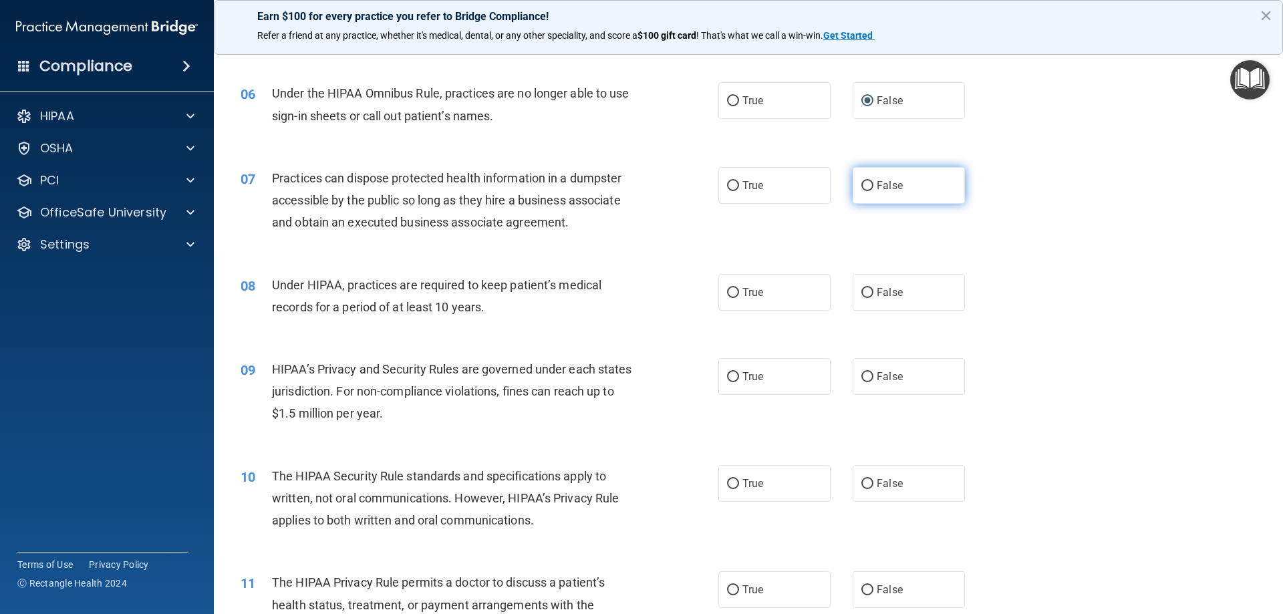
click at [864, 186] on input "False" at bounding box center [868, 186] width 12 height 10
radio input "true"
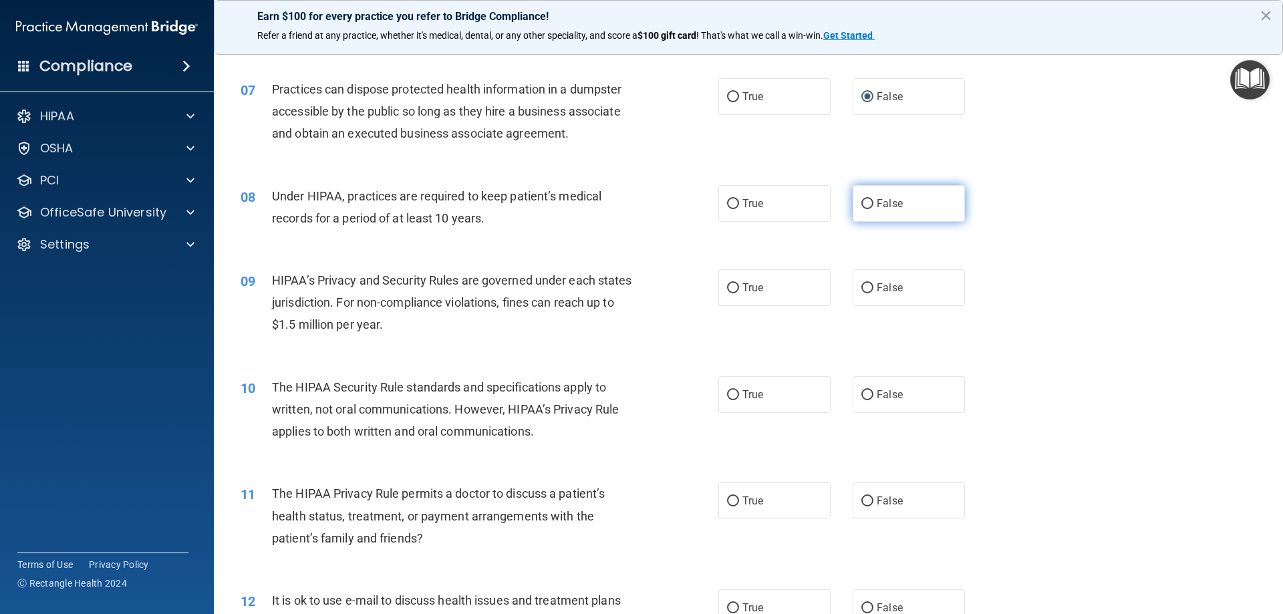
click at [870, 201] on label "False" at bounding box center [909, 203] width 112 height 37
click at [870, 201] on input "False" at bounding box center [868, 204] width 12 height 10
radio input "true"
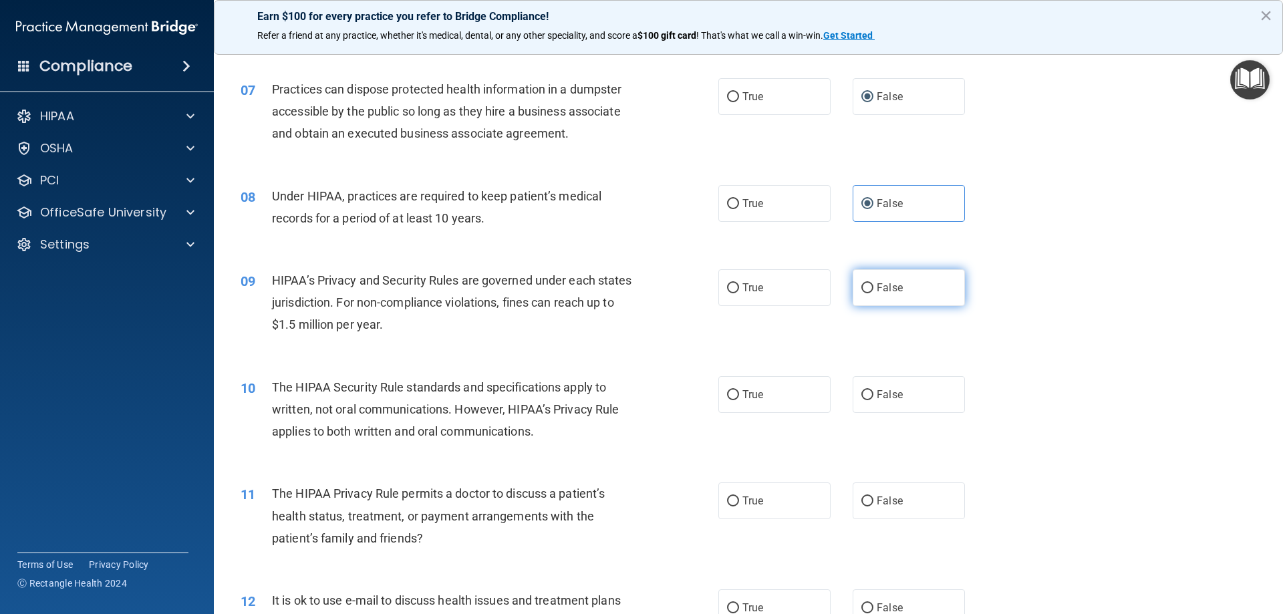
click at [864, 287] on input "False" at bounding box center [868, 288] width 12 height 10
radio input "true"
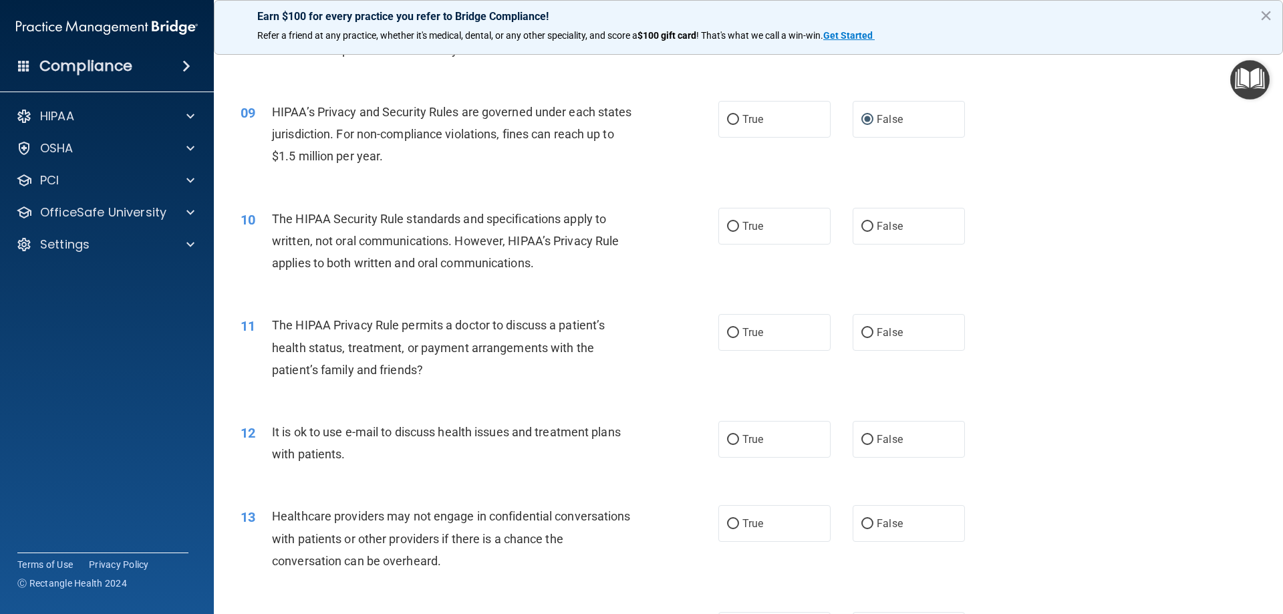
scroll to position [891, 0]
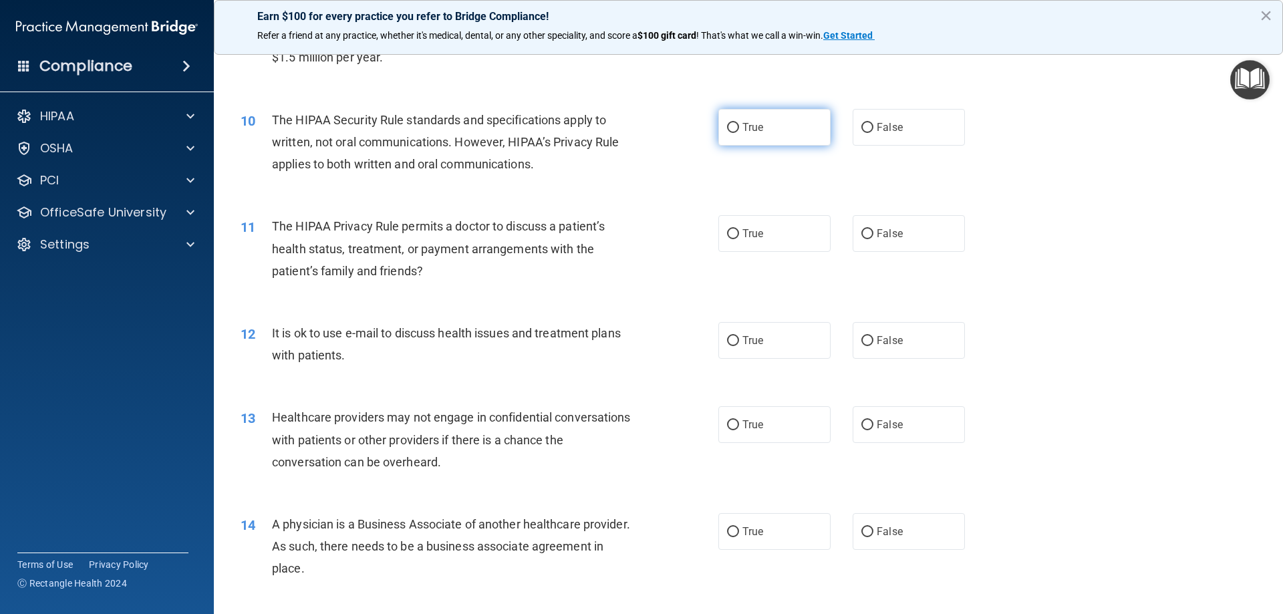
click at [733, 125] on input "True" at bounding box center [733, 128] width 12 height 10
radio input "true"
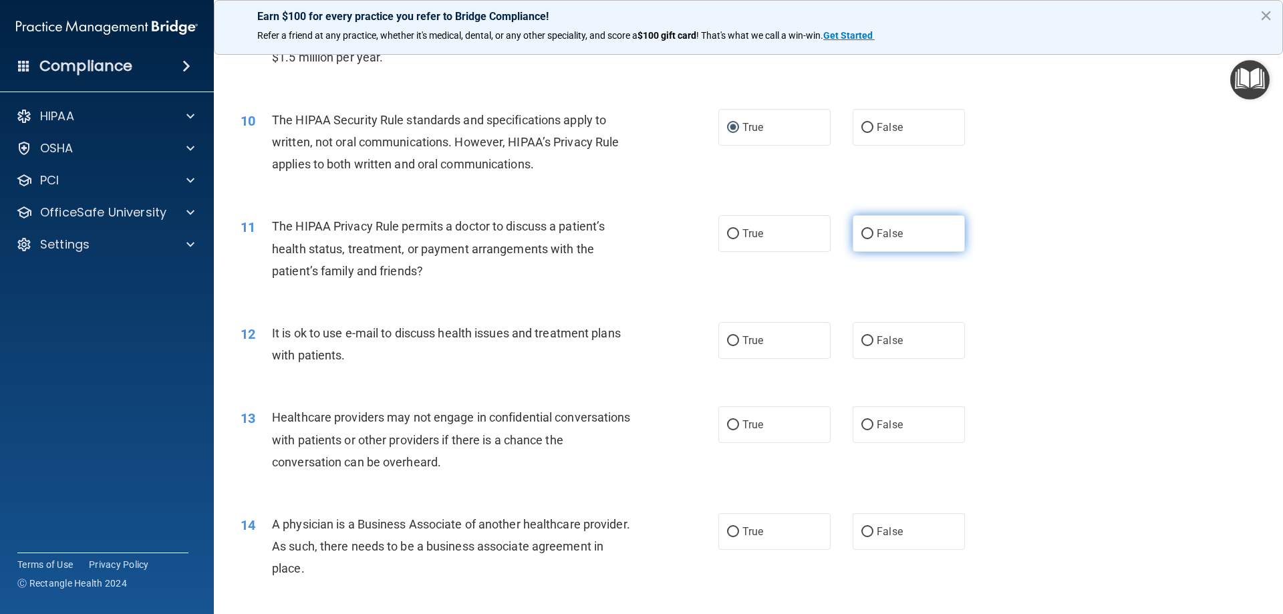
click at [868, 233] on label "False" at bounding box center [909, 233] width 112 height 37
click at [868, 233] on input "False" at bounding box center [868, 234] width 12 height 10
radio input "true"
click at [733, 233] on input "True" at bounding box center [733, 234] width 12 height 10
radio input "true"
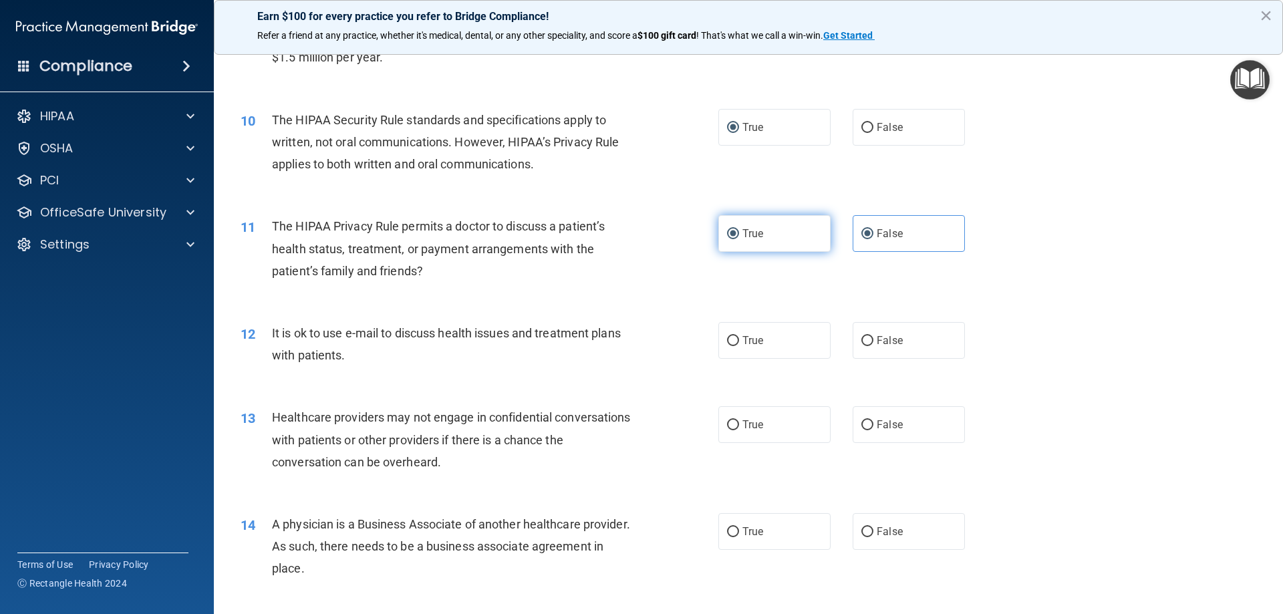
radio input "false"
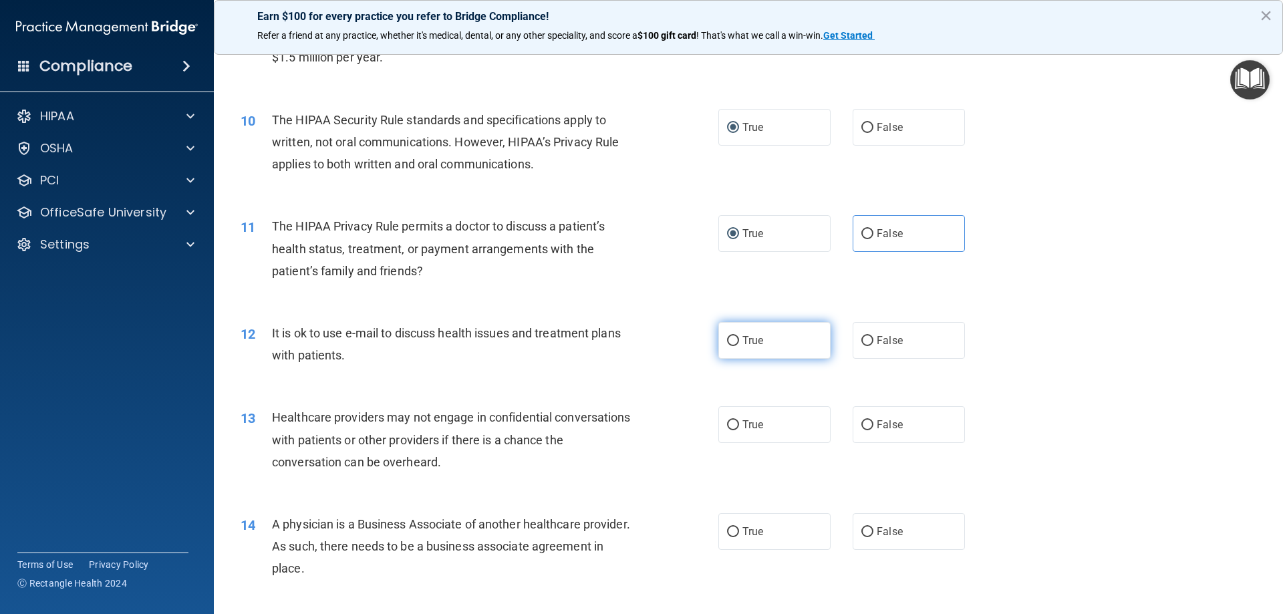
click at [736, 339] on label "True" at bounding box center [774, 340] width 112 height 37
click at [736, 339] on input "True" at bounding box center [733, 341] width 12 height 10
radio input "true"
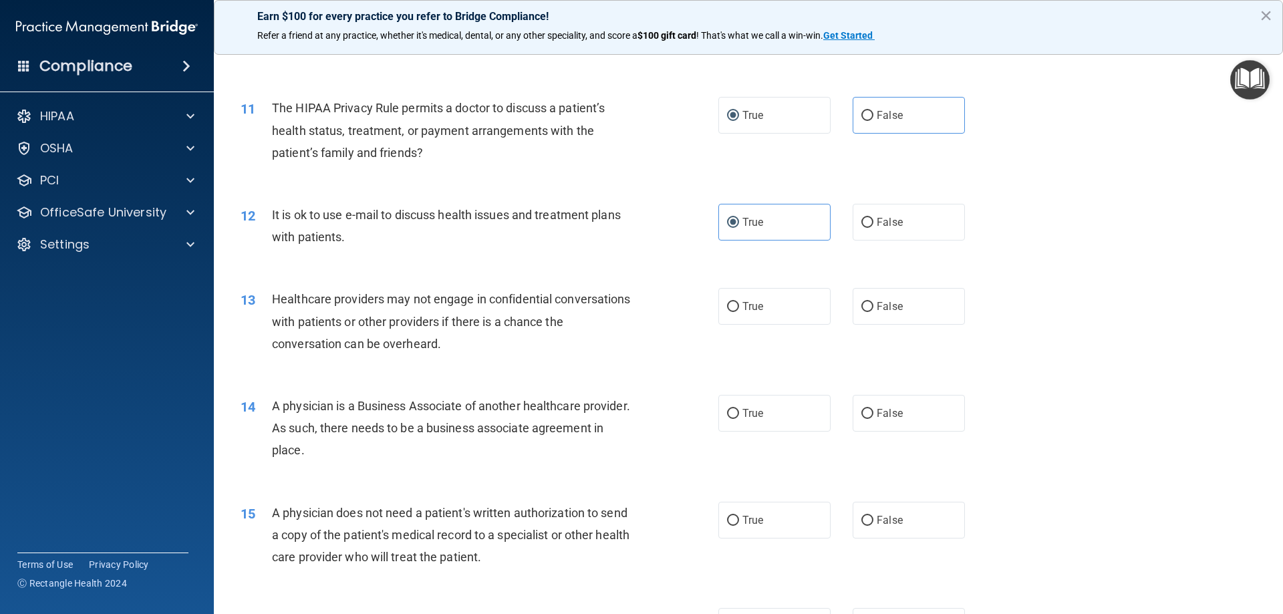
scroll to position [1069, 0]
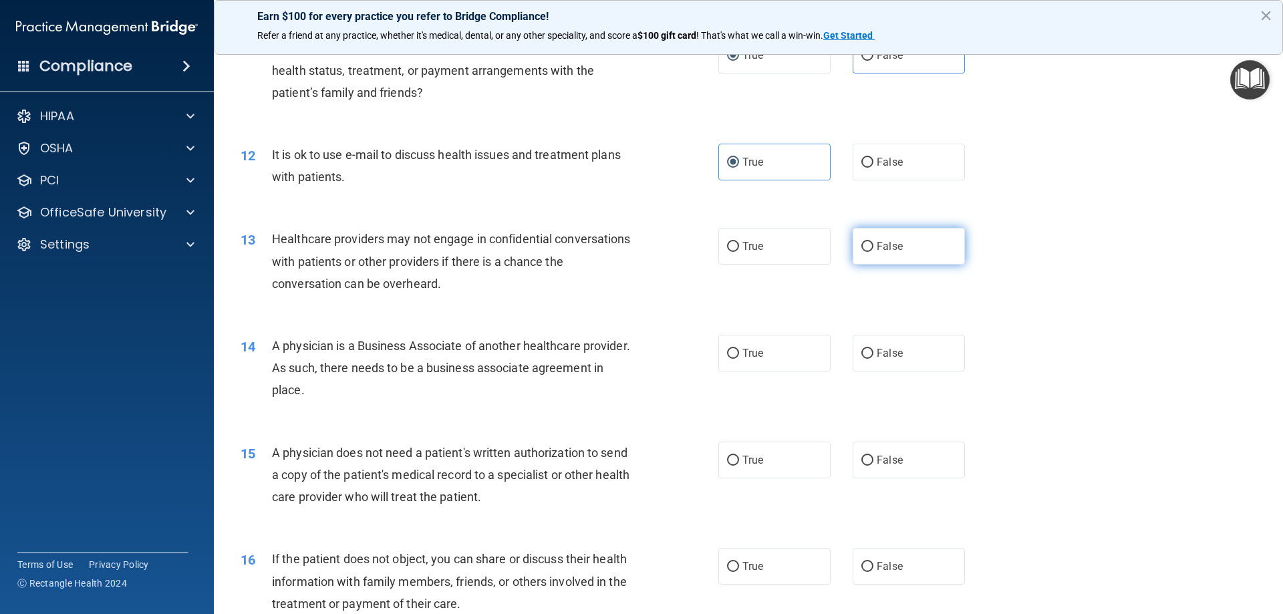
click at [862, 246] on input "False" at bounding box center [868, 247] width 12 height 10
radio input "true"
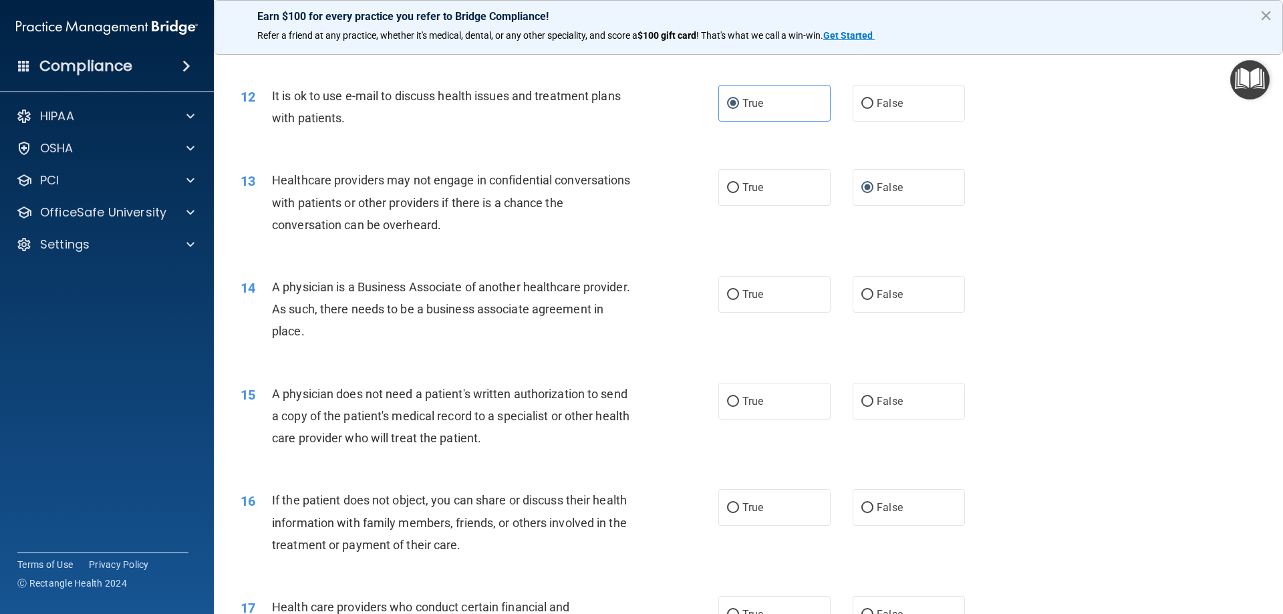
scroll to position [1158, 0]
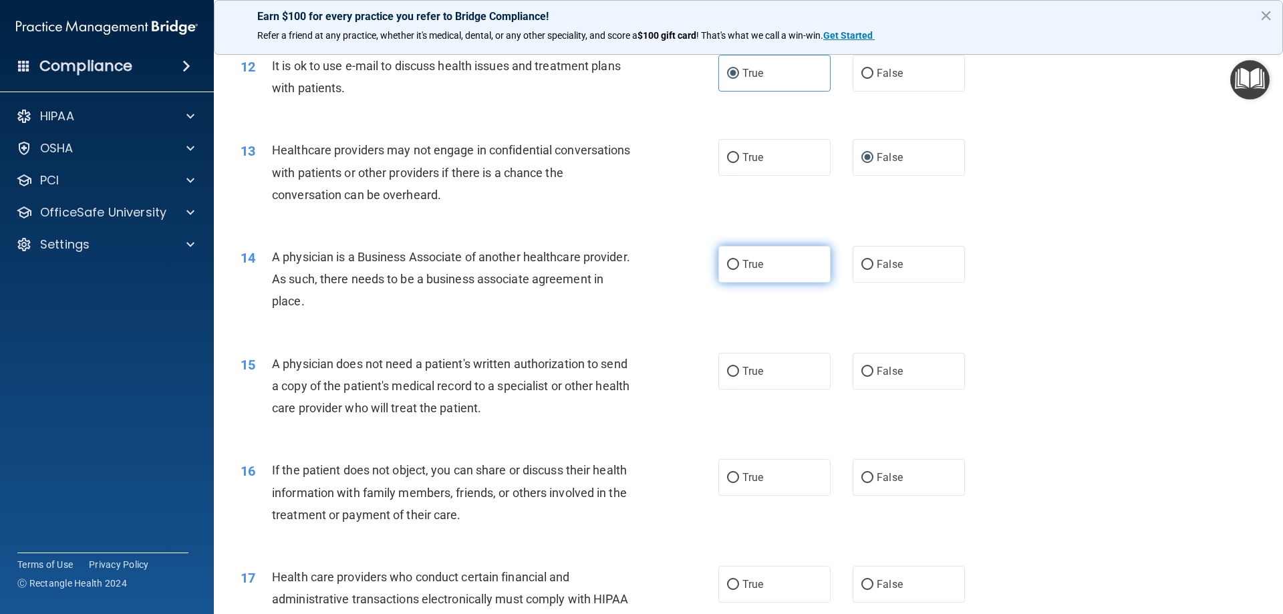
click at [727, 263] on input "True" at bounding box center [733, 265] width 12 height 10
radio input "true"
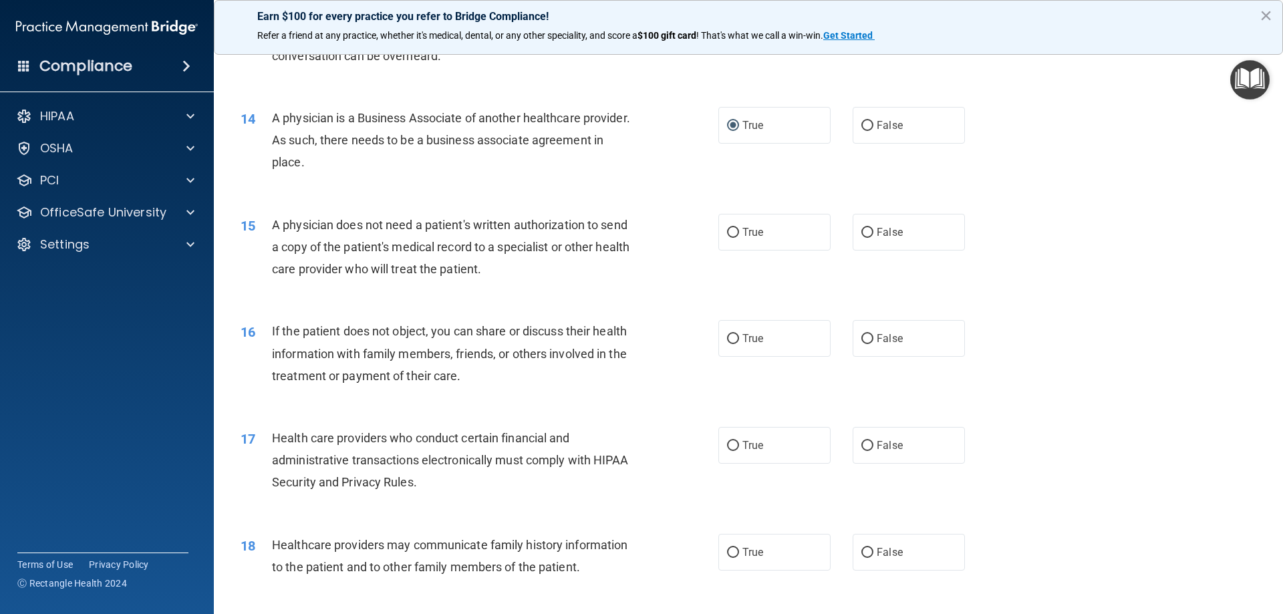
scroll to position [1337, 0]
